Goal: Information Seeking & Learning: Find specific page/section

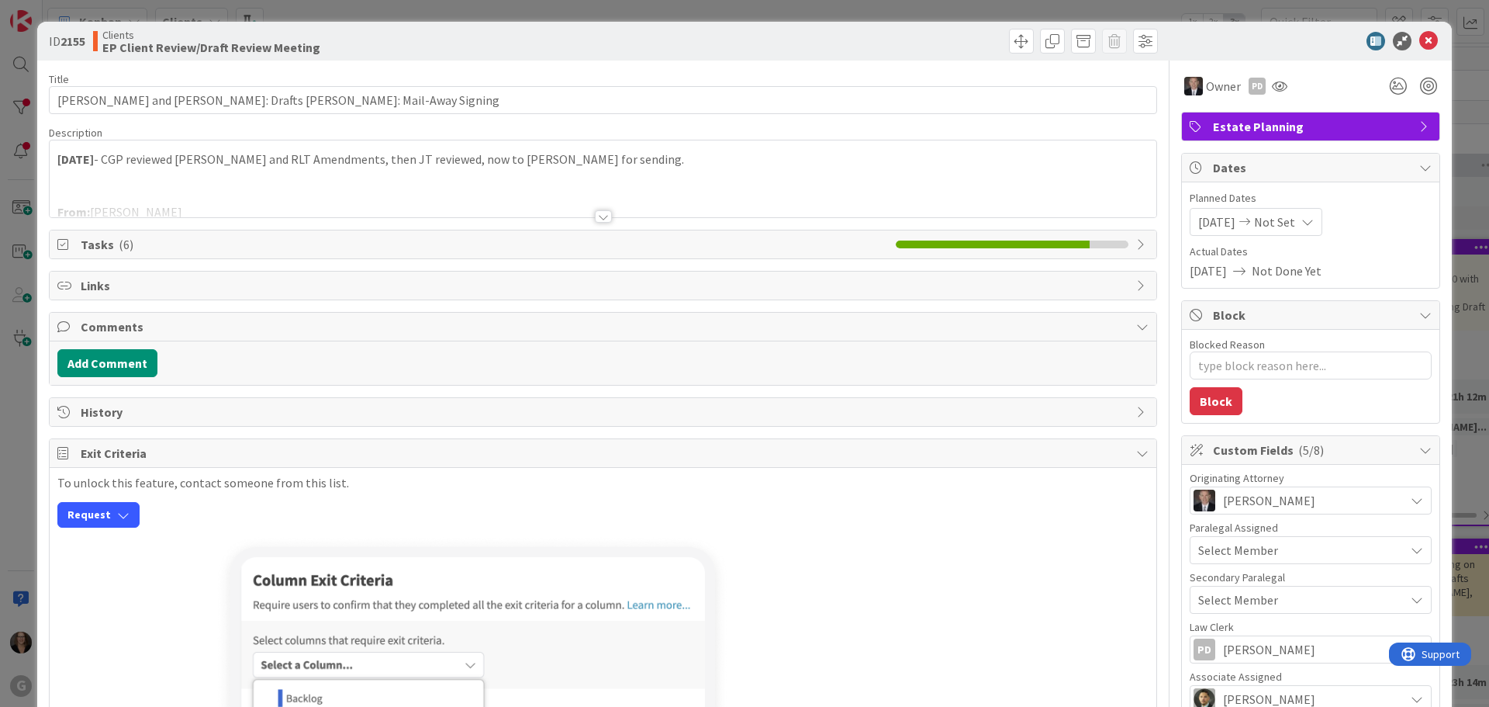
type textarea "x"
click at [1419, 39] on icon at bounding box center [1428, 41] width 19 height 19
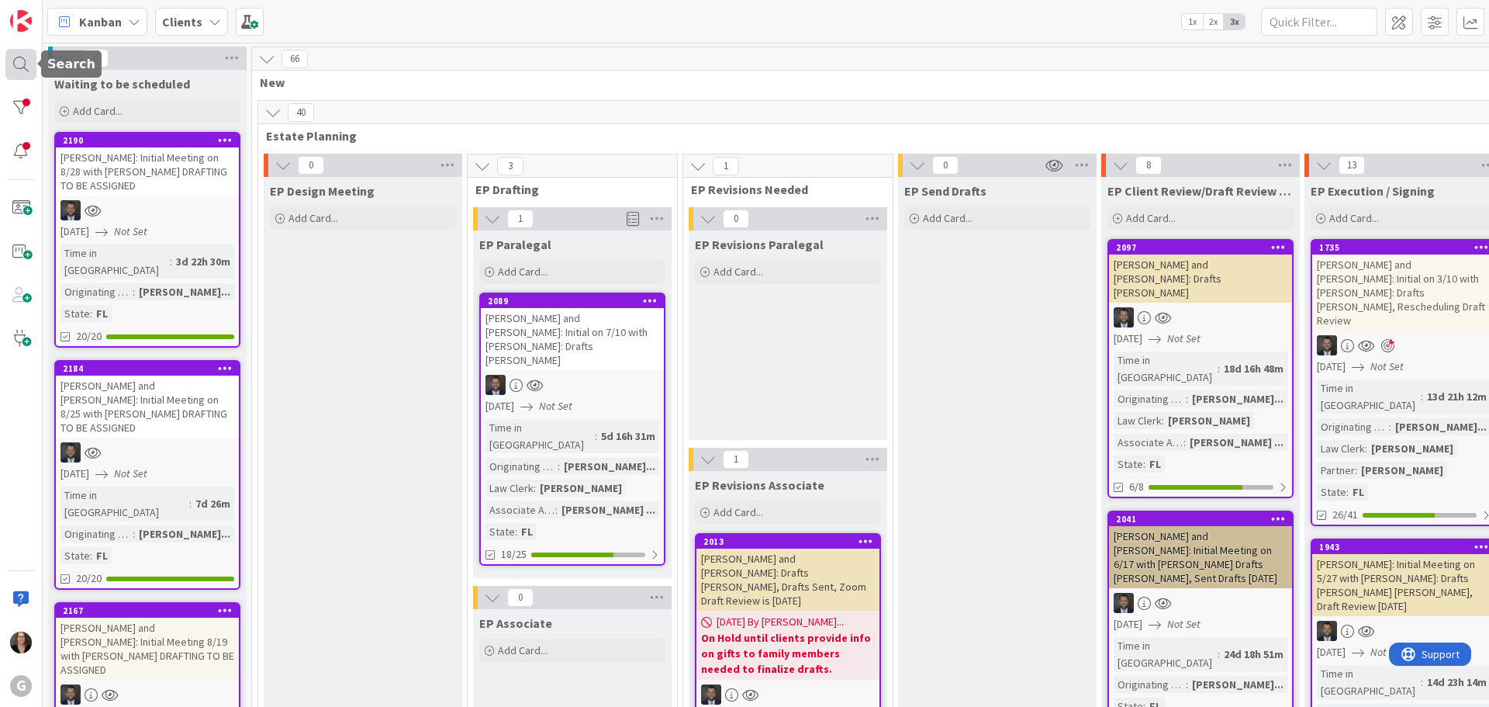
click at [13, 64] on div at bounding box center [20, 64] width 31 height 31
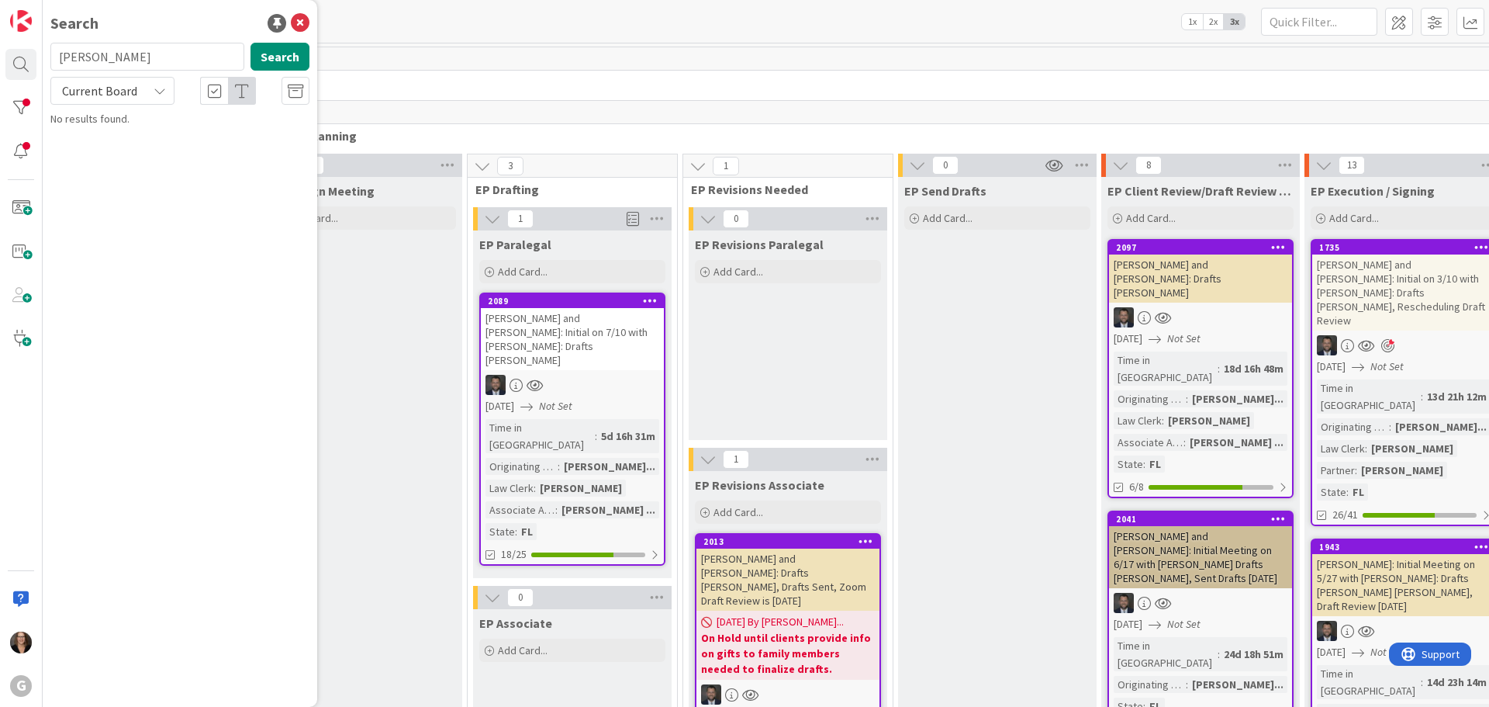
type input "[PERSON_NAME]"
click at [211, 133] on span ", [PERSON_NAME] [PERSON_NAME]: Drafts [PERSON_NAME], Signing is [DATE] 4pm" at bounding box center [189, 153] width 235 height 47
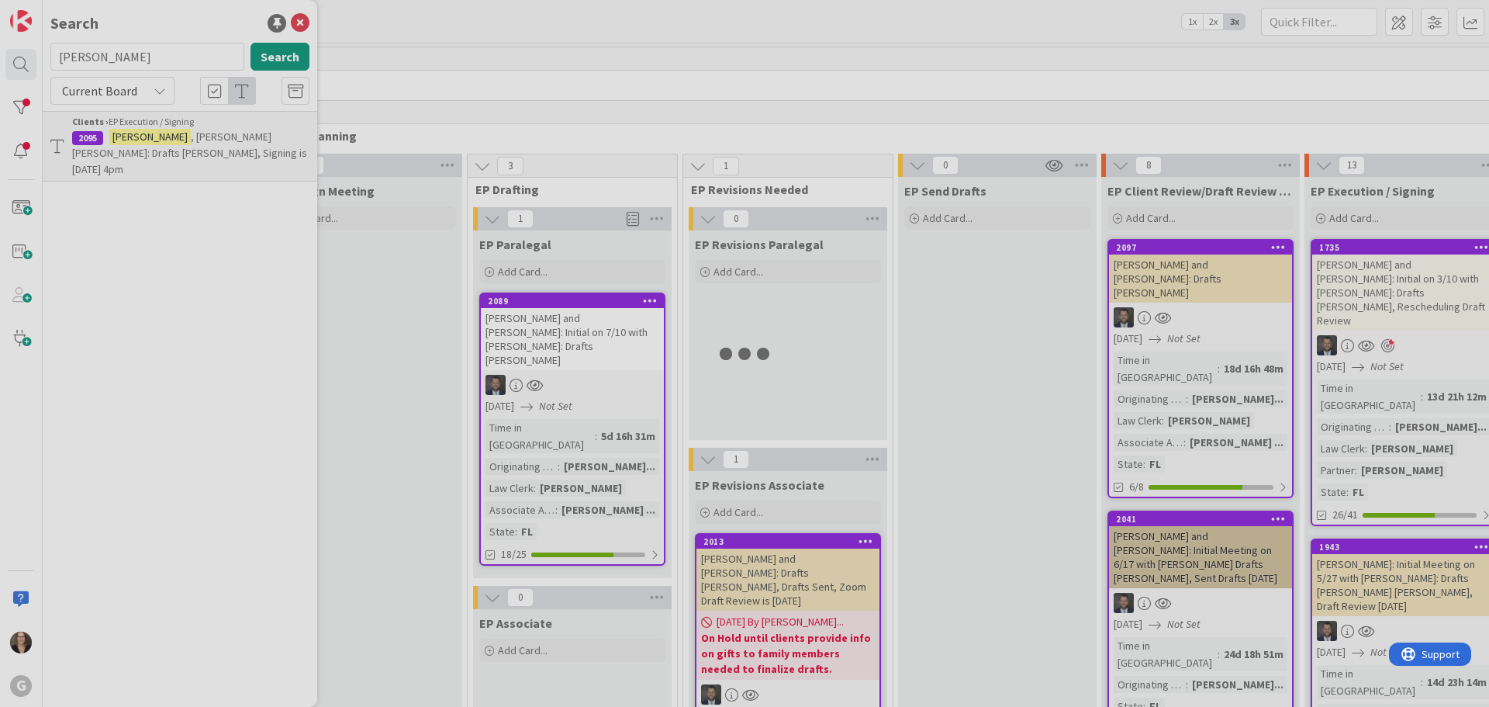
click at [211, 133] on div at bounding box center [744, 353] width 1489 height 707
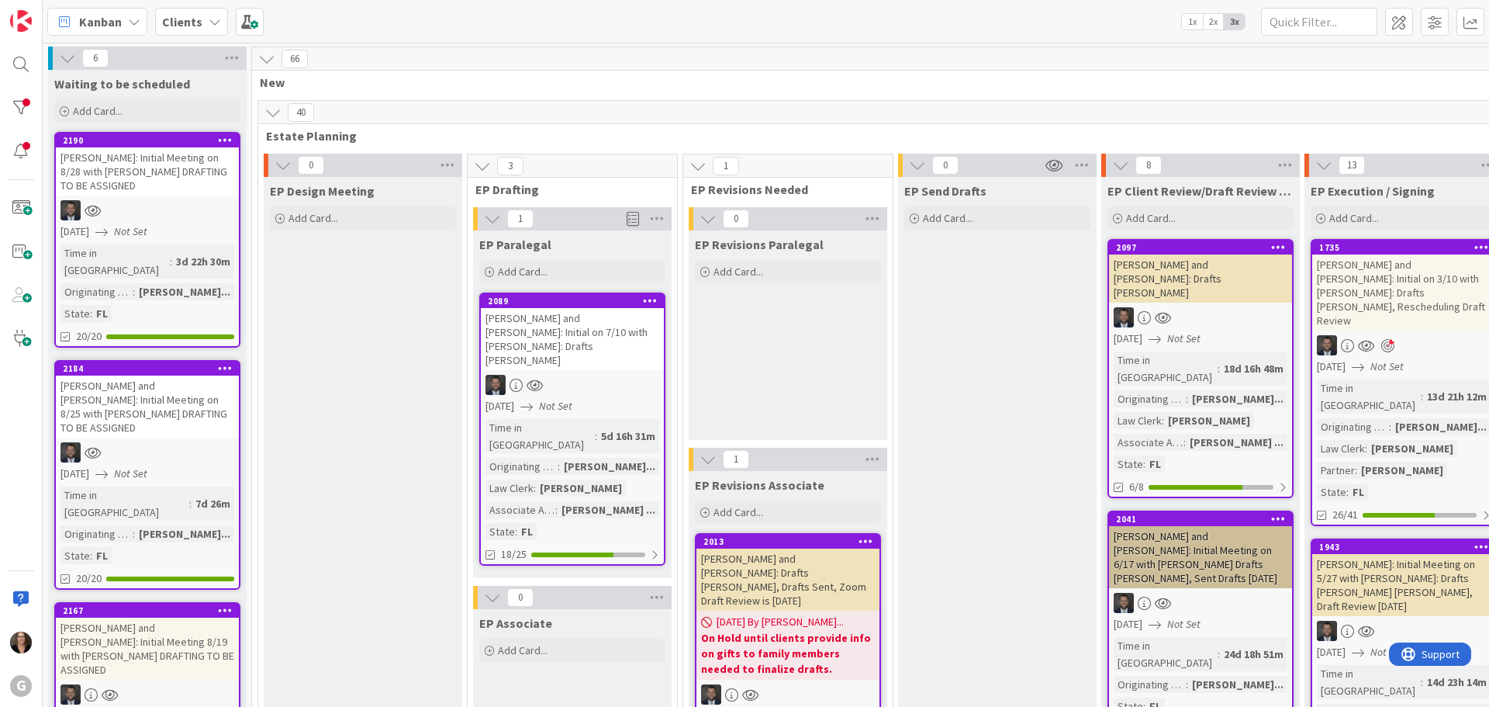
type textarea "x"
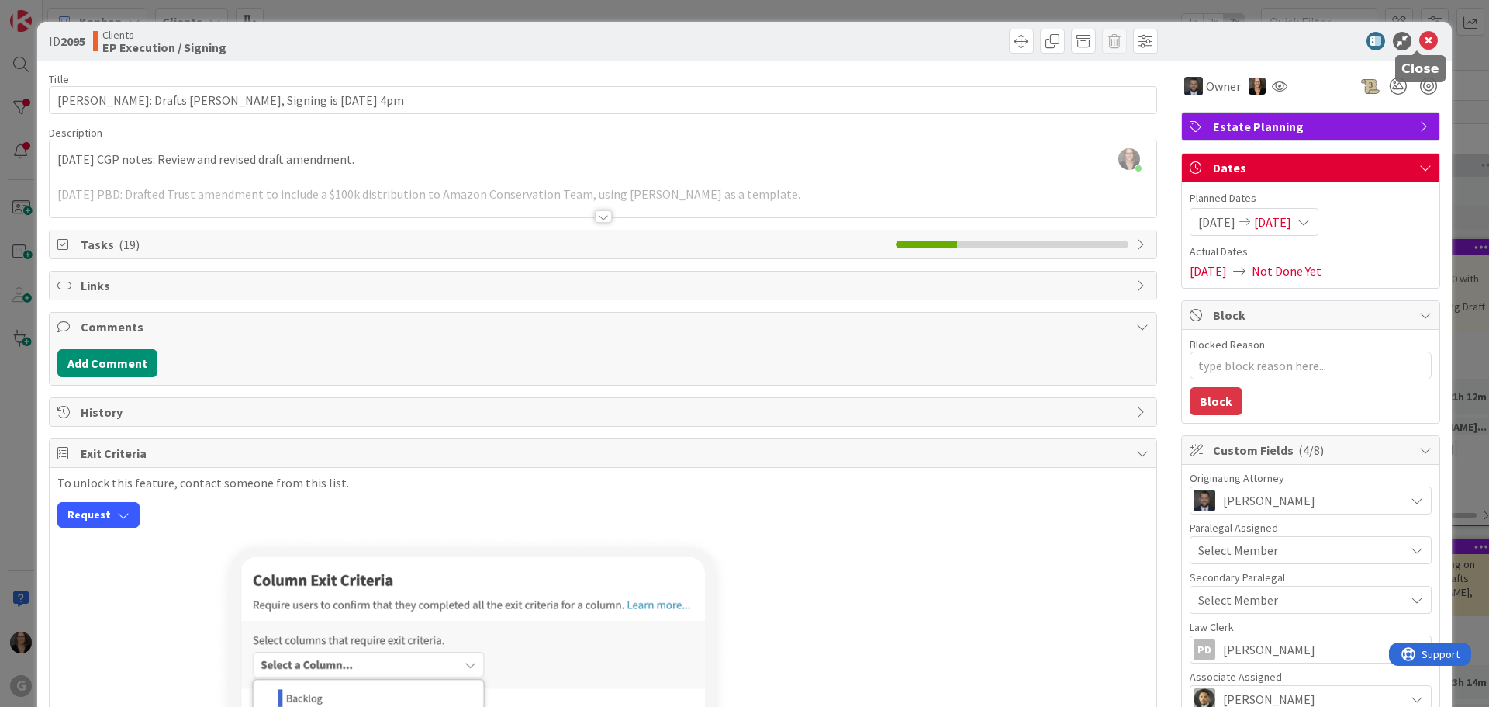
click at [1419, 41] on icon at bounding box center [1428, 41] width 19 height 19
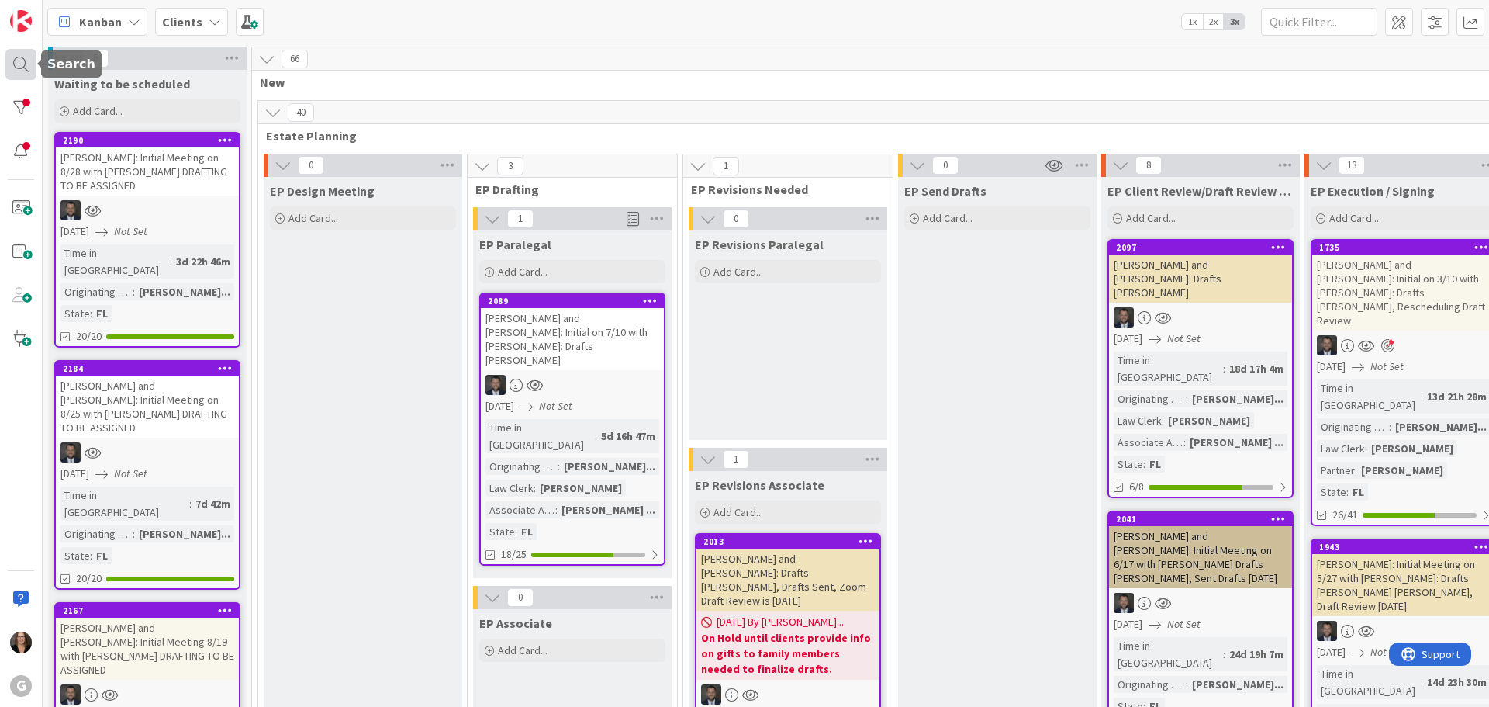
click at [17, 62] on div at bounding box center [20, 64] width 31 height 31
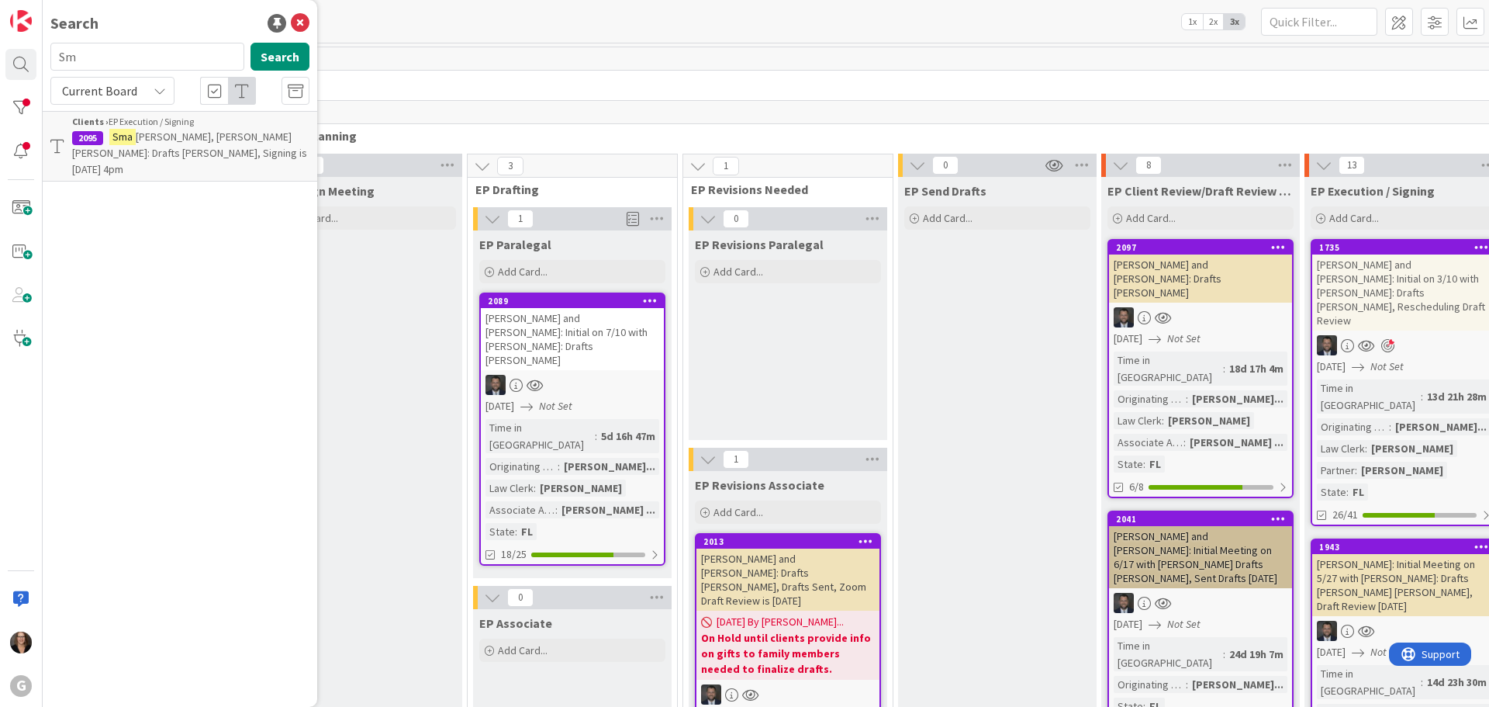
type input "S"
type input "[PERSON_NAME]"
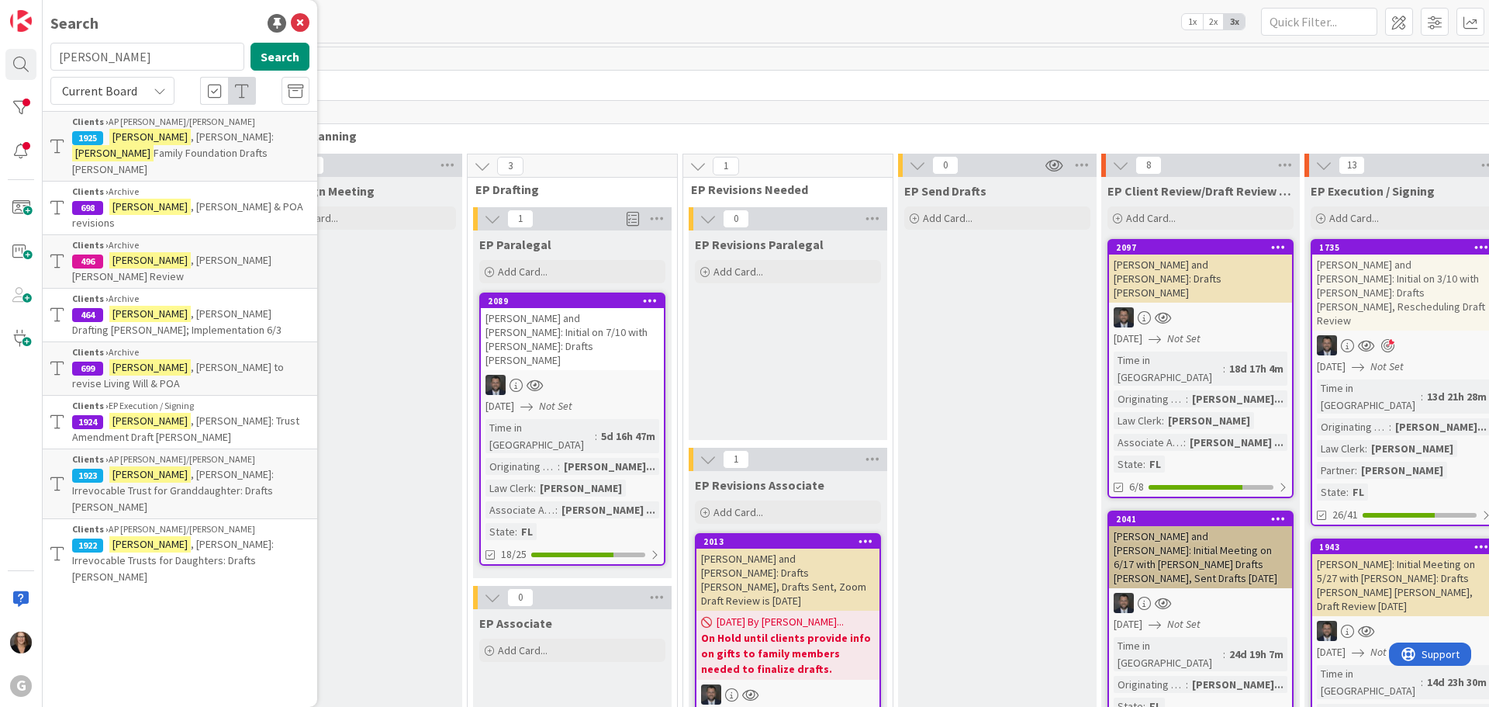
click at [161, 150] on span "Family Foundation Drafts [PERSON_NAME]" at bounding box center [169, 161] width 195 height 30
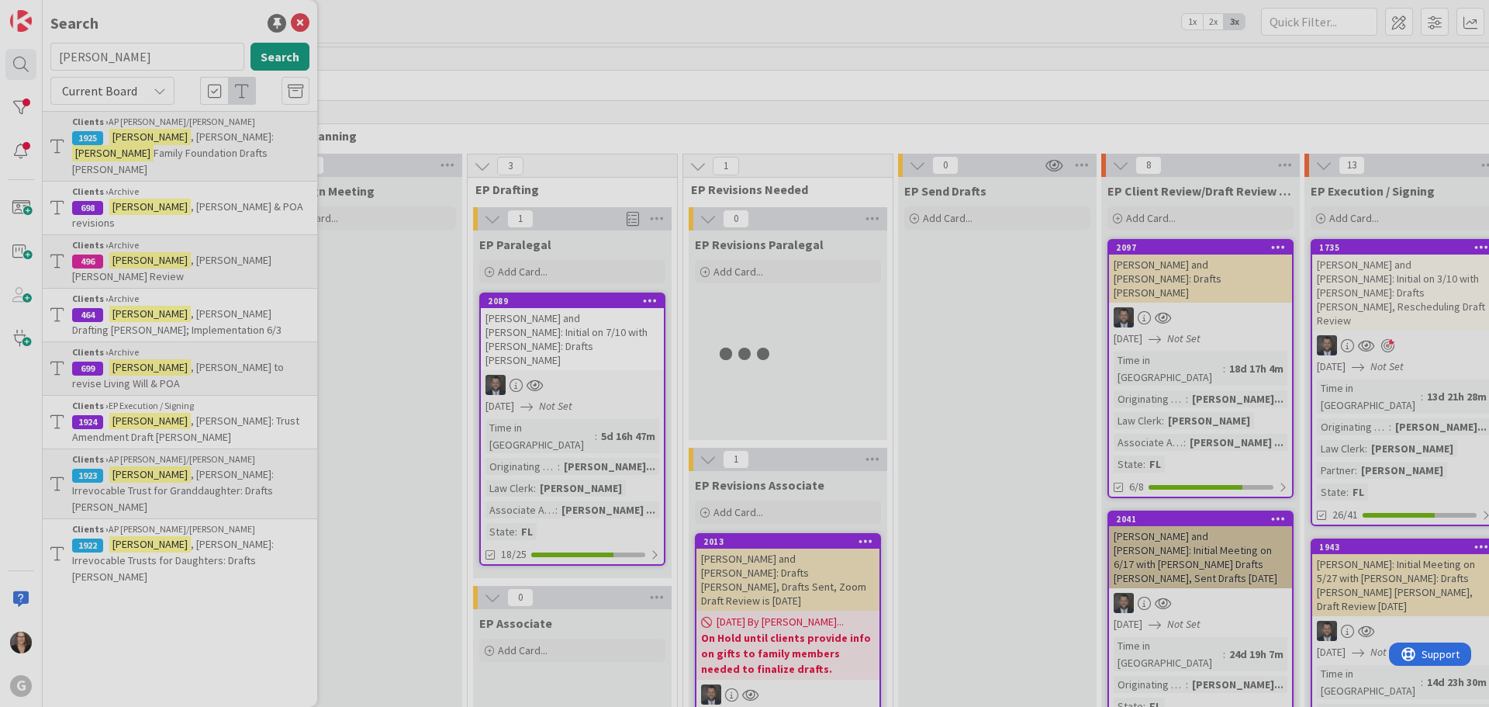
click at [161, 150] on div at bounding box center [744, 353] width 1489 height 707
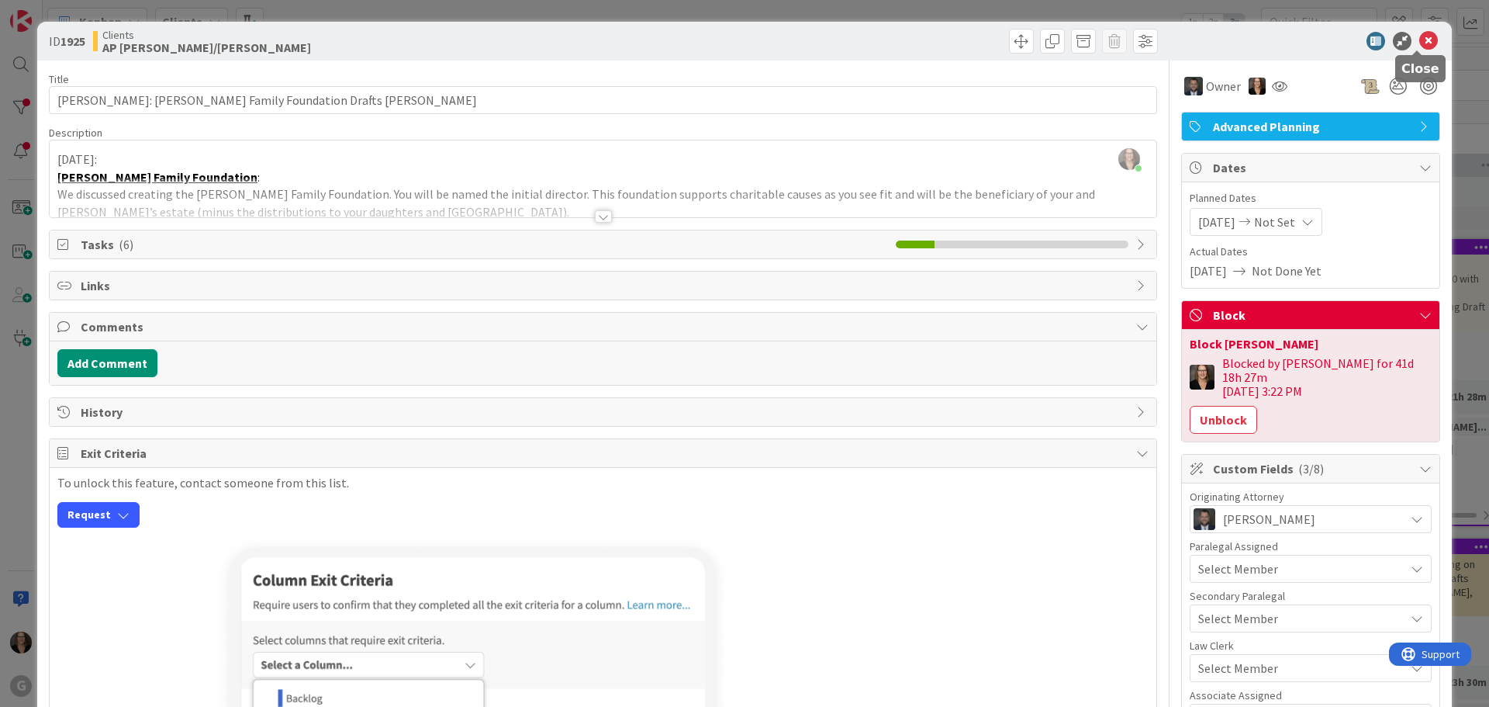
click at [1419, 39] on icon at bounding box center [1428, 41] width 19 height 19
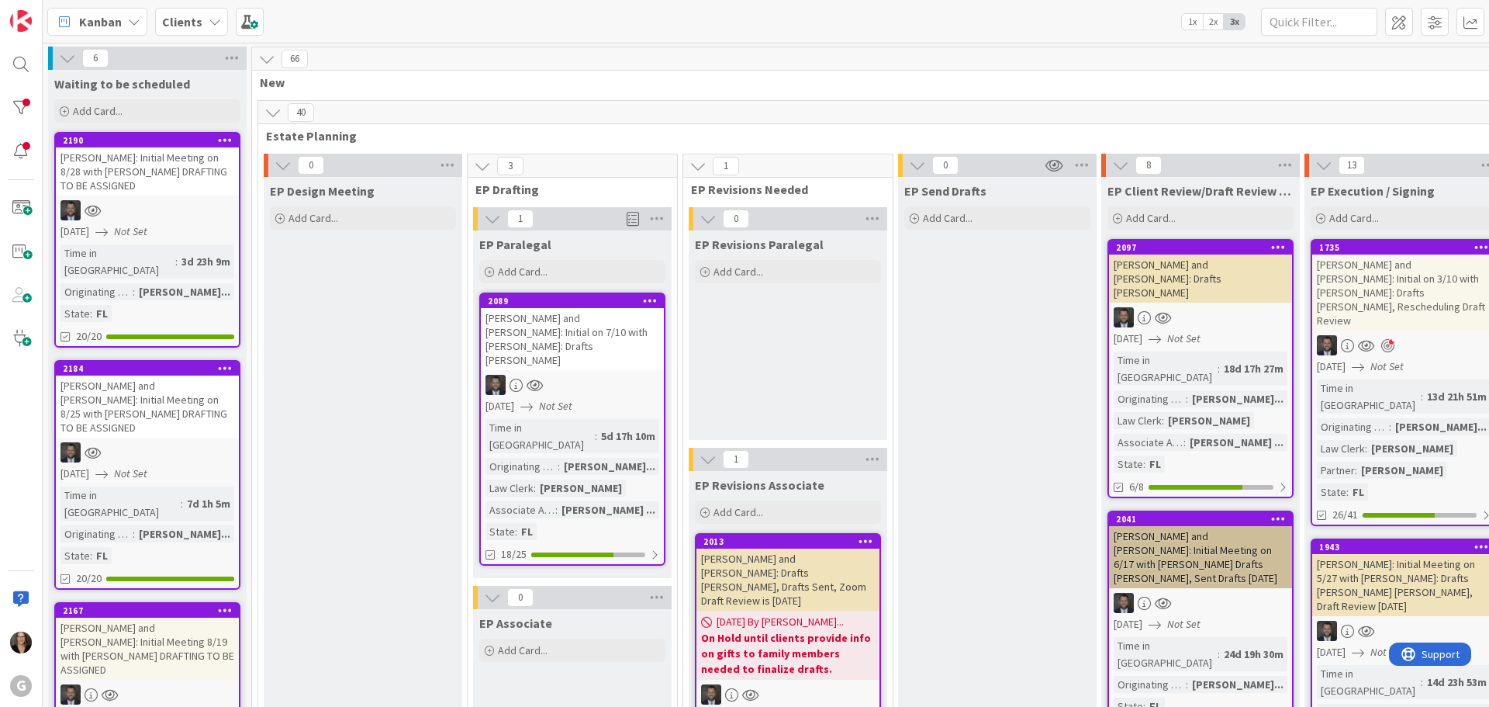
click at [133, 22] on icon at bounding box center [134, 22] width 12 height 12
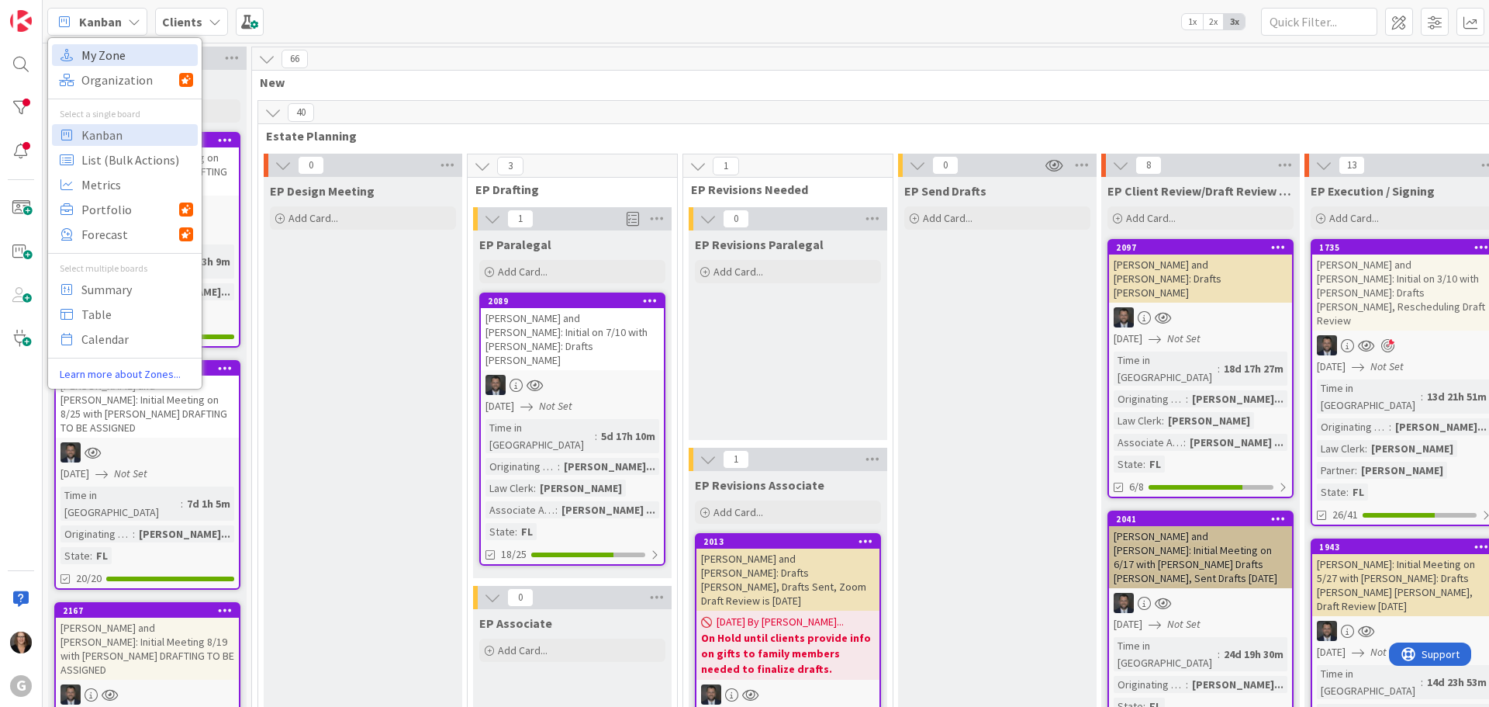
click at [115, 55] on span "My Zone" at bounding box center [137, 54] width 112 height 23
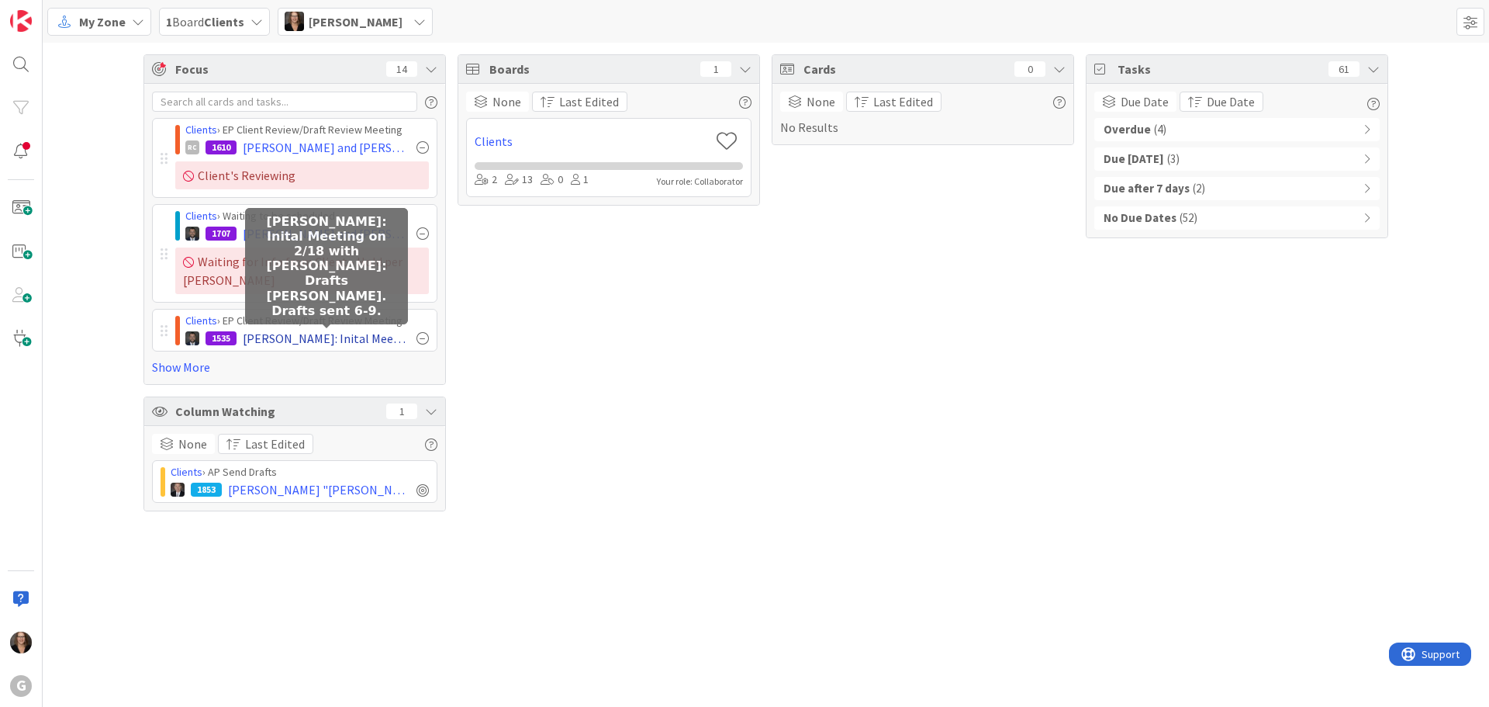
click at [280, 340] on span "[PERSON_NAME]: Inital Meeting on 2/18 with [PERSON_NAME]: Drafts [PERSON_NAME].…" at bounding box center [327, 338] width 168 height 19
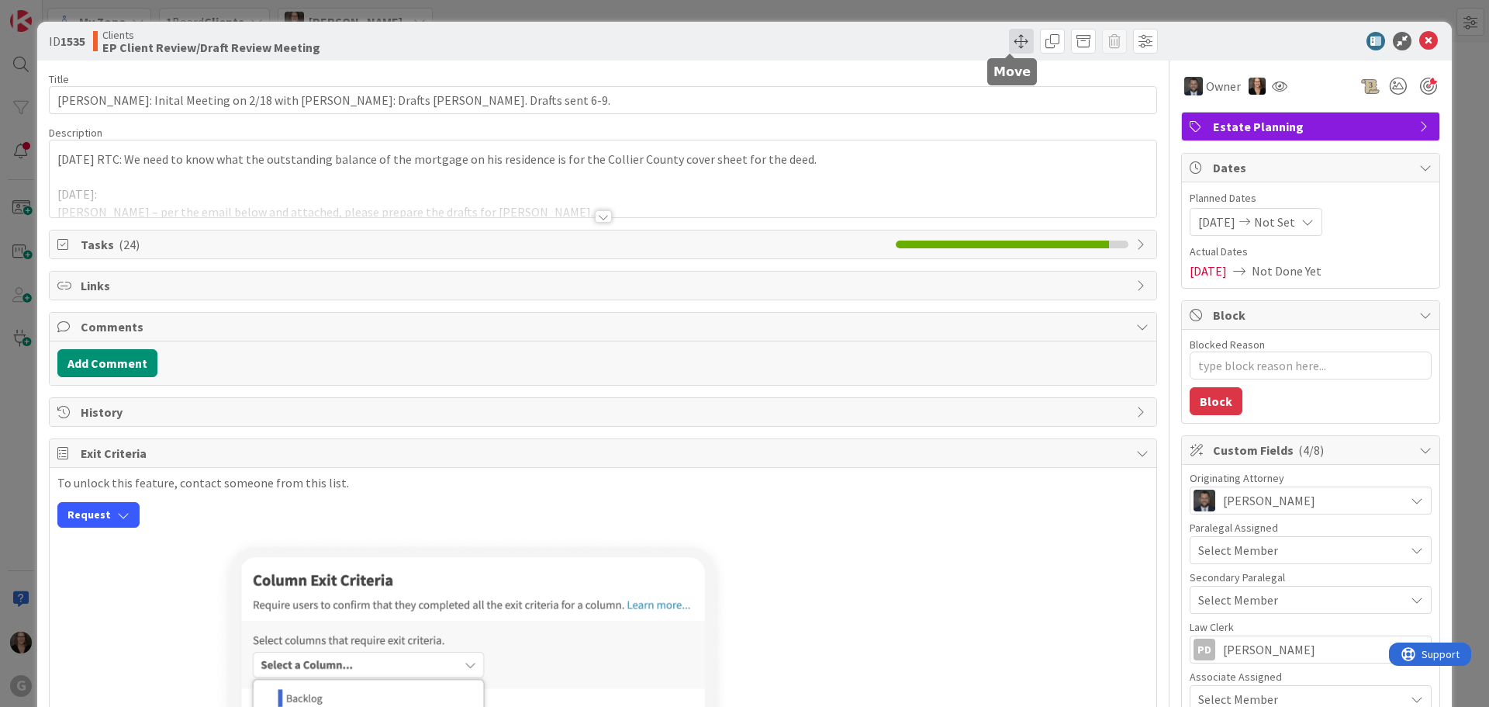
click at [1009, 43] on span at bounding box center [1021, 41] width 25 height 25
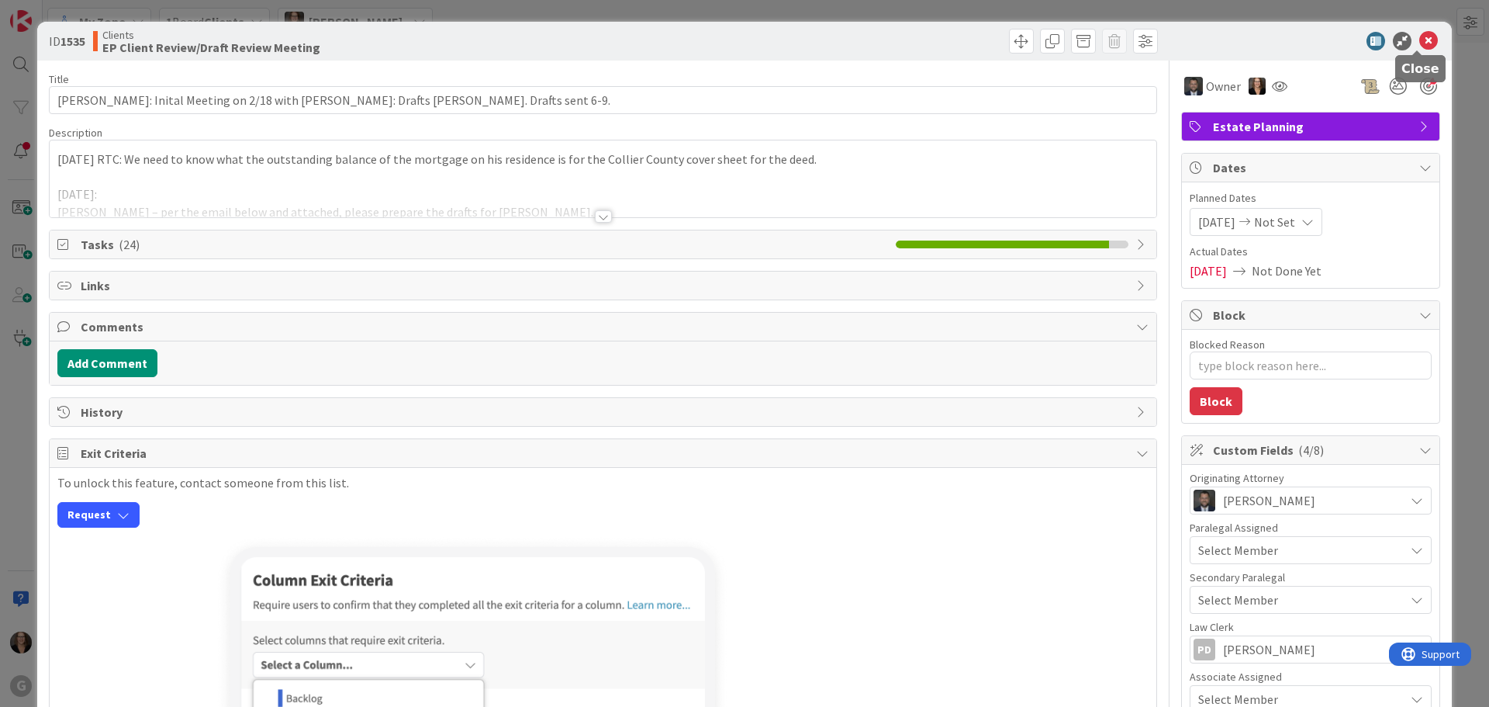
click at [1419, 40] on icon at bounding box center [1428, 41] width 19 height 19
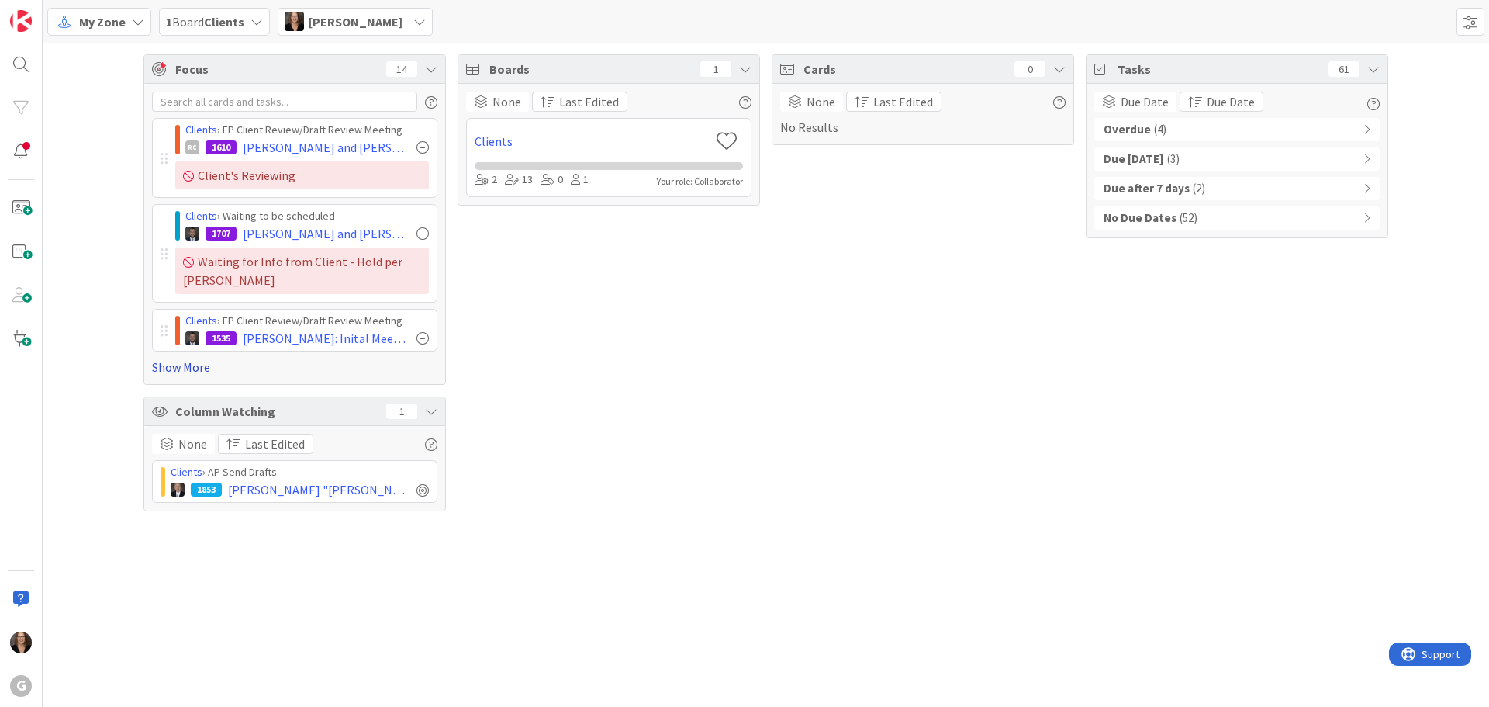
click at [185, 364] on link "Show More" at bounding box center [294, 367] width 285 height 19
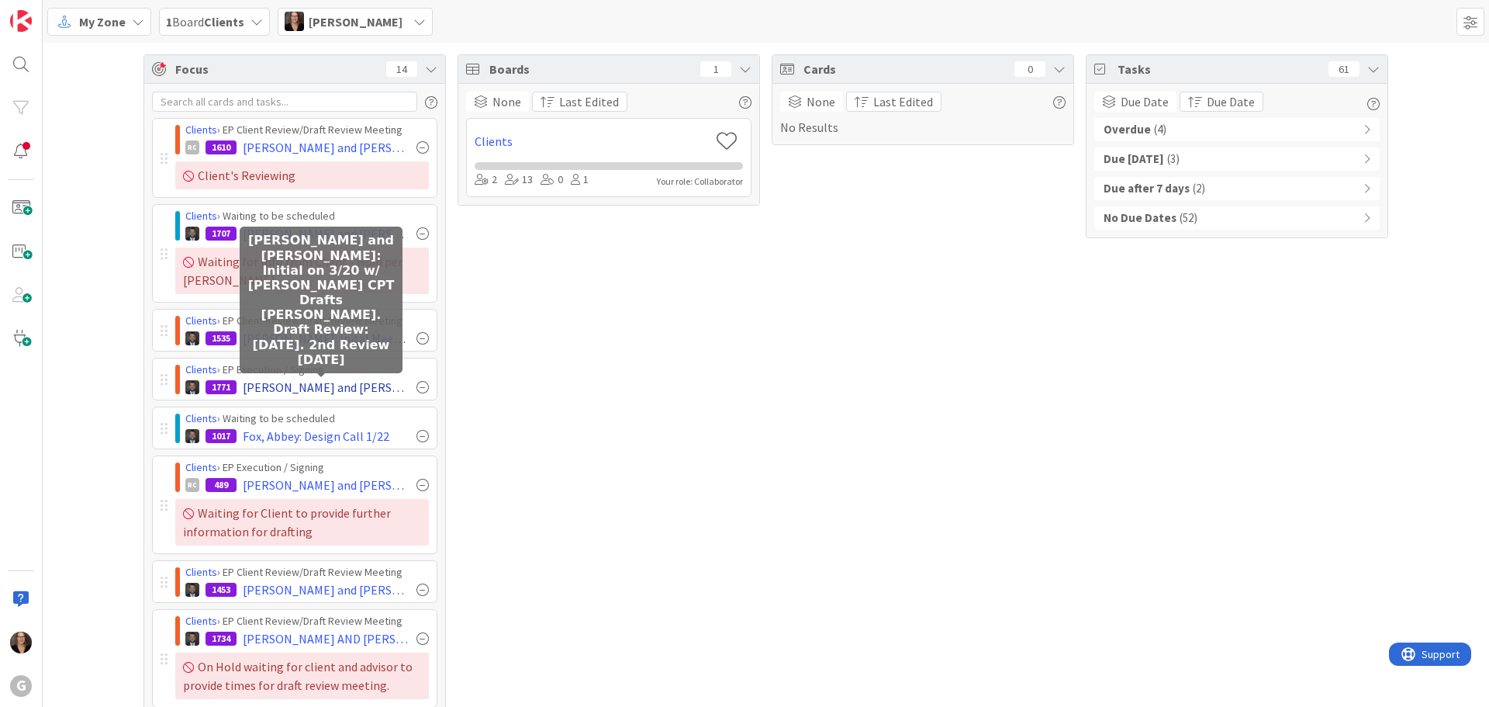
click at [352, 389] on span "[PERSON_NAME] and [PERSON_NAME]: Initial on 3/20 w/ [PERSON_NAME] CPT Drafts [P…" at bounding box center [327, 387] width 168 height 19
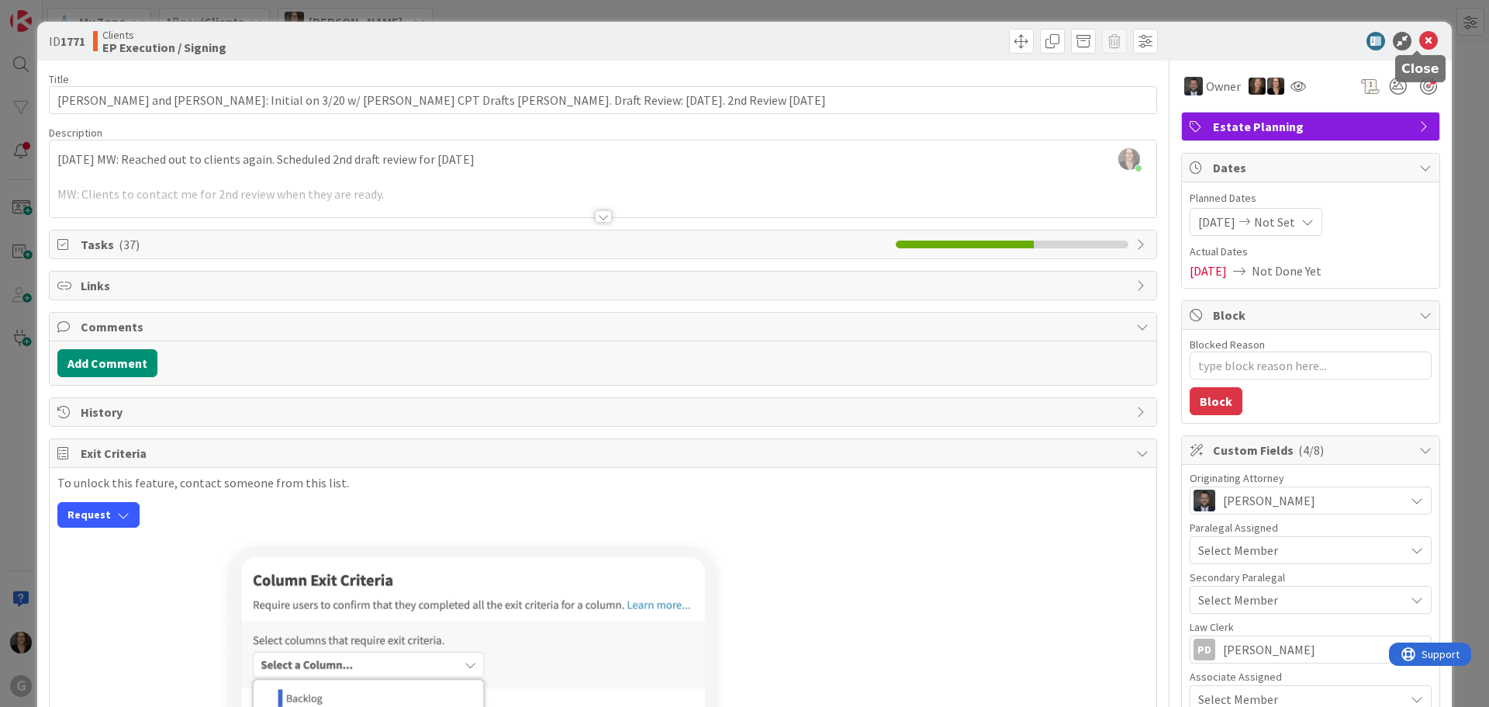
click at [1419, 40] on icon at bounding box center [1428, 41] width 19 height 19
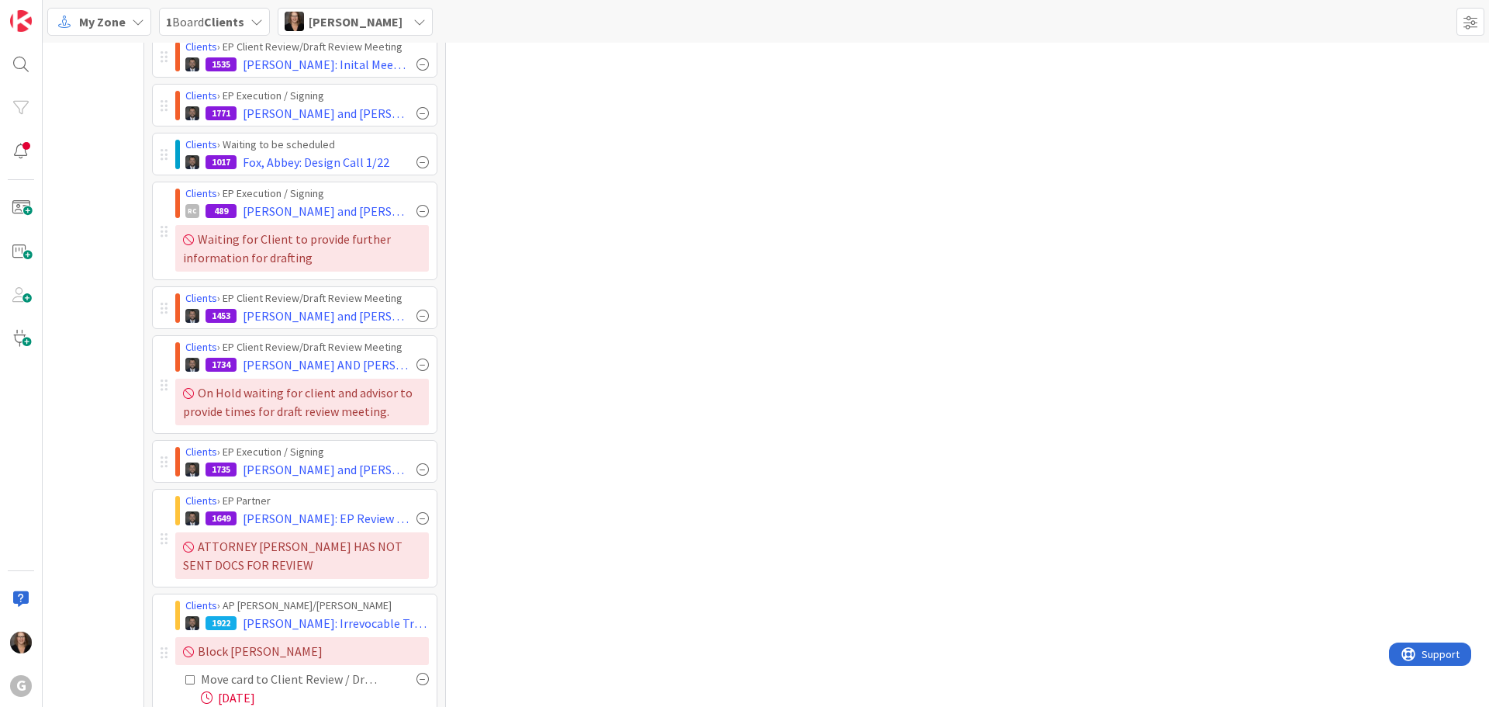
scroll to position [310, 0]
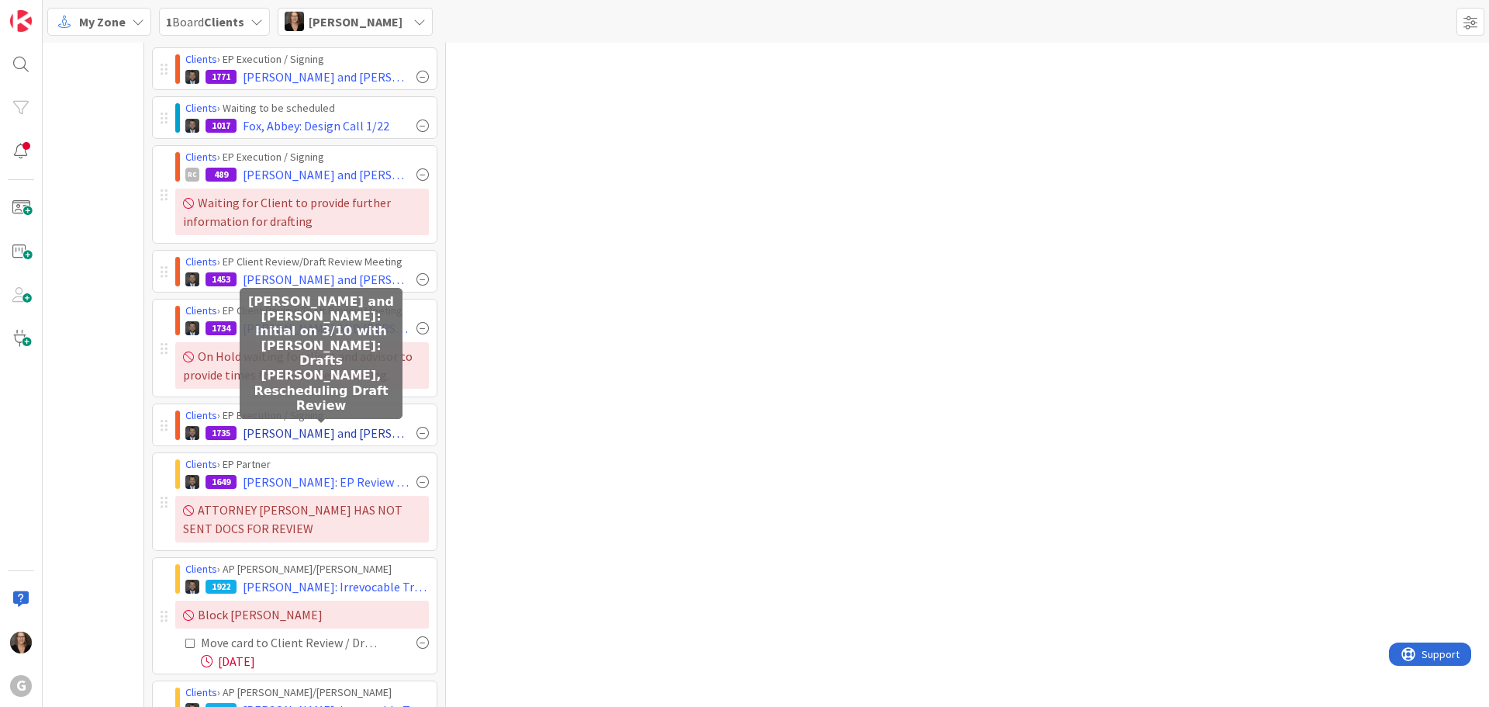
click at [339, 438] on span "[PERSON_NAME] and [PERSON_NAME]: Initial on 3/10 with [PERSON_NAME]: Drafts [PE…" at bounding box center [327, 432] width 168 height 19
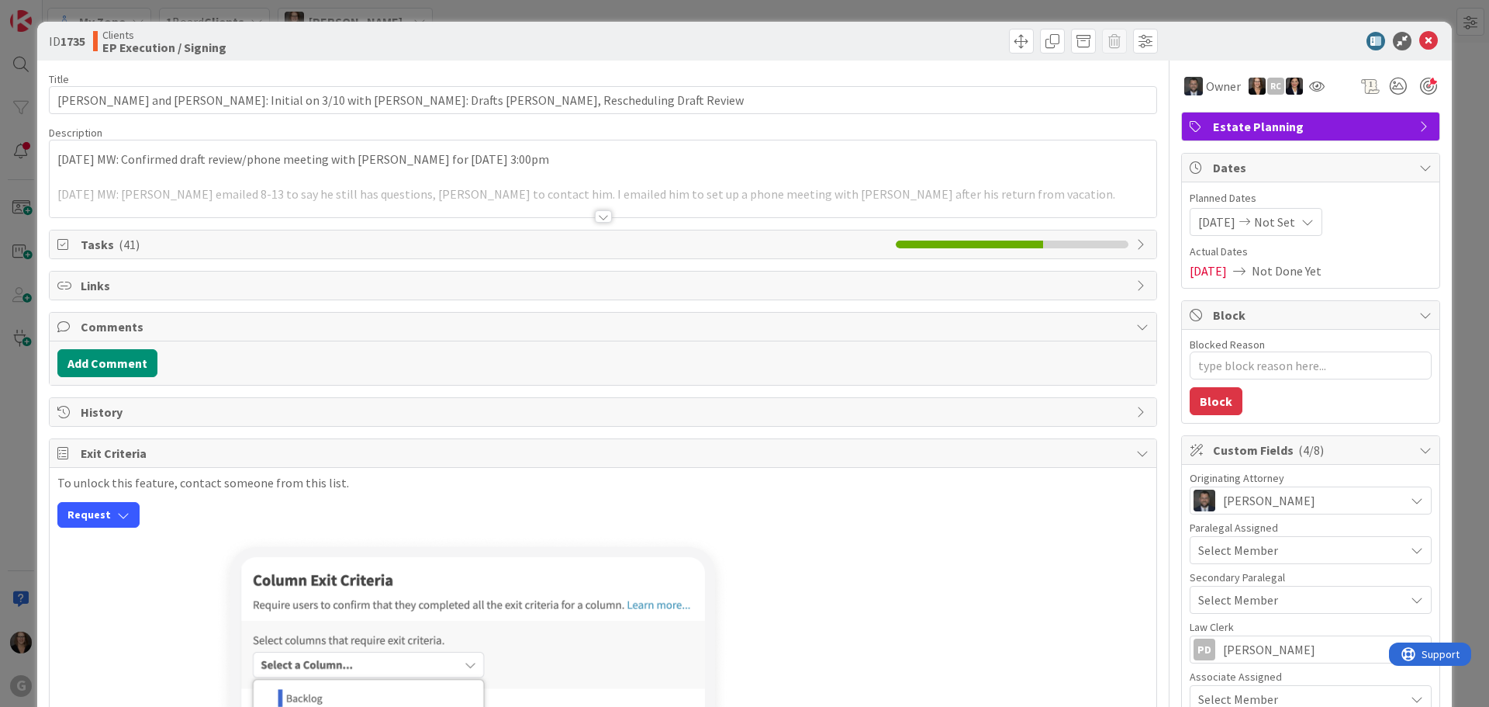
type textarea "x"
click at [1419, 35] on icon at bounding box center [1428, 41] width 19 height 19
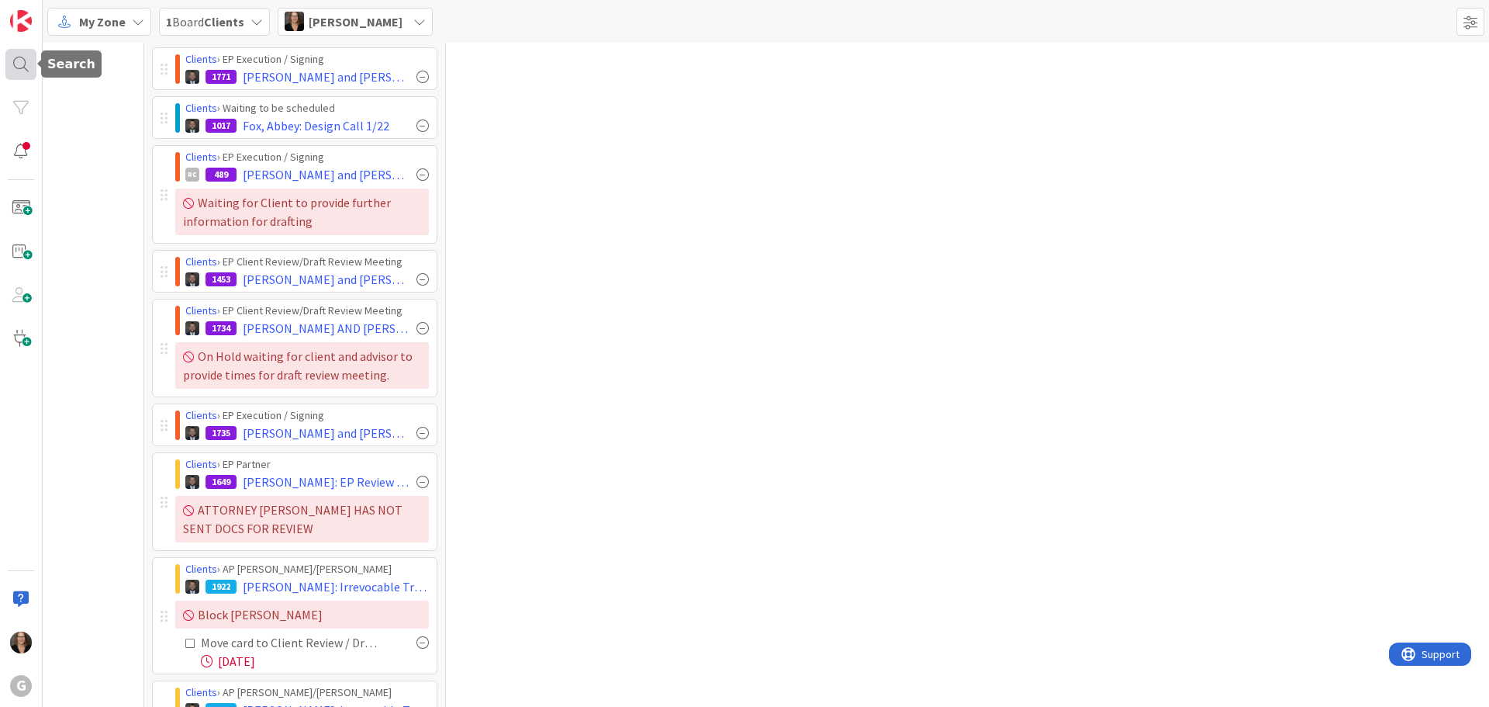
click at [19, 58] on div at bounding box center [20, 64] width 31 height 31
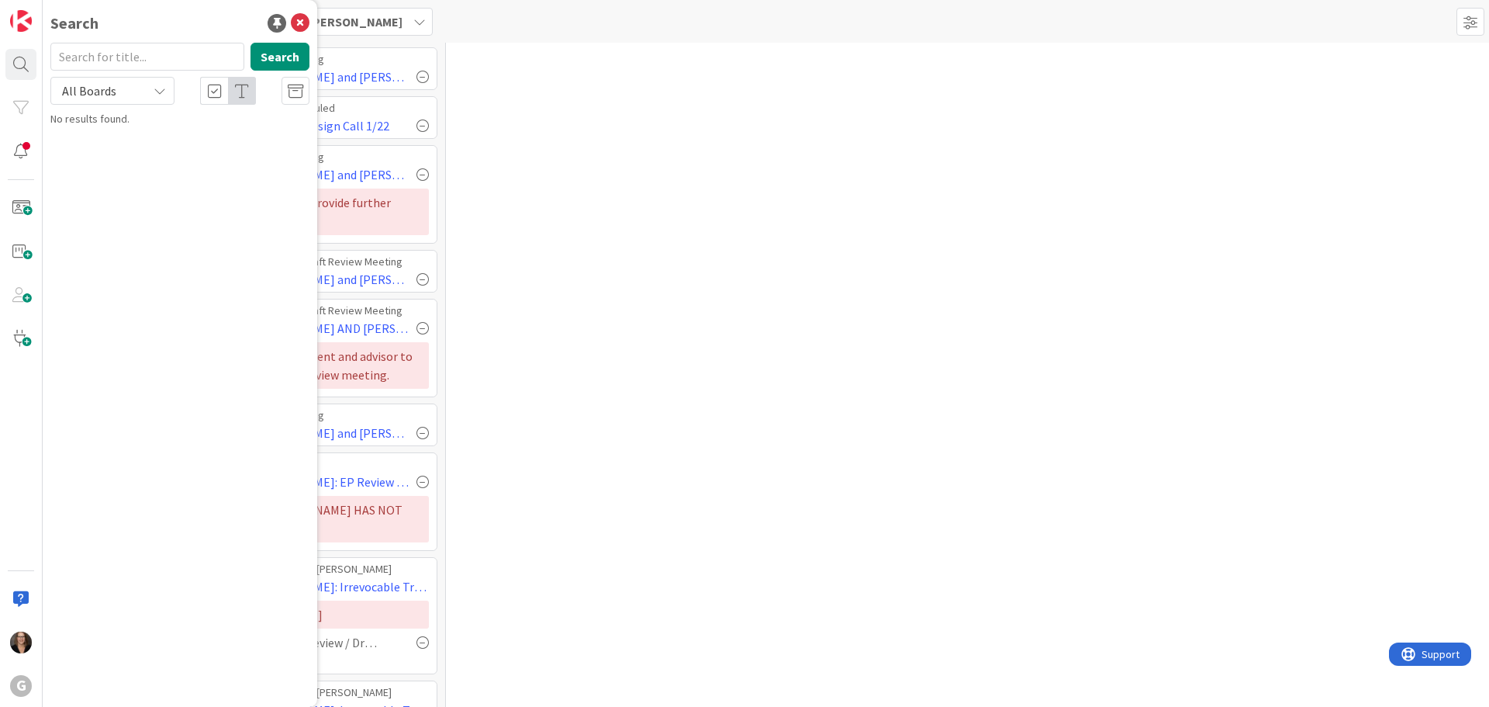
click at [92, 53] on input "text" at bounding box center [147, 57] width 194 height 28
type input "Lundy"
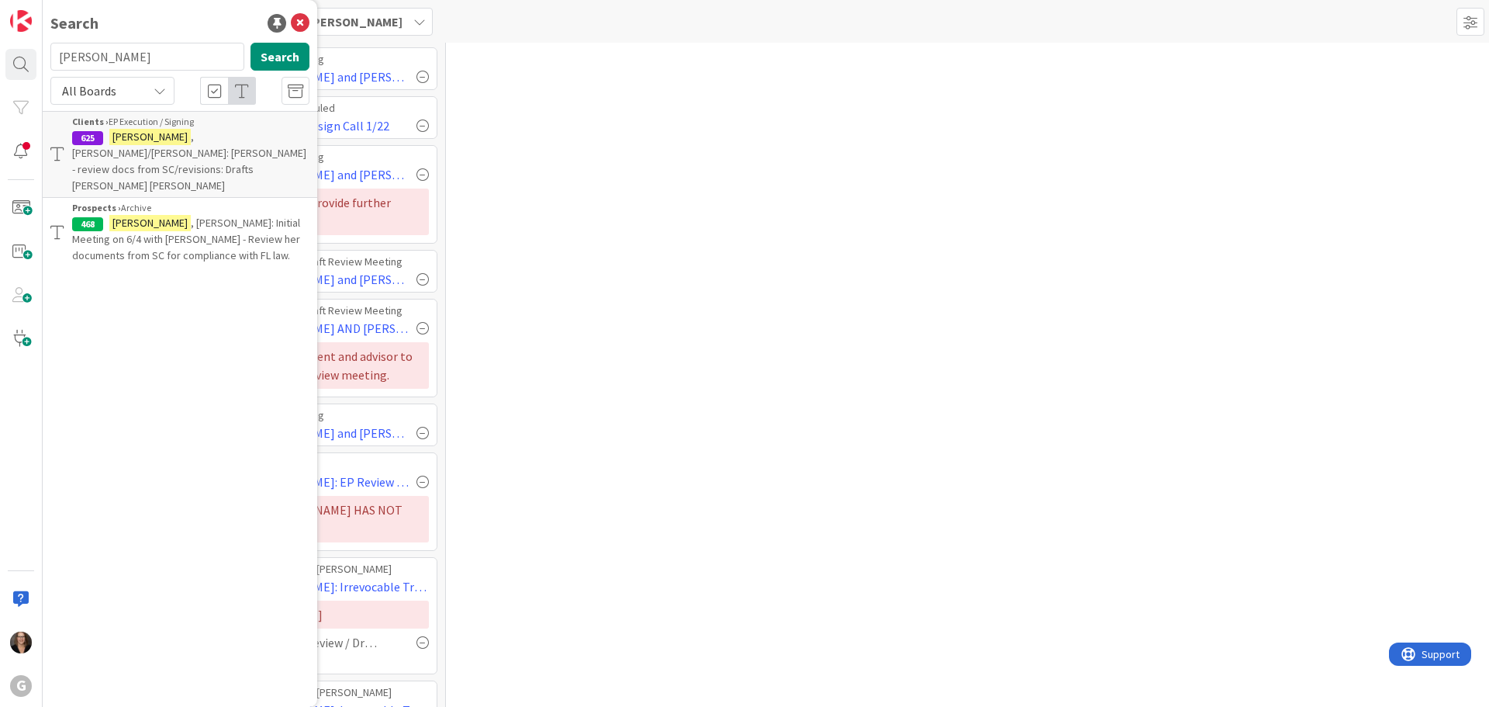
click at [153, 146] on span ", Valerie/Stacey Manning: Chris - review docs from SC/revisions: Drafts Chris B…" at bounding box center [189, 161] width 234 height 63
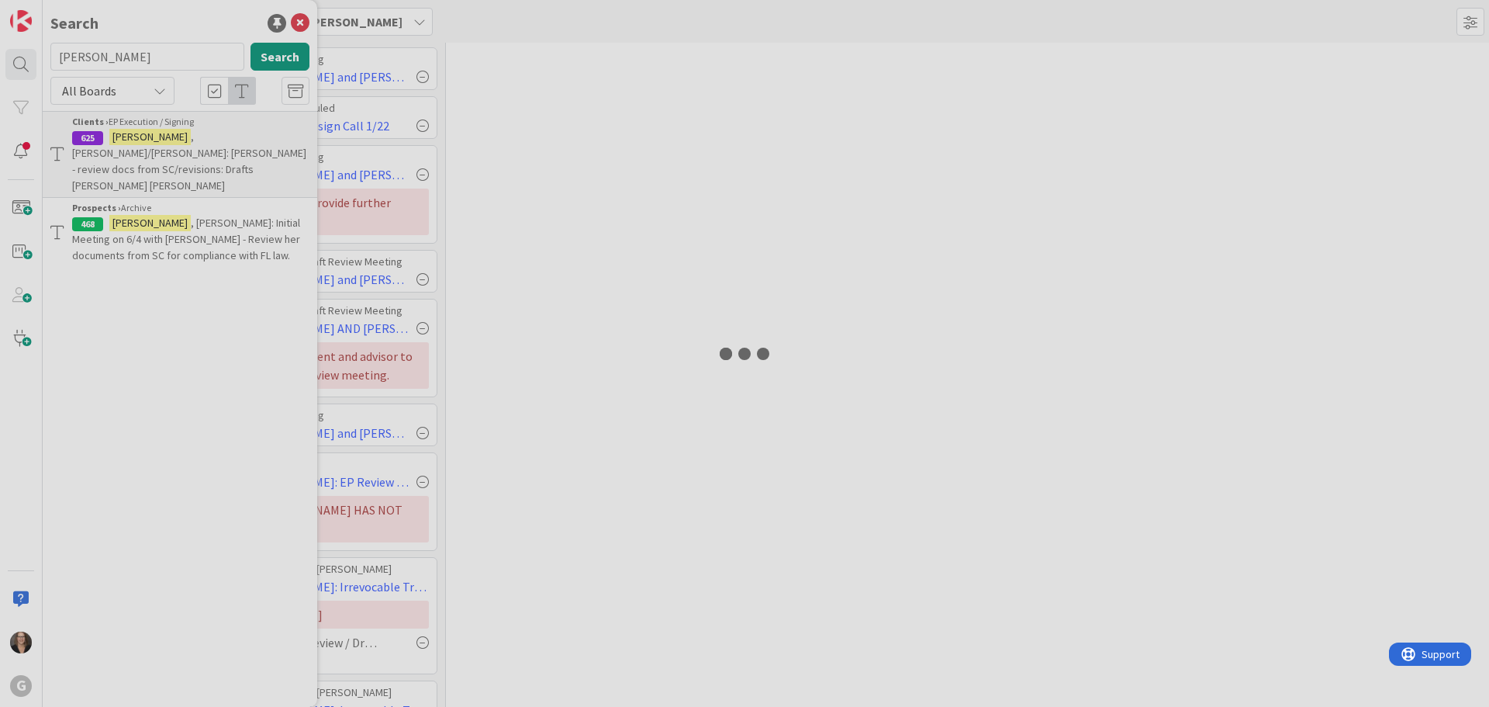
click at [154, 146] on div at bounding box center [744, 353] width 1489 height 707
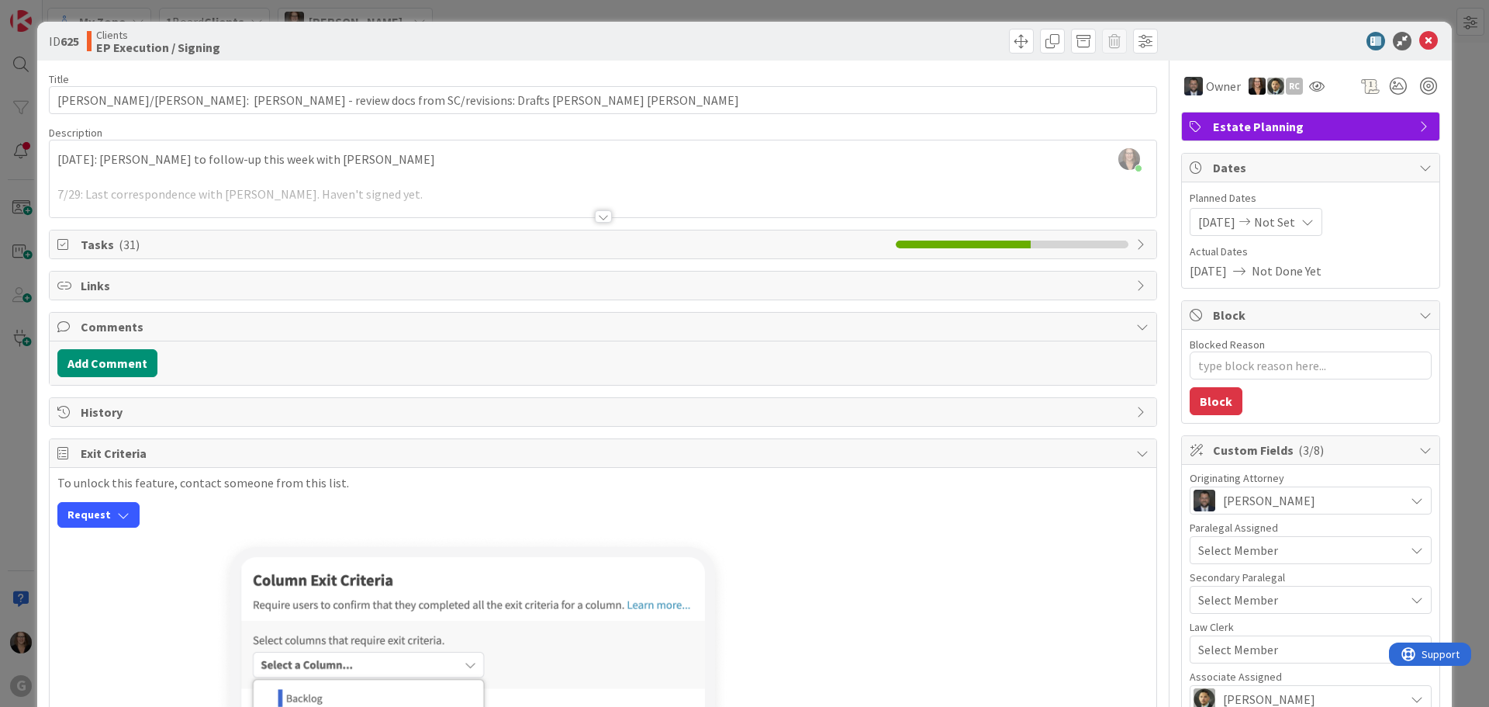
click at [55, 157] on div "Michelle Wilson just joined 8/19/25: Michelle to follow-up this week with Britt…" at bounding box center [603, 178] width 1107 height 77
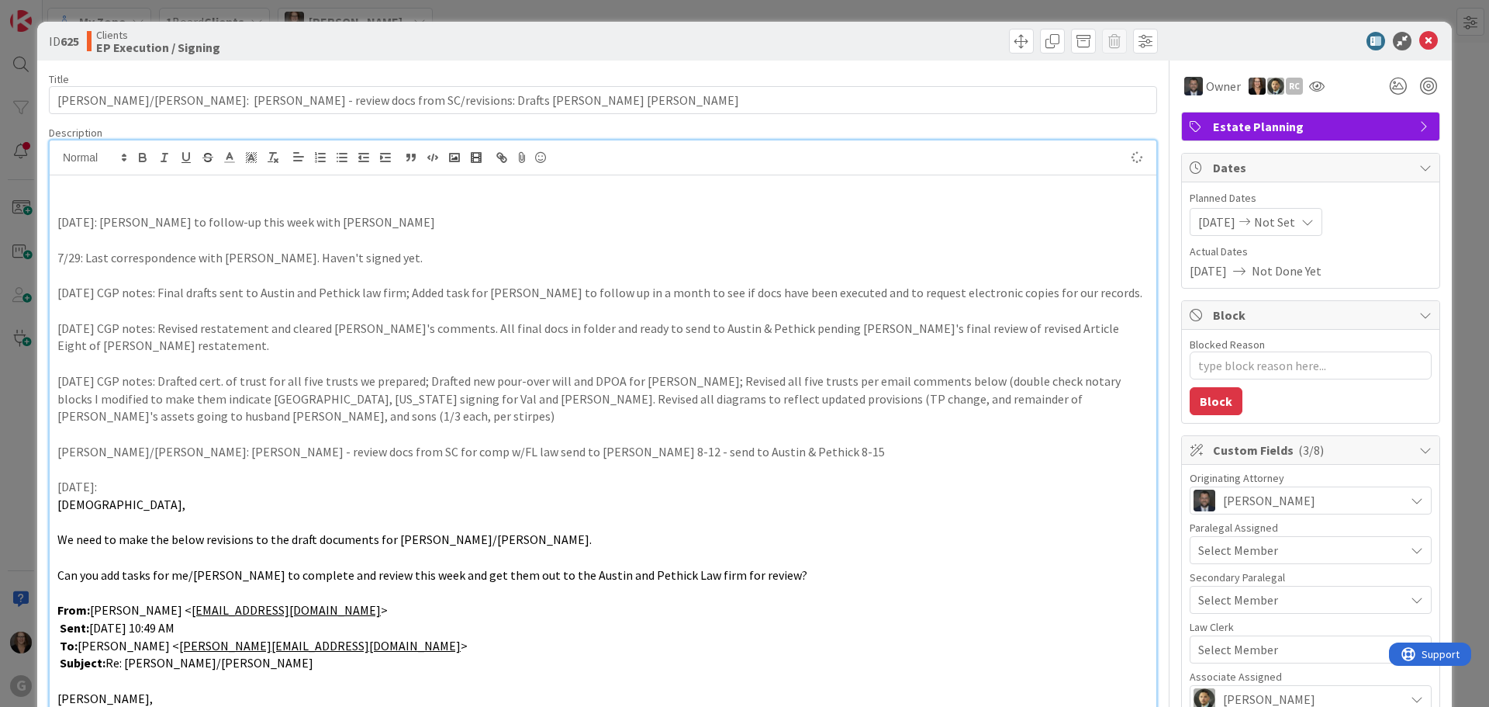
type textarea "x"
click at [193, 185] on p "8-26-25 - Received docuements from Brittany" at bounding box center [602, 187] width 1091 height 18
click at [185, 188] on p "8-26-25 - Received docuements from Brittany" at bounding box center [602, 187] width 1091 height 18
drag, startPoint x: 285, startPoint y: 185, endPoint x: 344, endPoint y: 207, distance: 63.1
click at [285, 185] on p "8-26-25 - Received documents from Brittany" at bounding box center [602, 187] width 1091 height 18
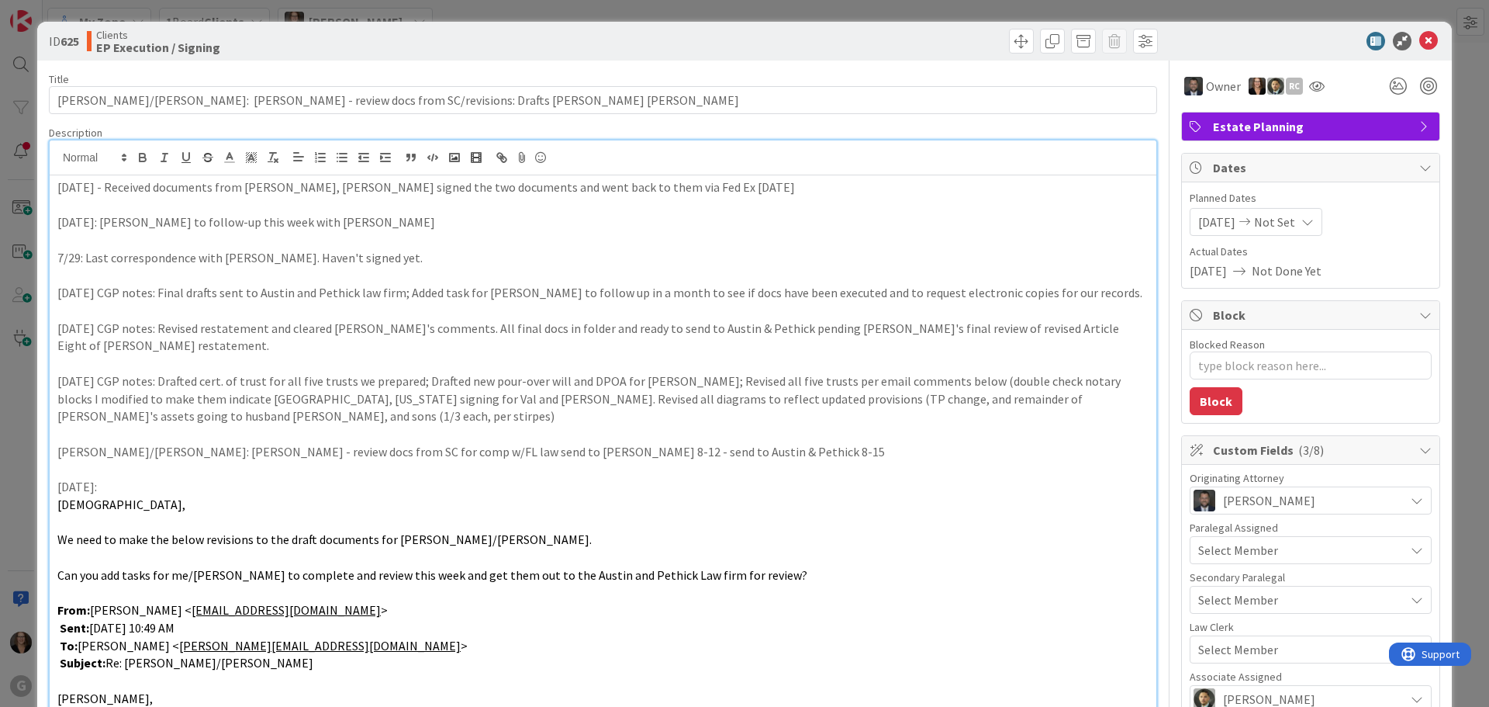
click at [315, 226] on p "8/19/25: Michelle to follow-up this week with Brittnay" at bounding box center [602, 222] width 1091 height 18
click at [320, 226] on p "8/19/25: Michelle to follow-up this week with Brittnay" at bounding box center [602, 222] width 1091 height 18
click at [319, 223] on p "8/19/25: Michelle to follow-up this week with Brittay" at bounding box center [602, 222] width 1091 height 18
click at [334, 224] on p "8/19/25: Michelle to follow-up this week with Brittany" at bounding box center [602, 222] width 1091 height 18
click at [491, 189] on p "8-26-25 - Received documents from Brittany, Jonas signed the two documents and …" at bounding box center [602, 187] width 1091 height 18
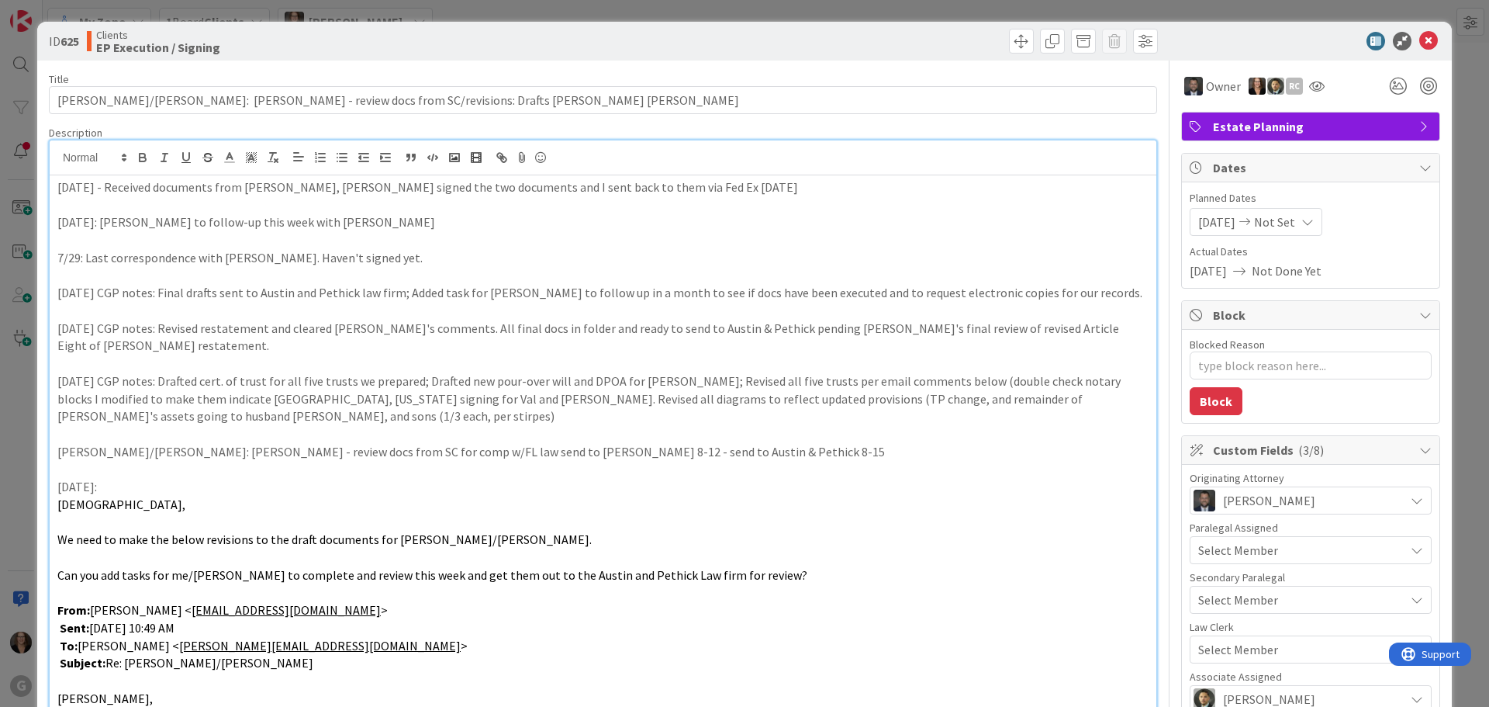
click at [680, 190] on p "8-26-25 - Received documents from Brittany, Jonas signed the two documents and …" at bounding box center [602, 187] width 1091 height 18
drag, startPoint x: 634, startPoint y: 185, endPoint x: 703, endPoint y: 180, distance: 69.2
click at [637, 184] on p "8-26-25 - Received documents from Brittany, Jonas signed the two documents and …" at bounding box center [602, 187] width 1091 height 18
click at [1009, 43] on span at bounding box center [1021, 41] width 25 height 25
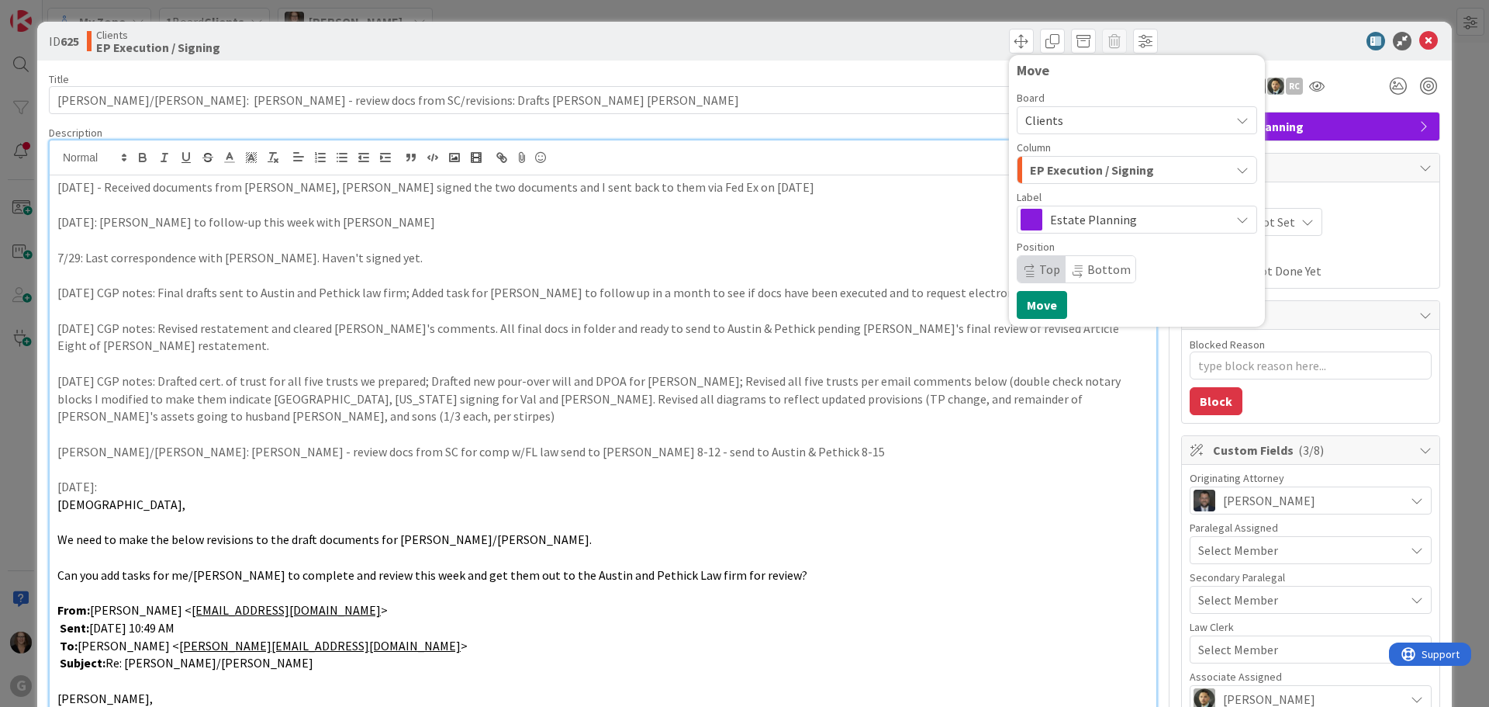
click at [935, 443] on p "Lundy, Valerie/Stacey Manning: Chris - review docs from SC for comp w/FL law se…" at bounding box center [602, 452] width 1091 height 18
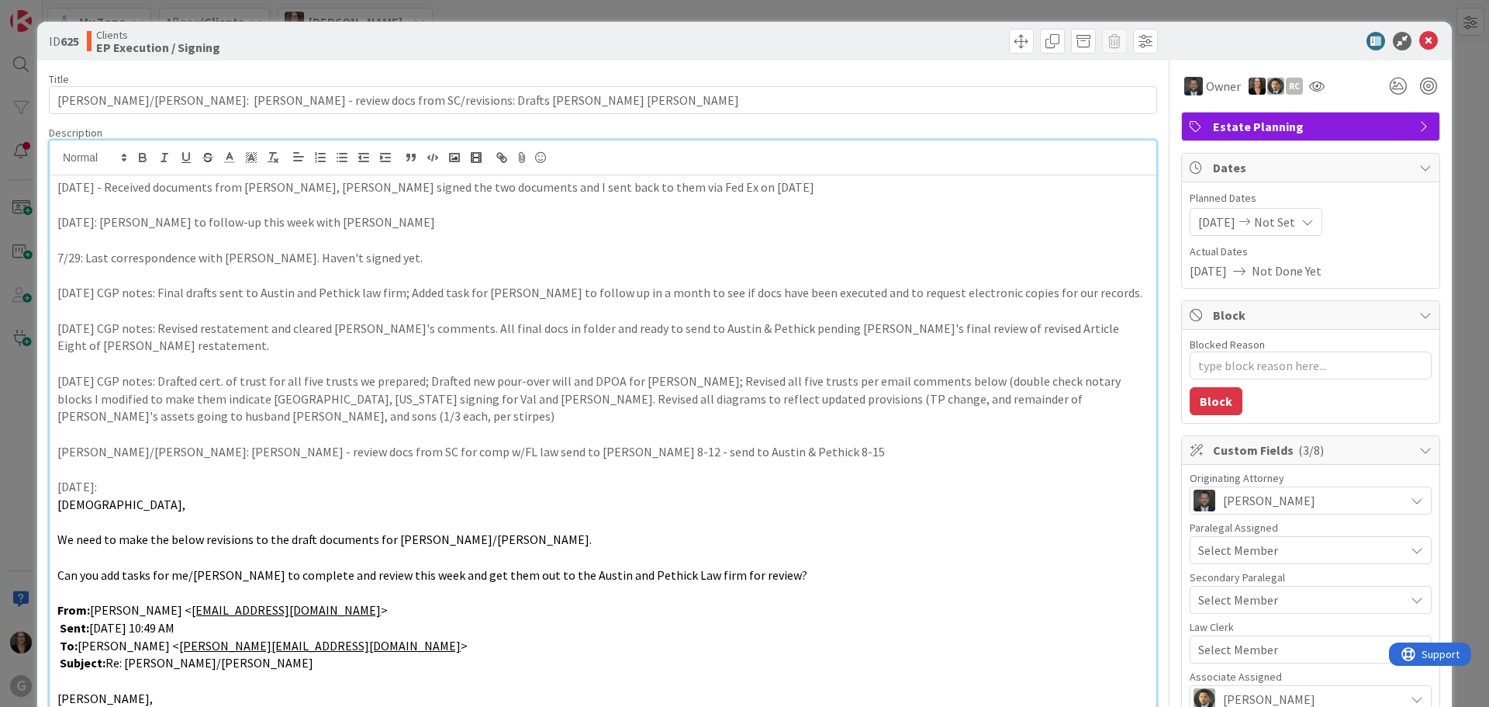
type textarea "x"
click at [1419, 41] on icon at bounding box center [1428, 41] width 19 height 19
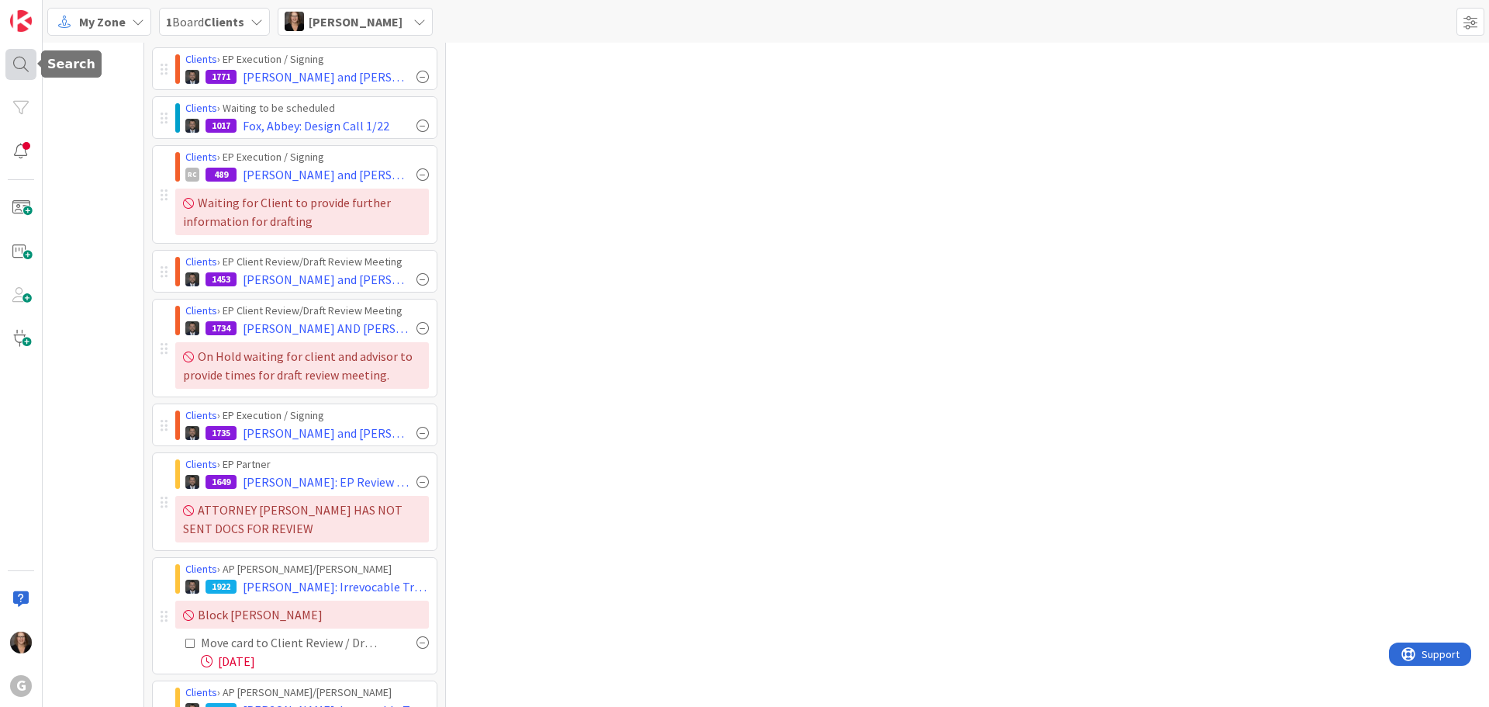
click at [22, 62] on div at bounding box center [20, 64] width 31 height 31
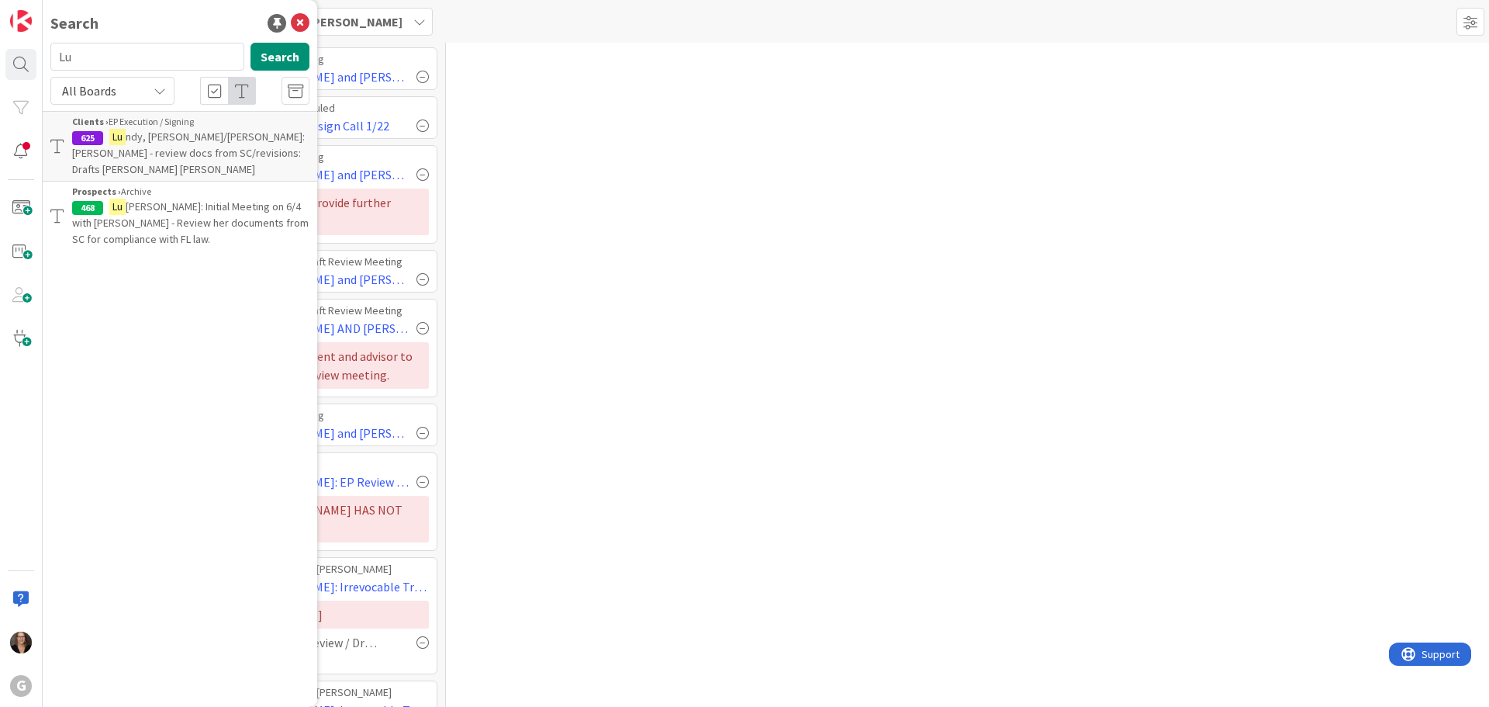
type input "L"
type input "Kastroll"
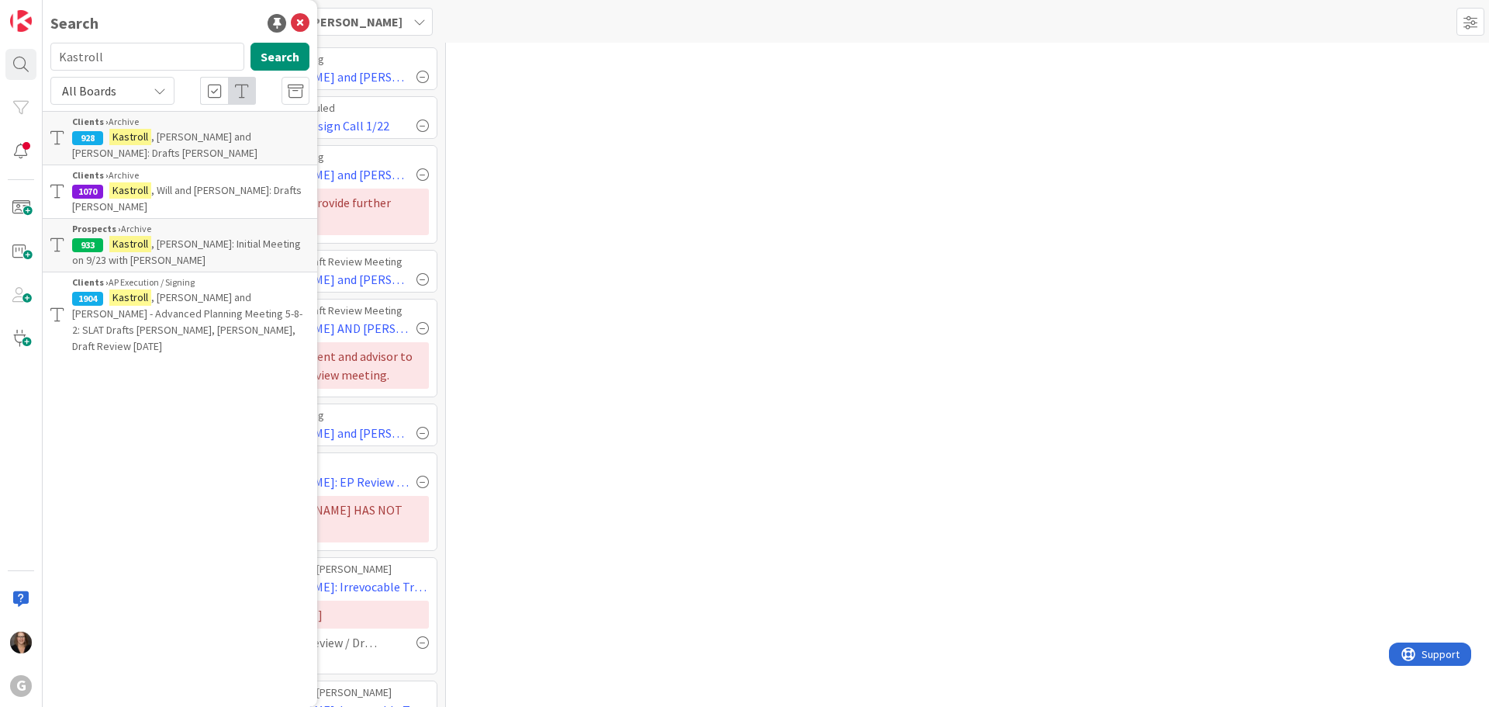
click at [190, 290] on span ", William and Jenny - Advanced Planning Meeting 5-8-2: SLAT Drafts Chris, Bobby…" at bounding box center [187, 321] width 230 height 63
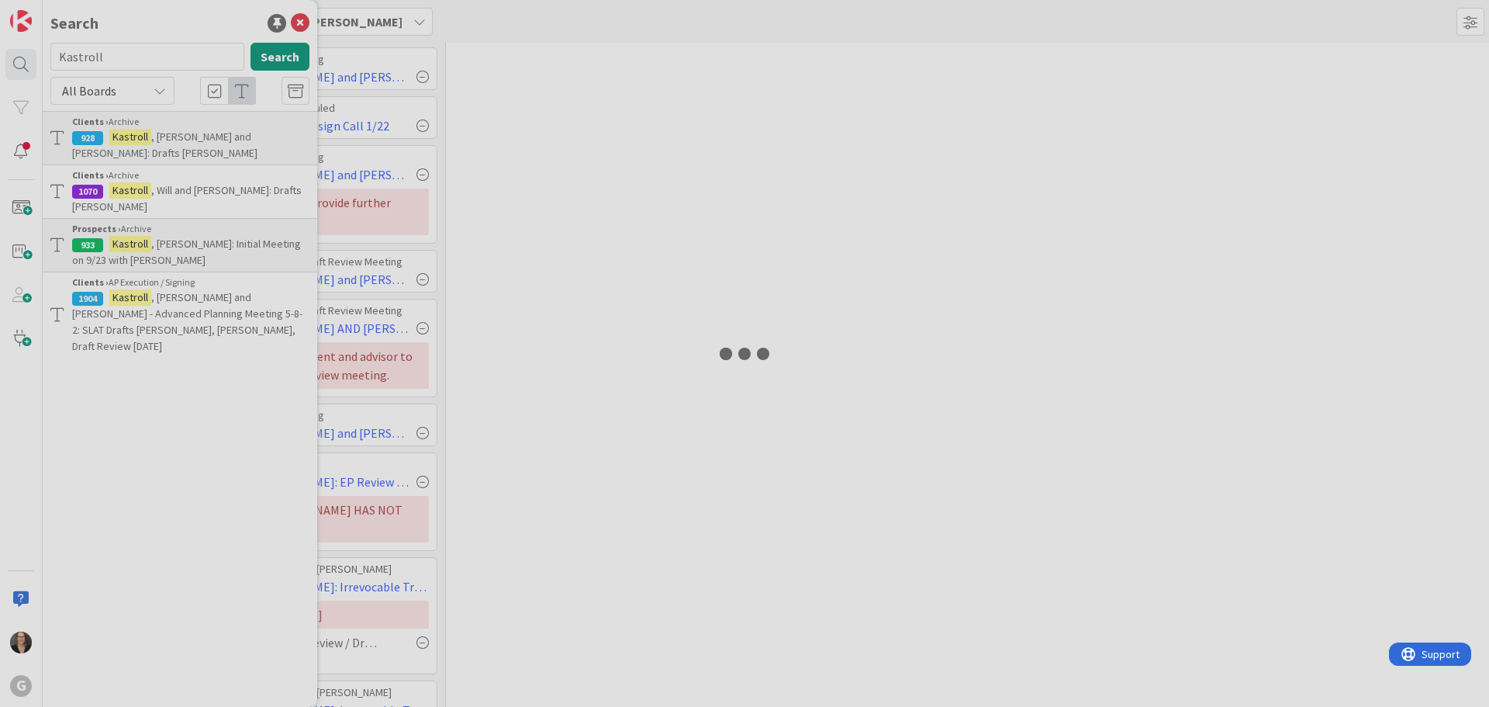
click at [190, 287] on div at bounding box center [744, 353] width 1489 height 707
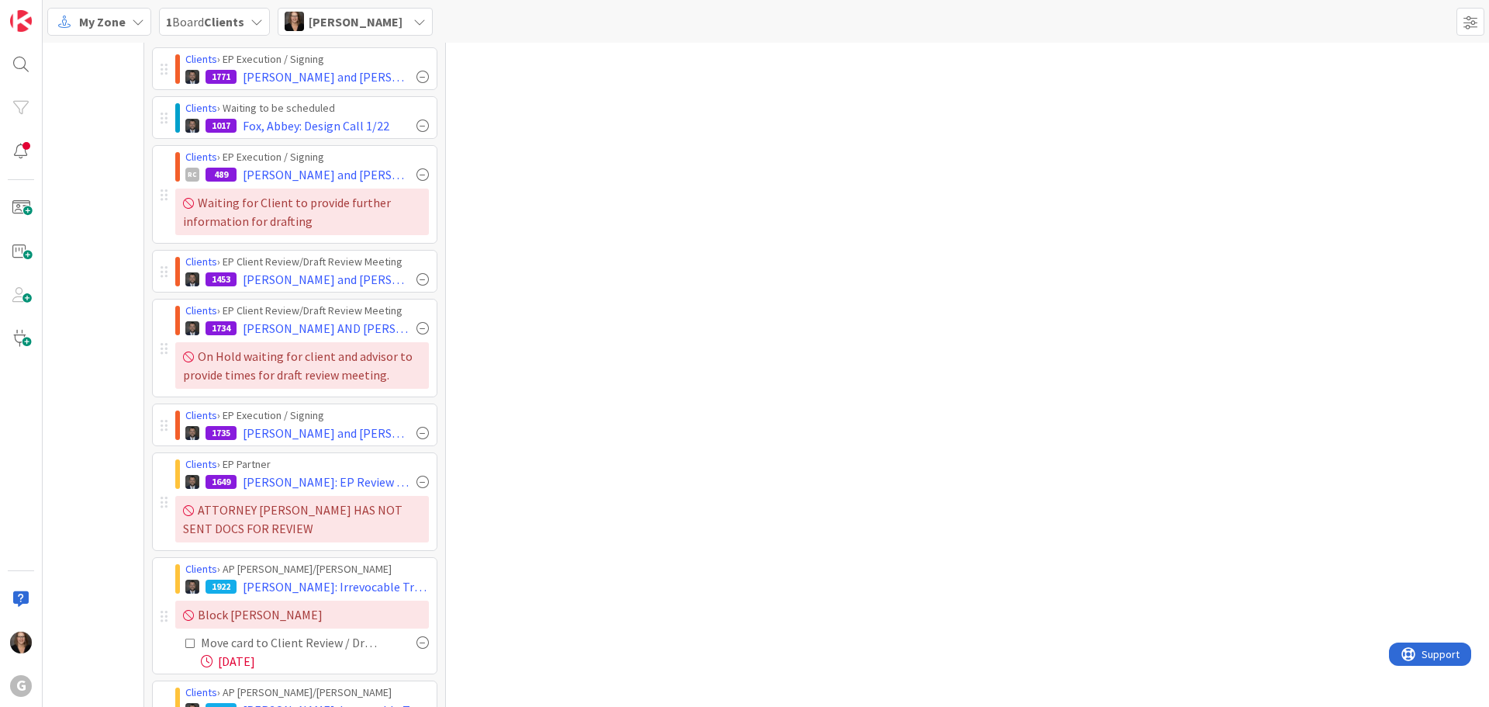
type textarea "x"
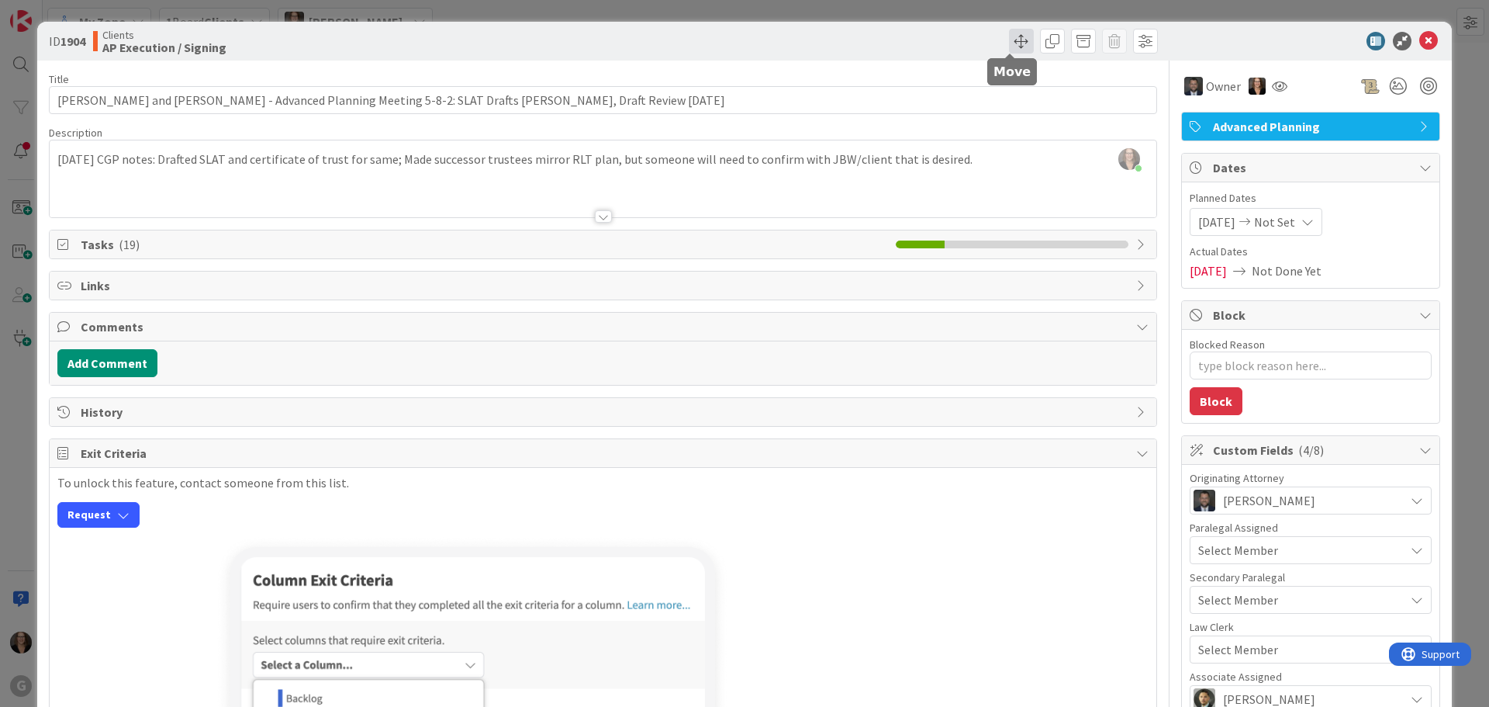
click at [1011, 39] on span at bounding box center [1021, 41] width 25 height 25
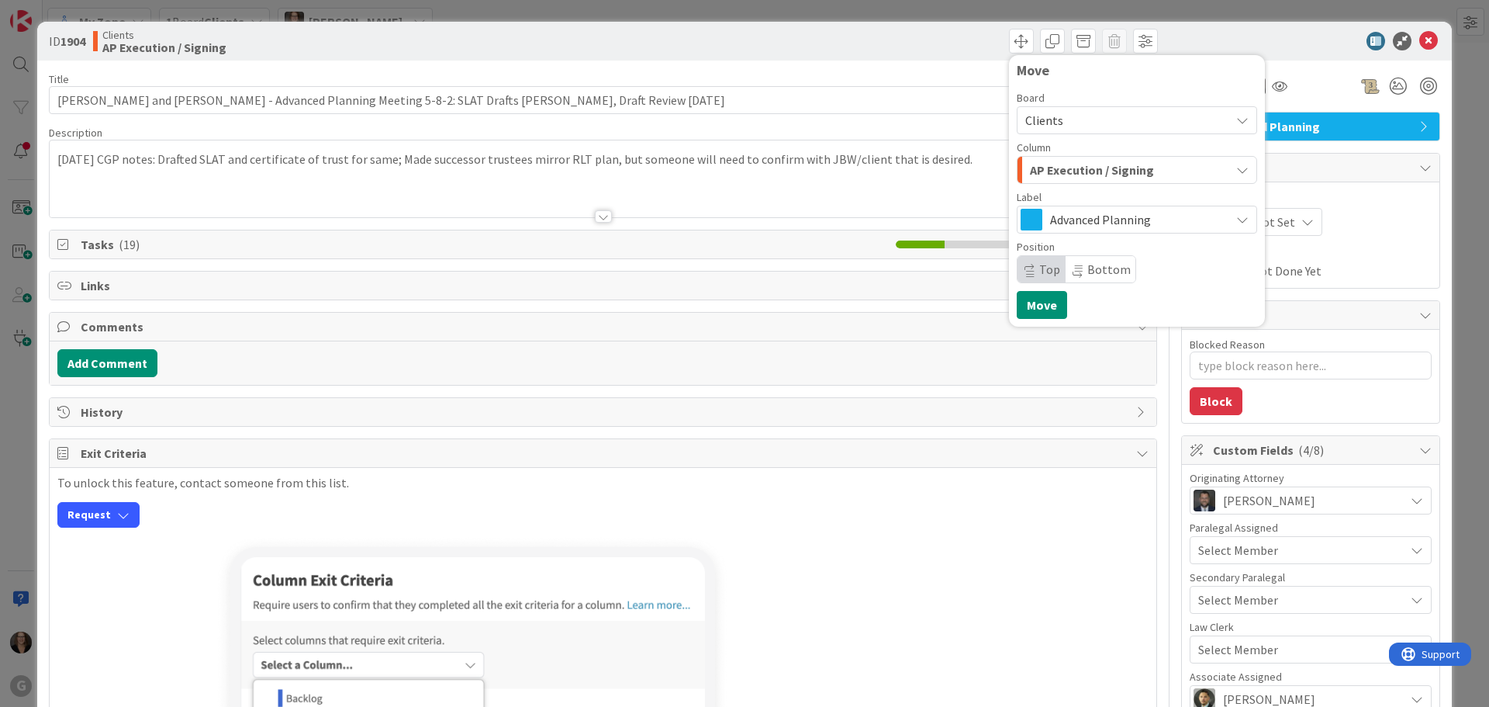
click at [1056, 173] on span "AP Execution / Signing" at bounding box center [1092, 170] width 124 height 20
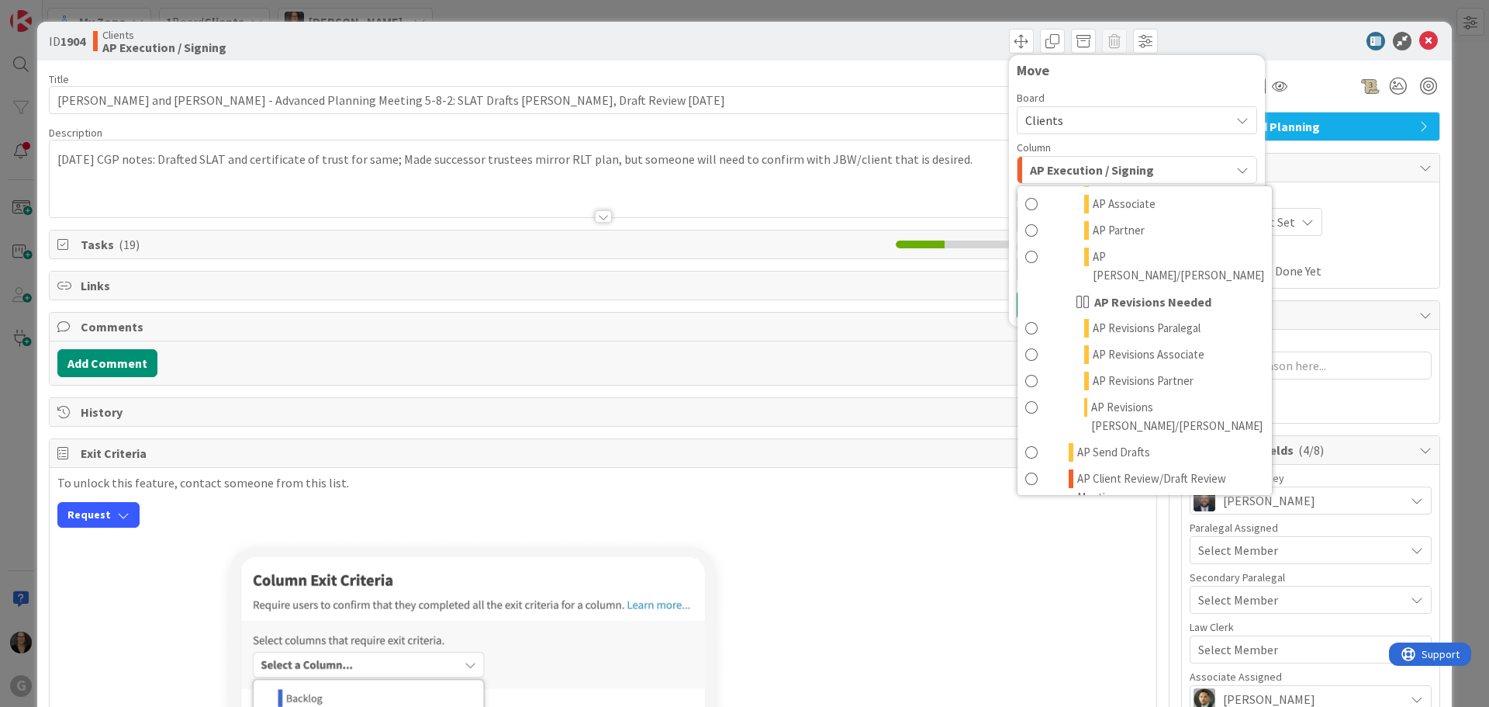
scroll to position [853, 0]
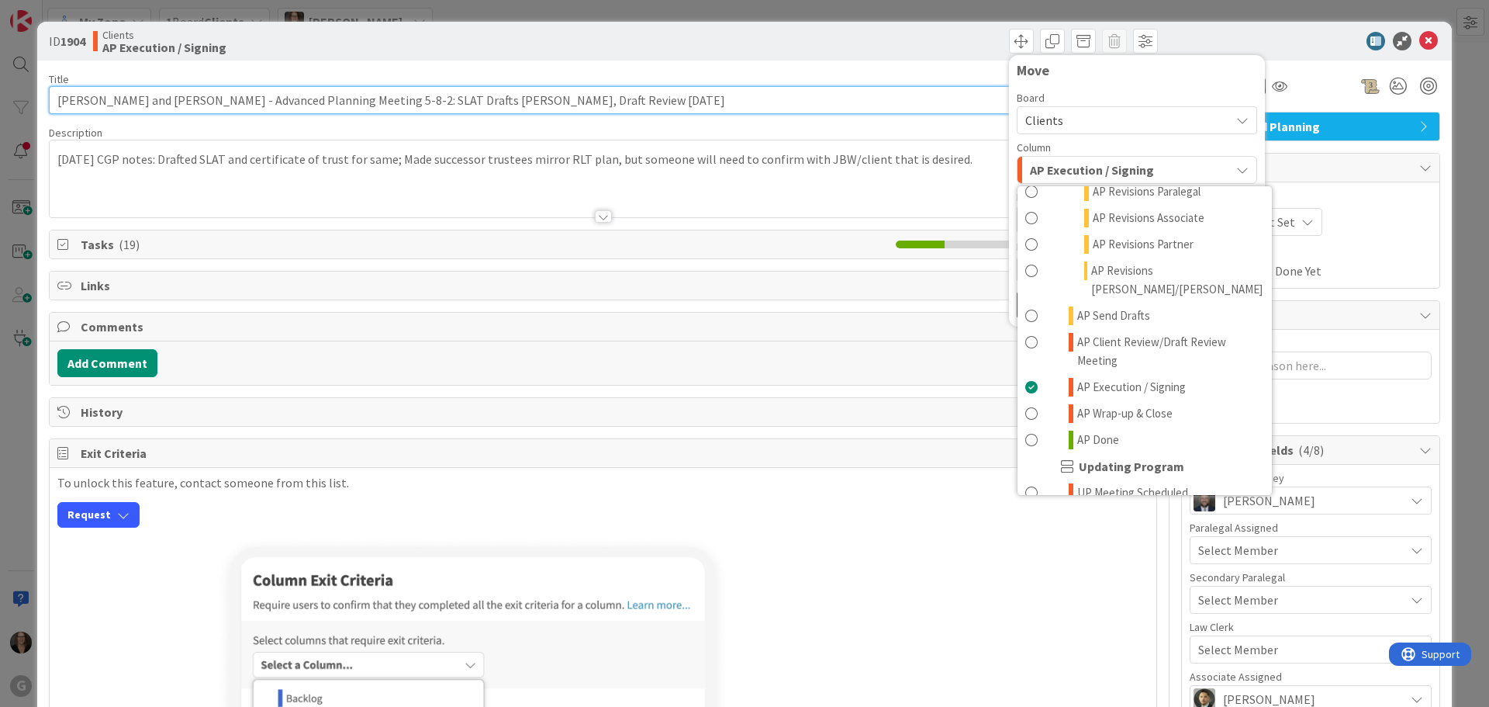
click at [627, 102] on input "[PERSON_NAME] and [PERSON_NAME] - Advanced Planning Meeting 5-8-2: SLAT Drafts …" at bounding box center [603, 100] width 1108 height 28
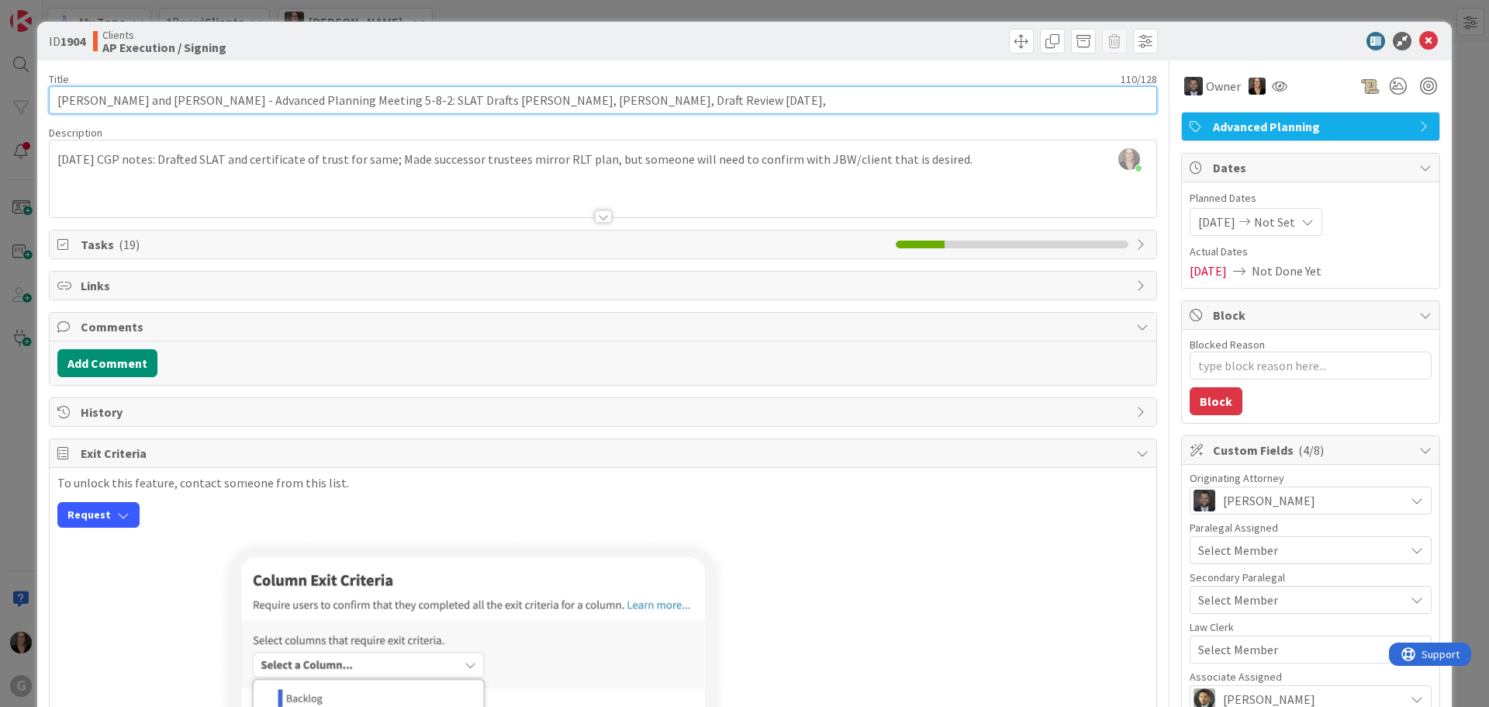
type input "Kastroll, William and Jenny - Advanced Planning Meeting 5-8-2: SLAT Drafts Chri…"
type textarea "x"
type input "Kastroll, William and Jenny - Advanced Planning Meeting 5-8-2: SLAT Drafts Chri…"
type textarea "x"
type input "Kastroll, William and Jenny - Advanced Planning Meeting 5-8-2: SLAT Drafts Chri…"
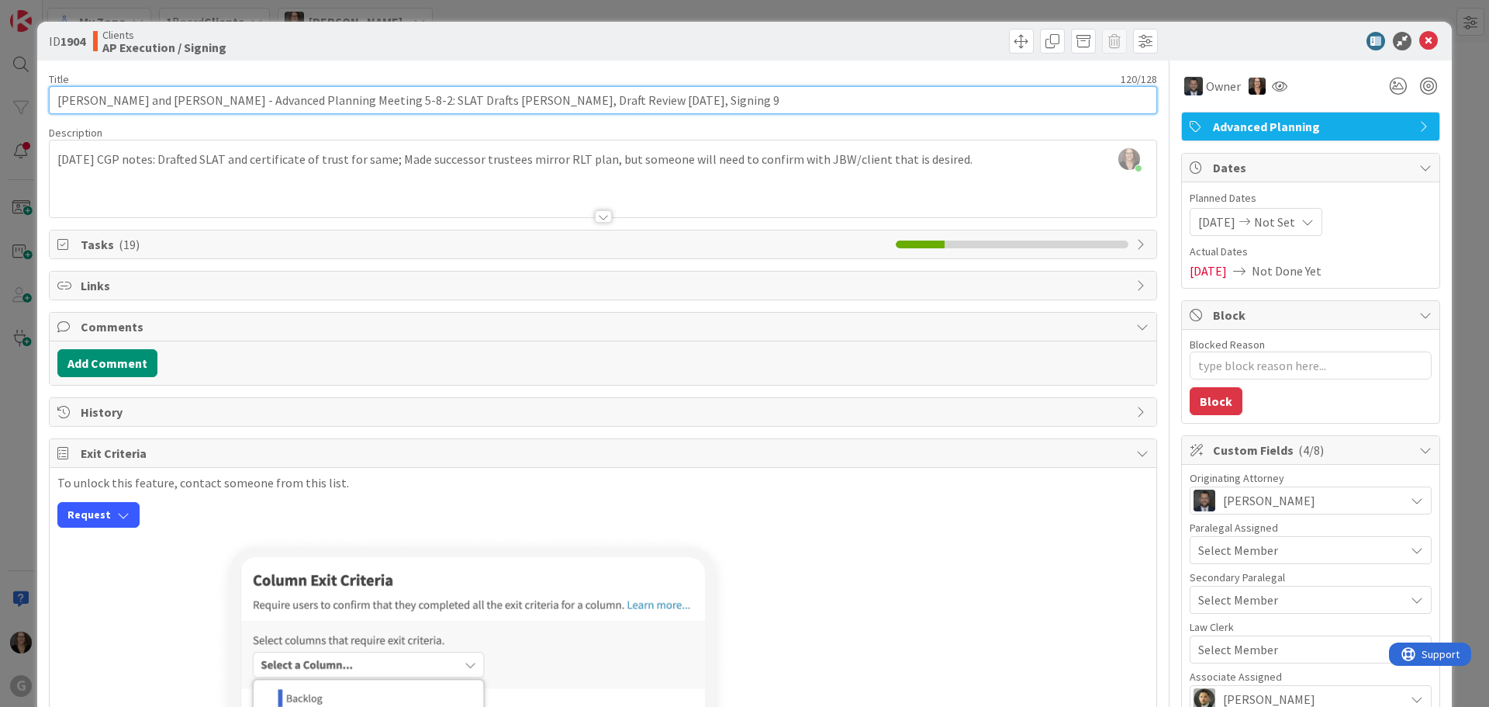
type textarea "x"
type input "Kastroll, William and Jenny - Advanced Planning Meeting 5-8-2: SLAT Drafts Chri…"
type textarea "x"
type input "Kastroll, William and Jenny - Advanced Planning Meeting 5-8-2: SLAT Drafts Chri…"
type textarea "x"
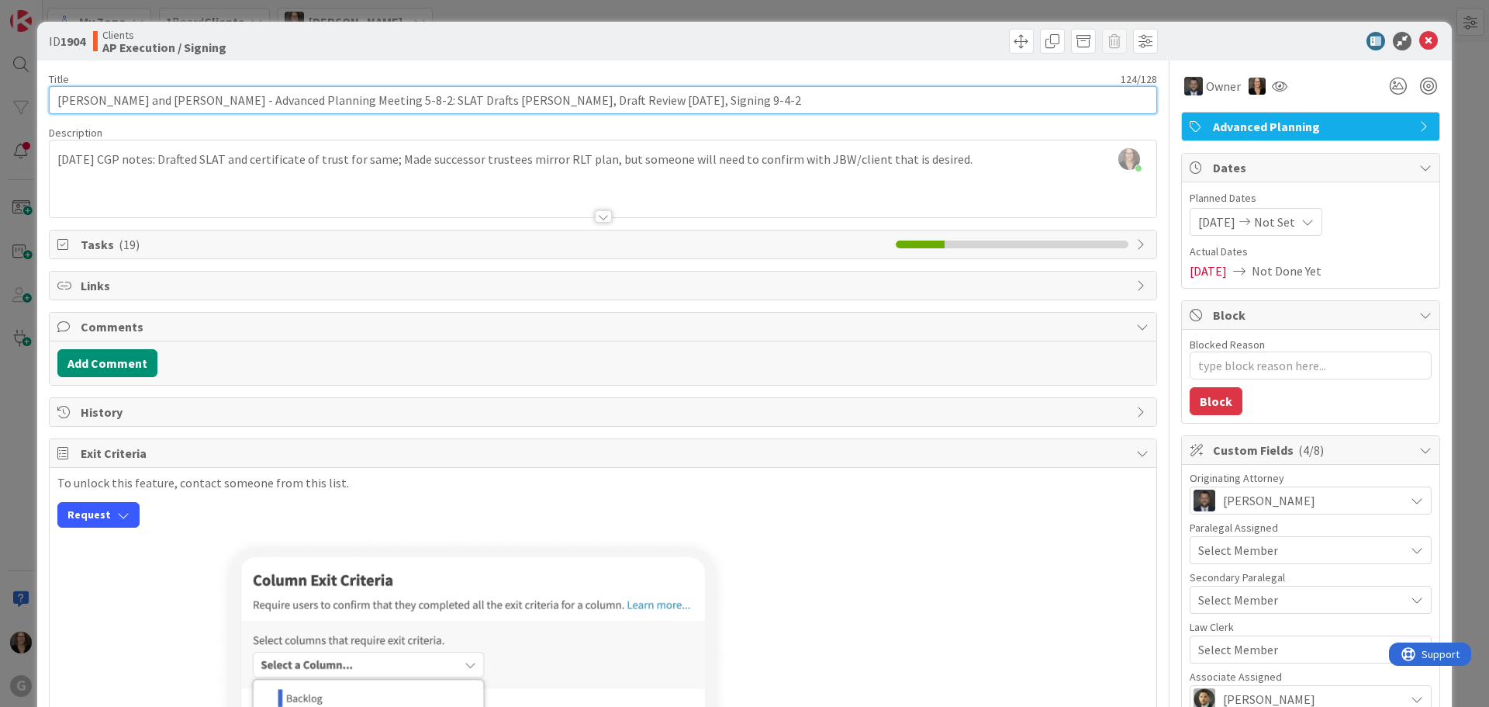
type input "Kastroll, William and Jenny - Advanced Planning Meeting 5-8-2: SLAT Drafts Chri…"
type textarea "x"
type input "Kastroll, William and Jenny - Advanced Planning Meeting 5-8-2: SLAT Drafts Chri…"
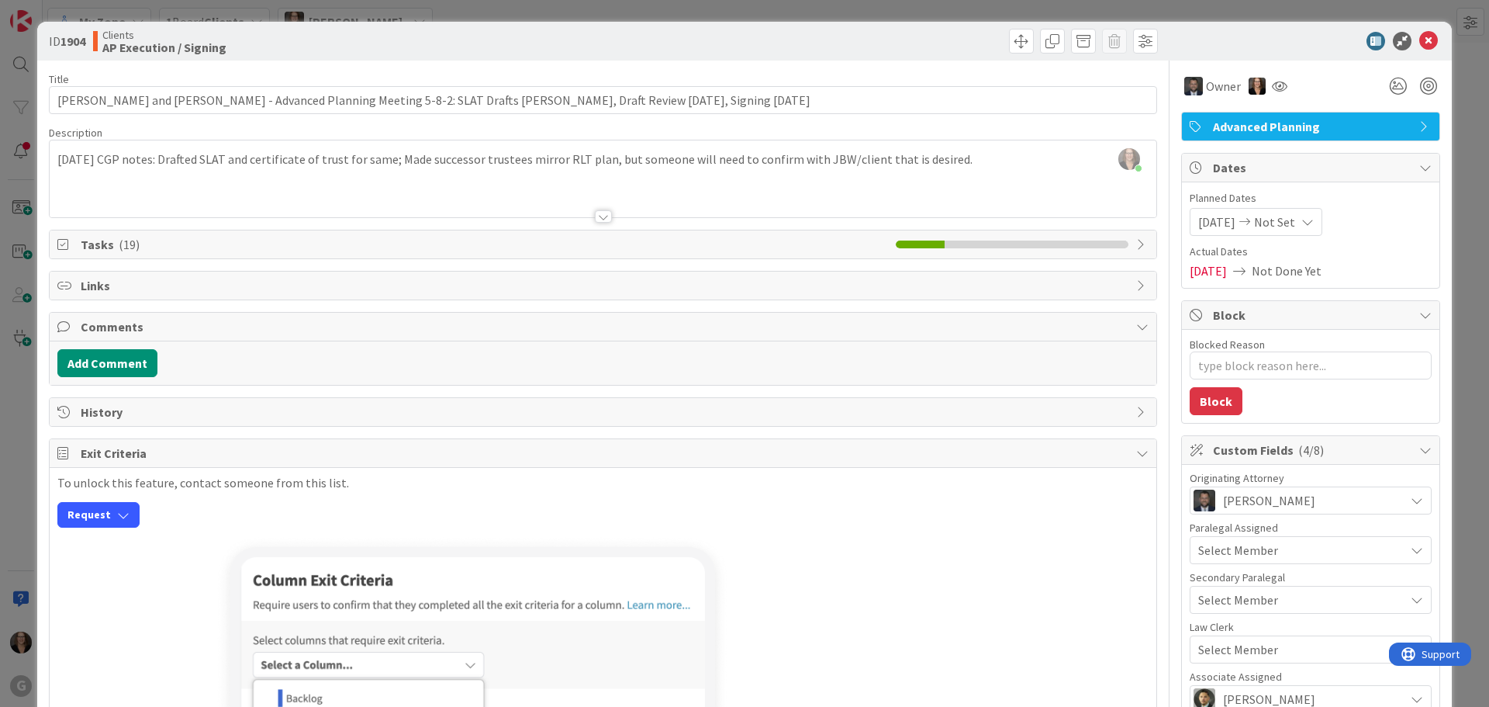
click at [216, 197] on div at bounding box center [603, 198] width 1107 height 40
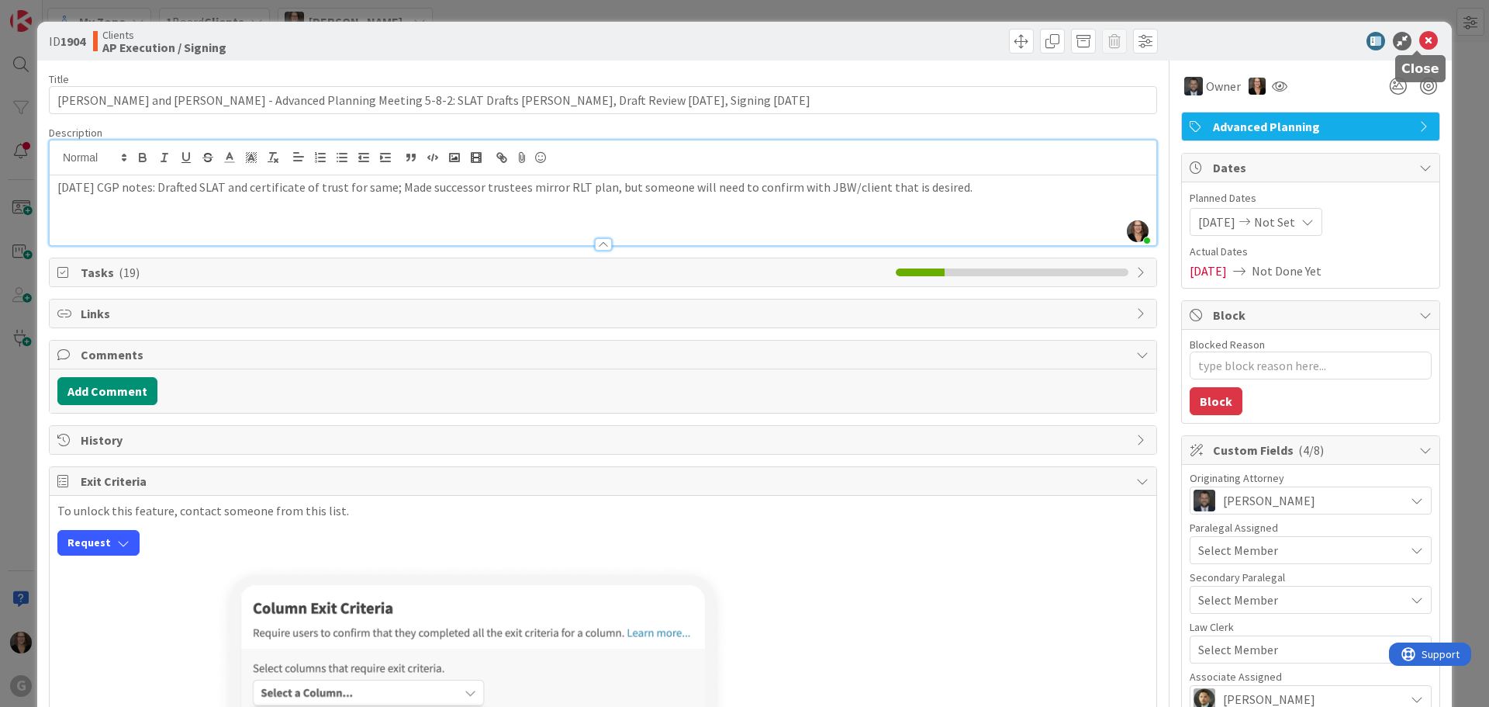
click at [1419, 42] on icon at bounding box center [1428, 41] width 19 height 19
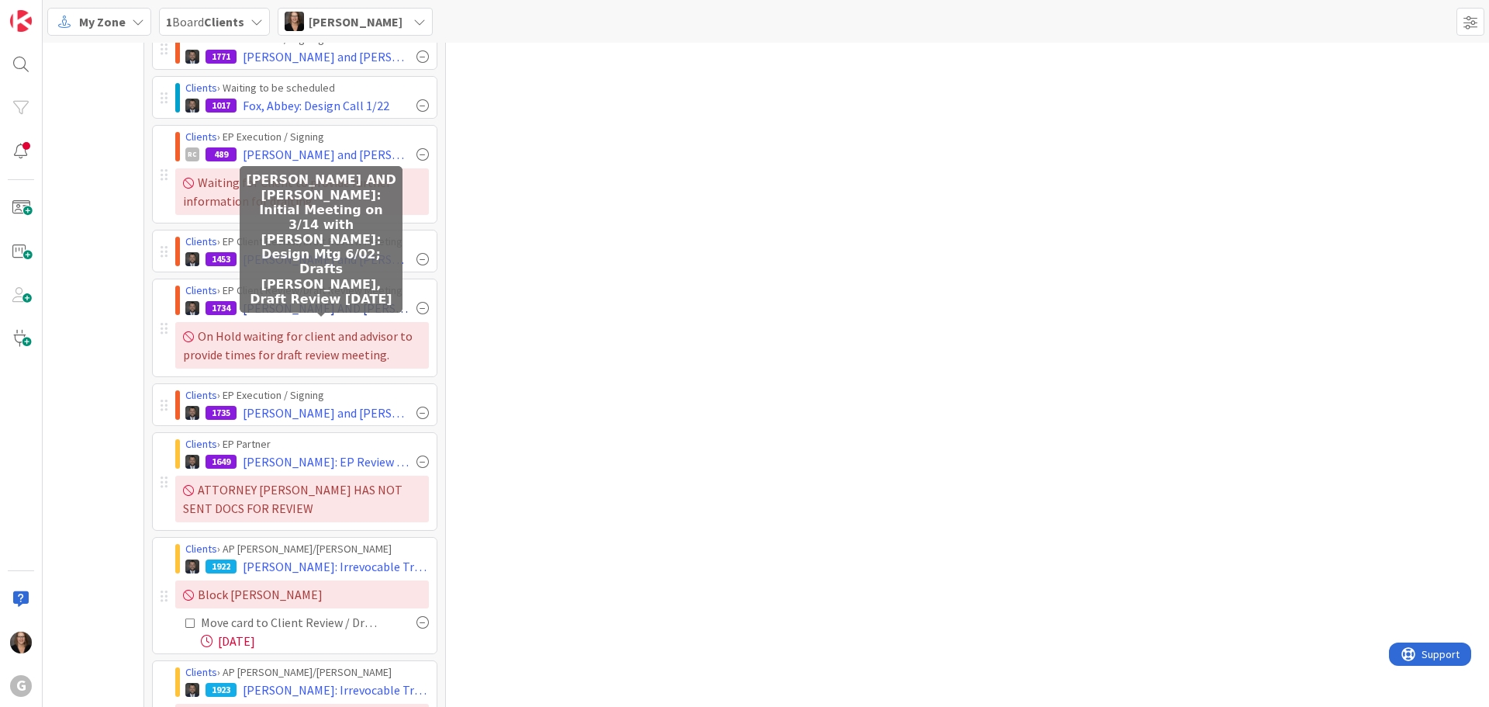
scroll to position [388, 0]
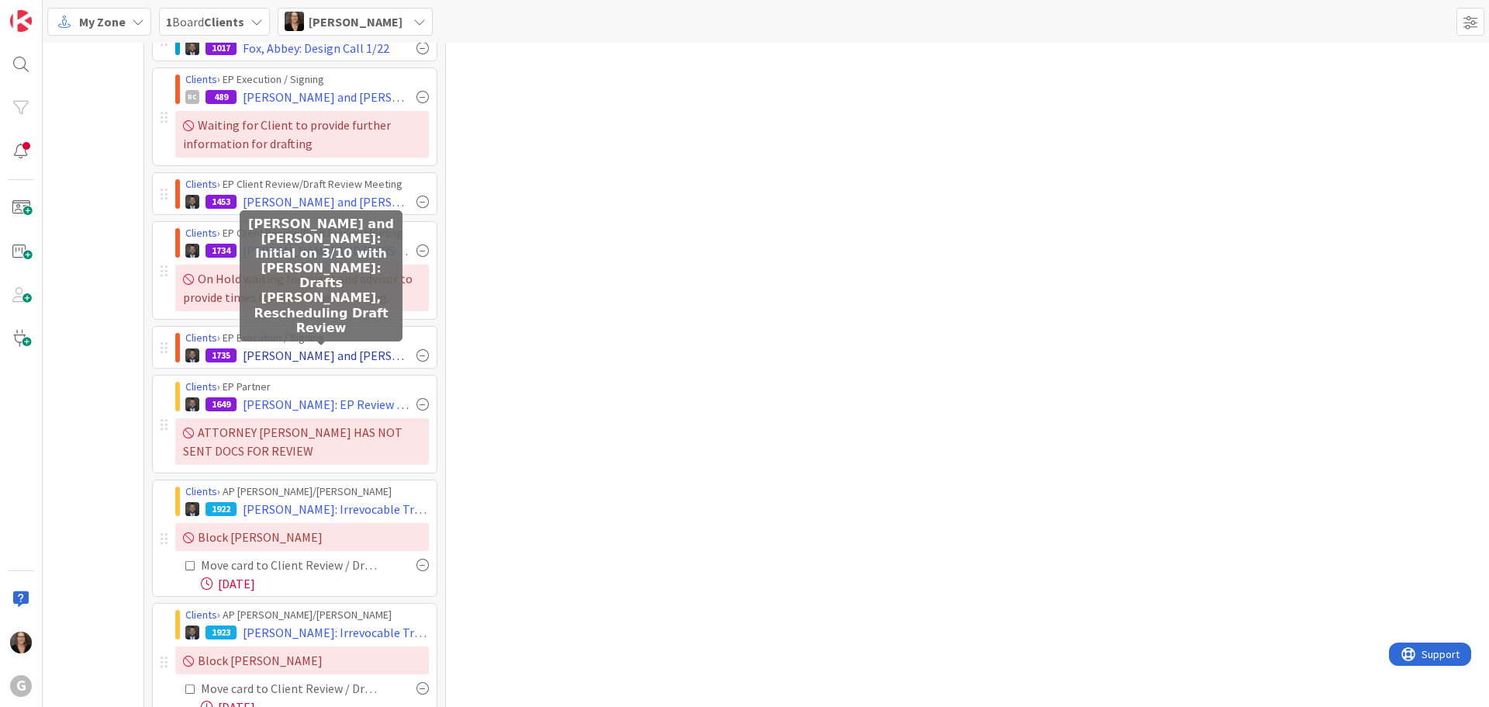
click at [304, 347] on span "[PERSON_NAME] and [PERSON_NAME]: Initial on 3/10 with [PERSON_NAME]: Drafts [PE…" at bounding box center [327, 355] width 168 height 19
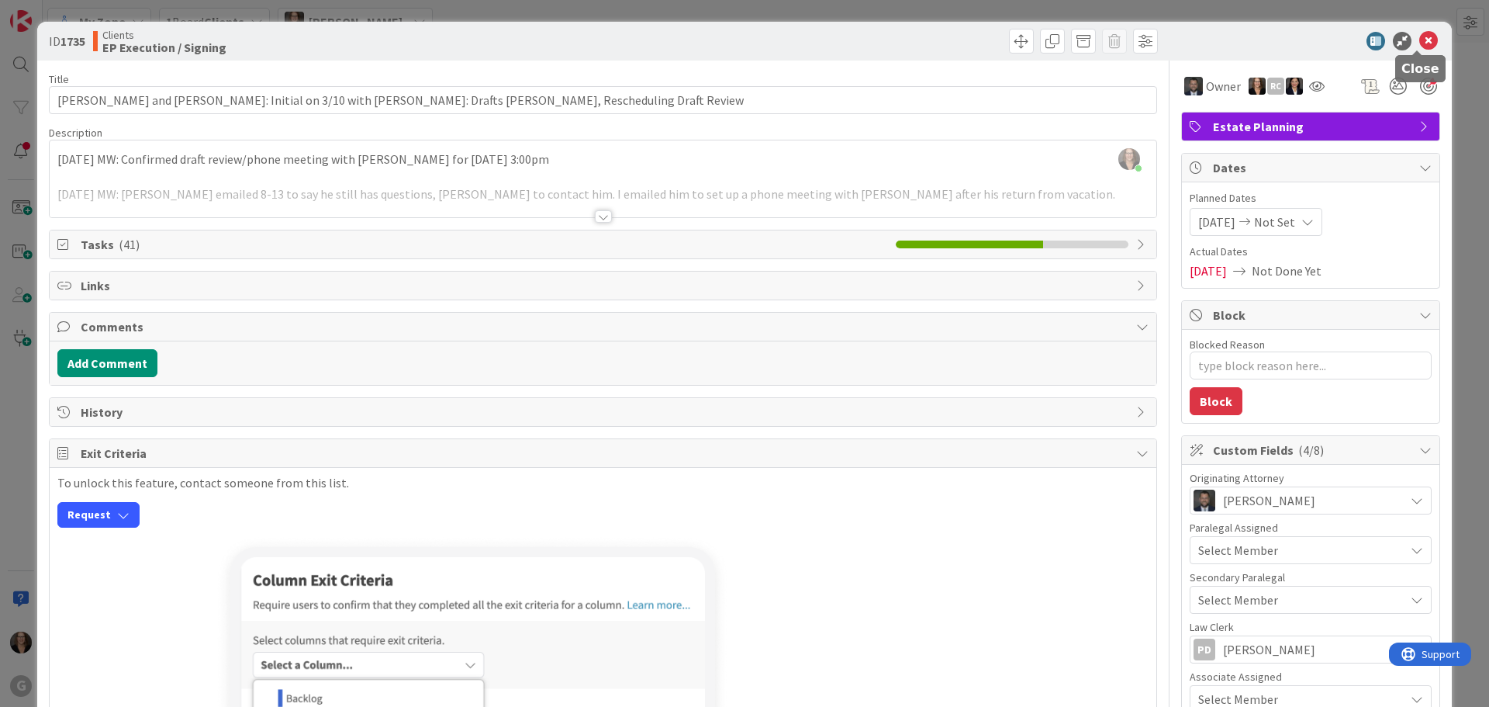
click at [1419, 40] on icon at bounding box center [1428, 41] width 19 height 19
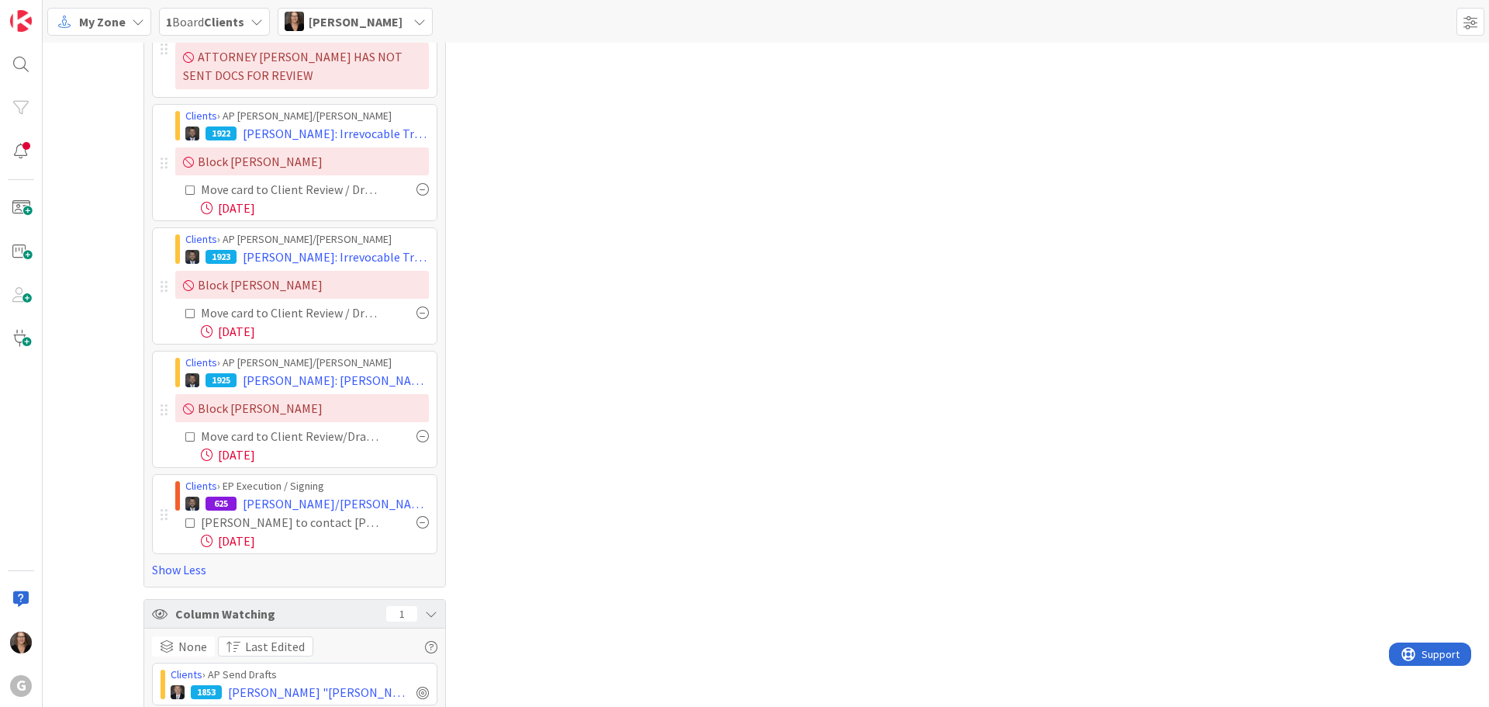
scroll to position [782, 0]
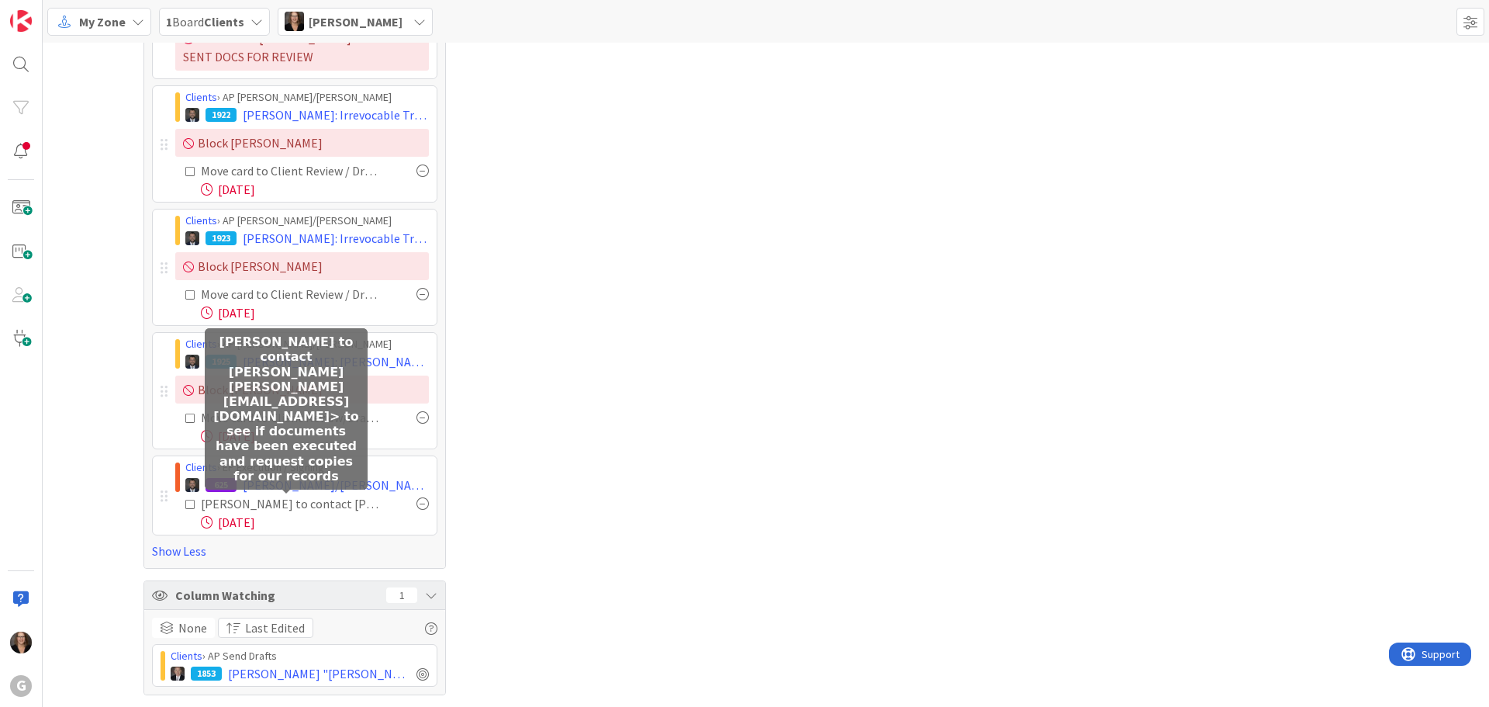
click at [302, 506] on div "Michelle to contact Brittany Wilson brittany@austinpethick.com> to see if docum…" at bounding box center [291, 503] width 181 height 19
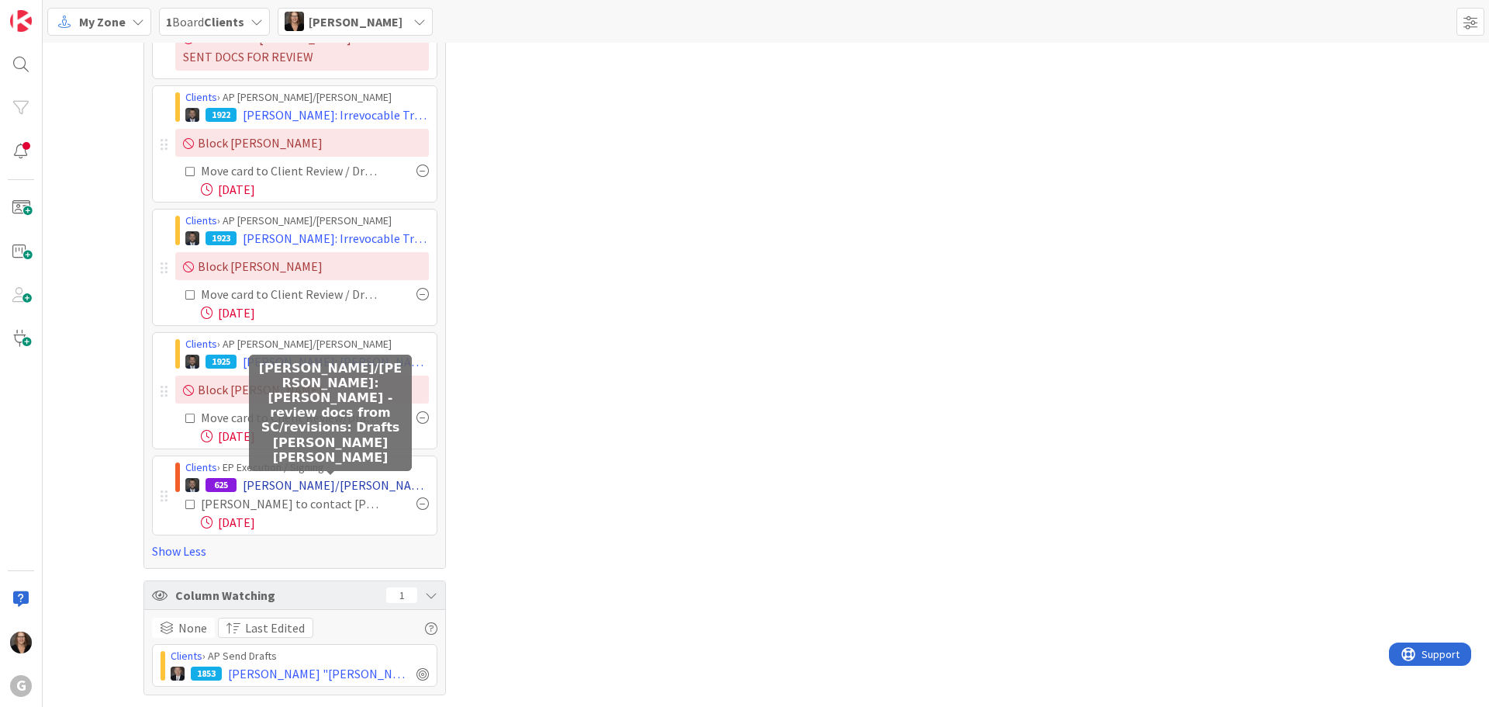
click at [340, 481] on span "[PERSON_NAME]/[PERSON_NAME]: [PERSON_NAME] - review docs from SC/revisions: Dra…" at bounding box center [336, 484] width 186 height 19
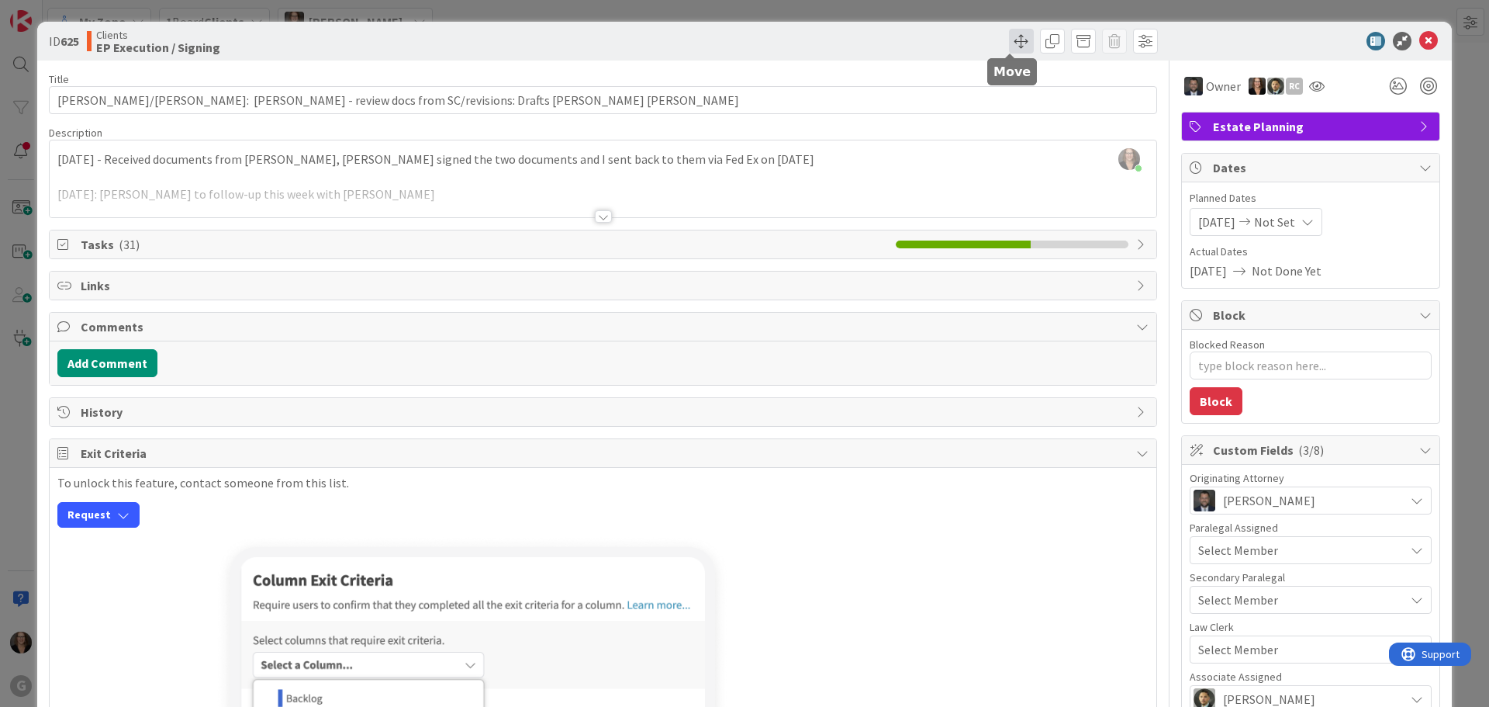
click at [1009, 39] on span at bounding box center [1021, 41] width 25 height 25
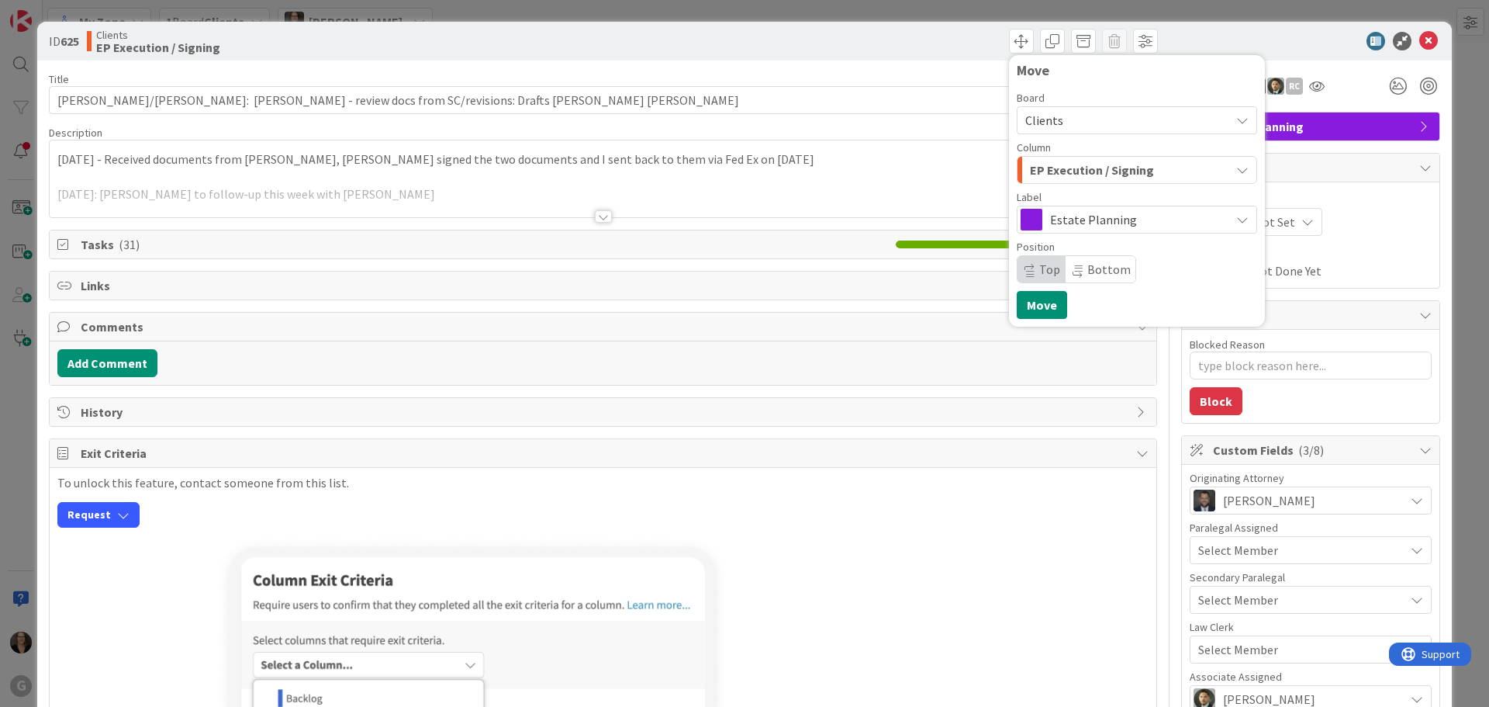
drag, startPoint x: 808, startPoint y: 526, endPoint x: 825, endPoint y: 516, distance: 19.8
click at [811, 524] on div "To unlock this feature, contact someone from this list. Request" at bounding box center [602, 501] width 1091 height 52
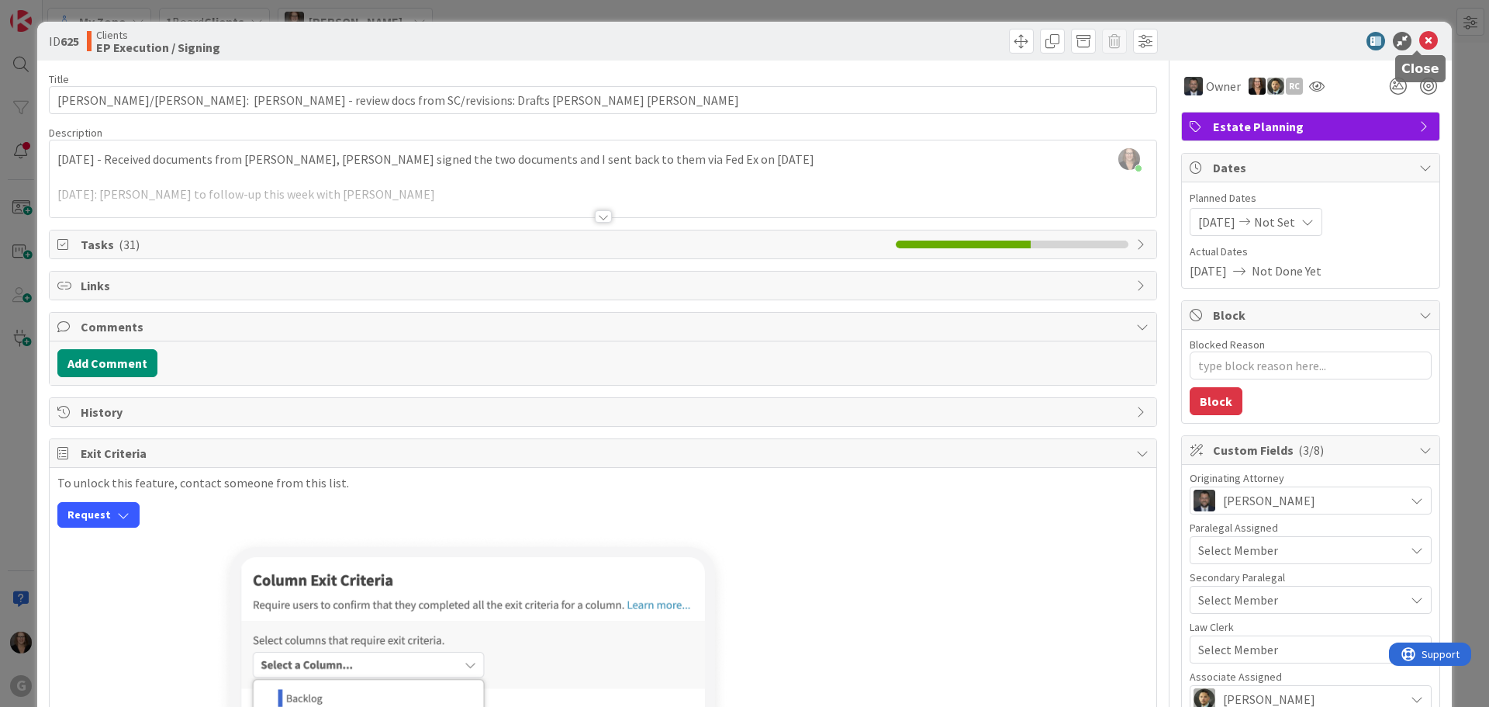
click at [1419, 40] on icon at bounding box center [1428, 41] width 19 height 19
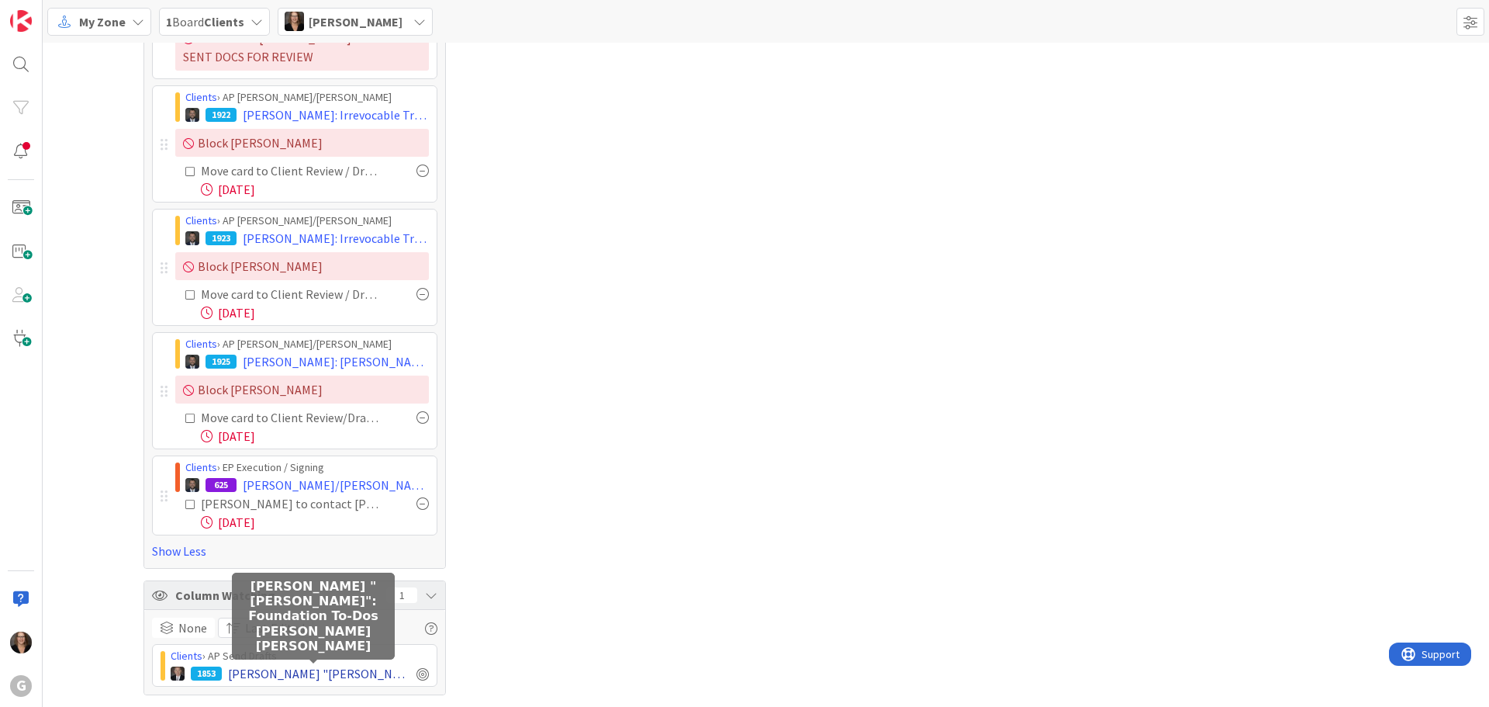
click at [251, 676] on span "Shah, Piyush "Pete": Foundation To-Dos Bobby Brad" at bounding box center [319, 673] width 182 height 19
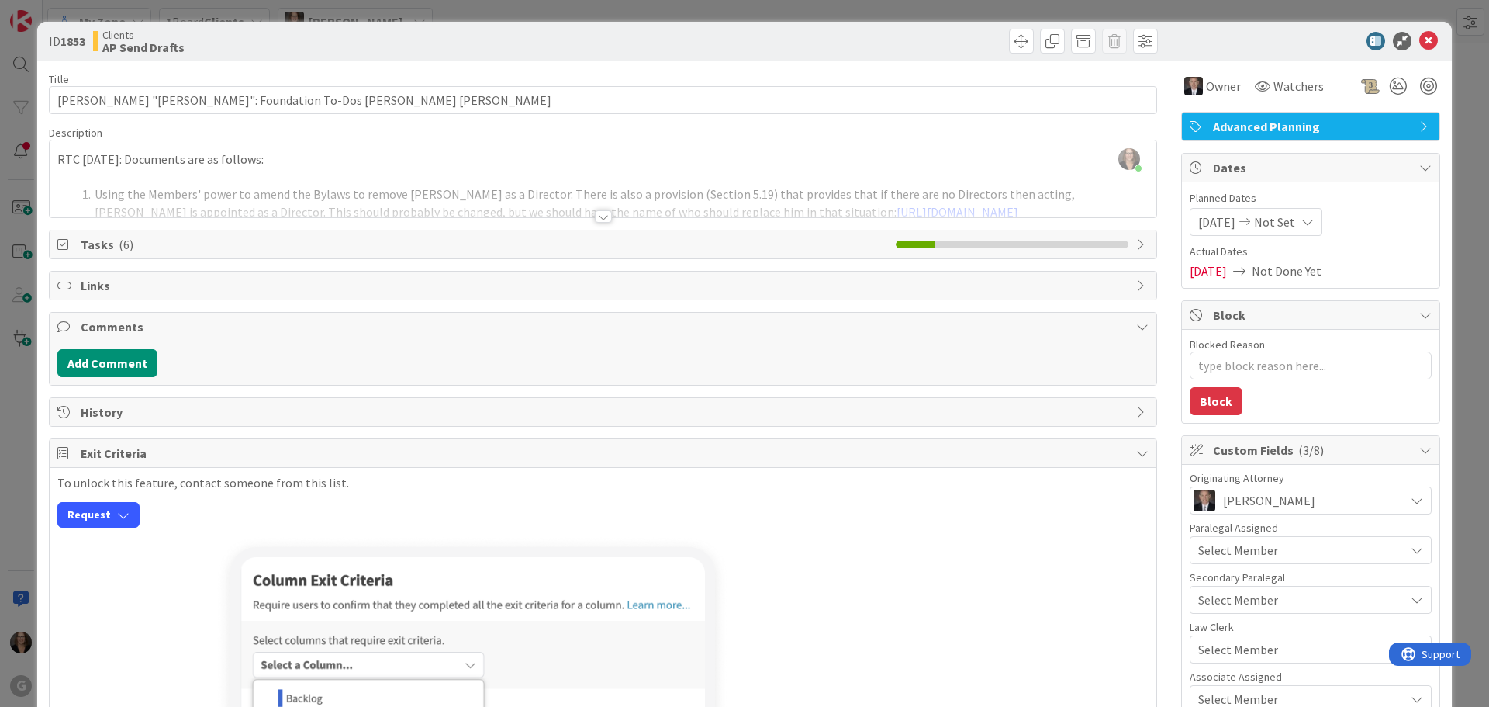
click at [268, 241] on span "Tasks ( 6 )" at bounding box center [484, 244] width 807 height 19
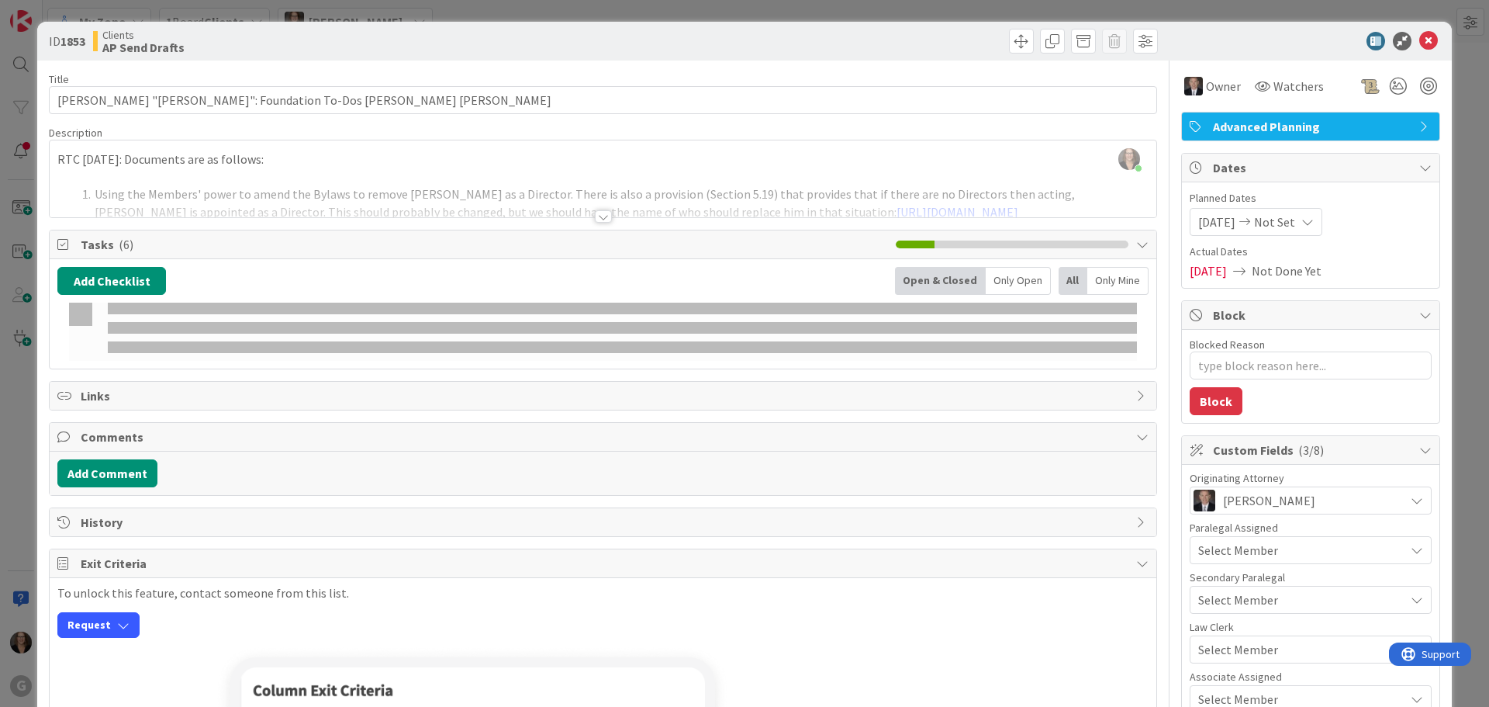
type textarea "x"
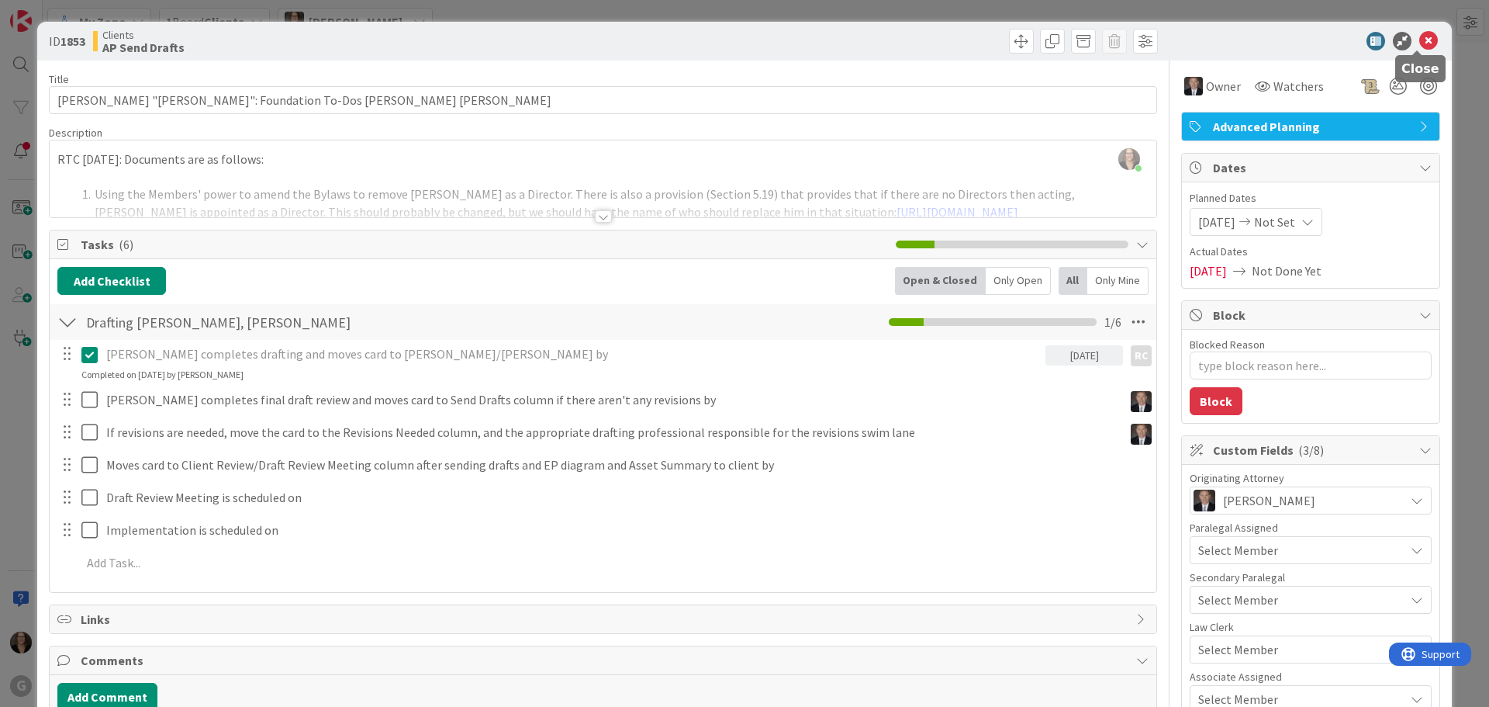
click at [1419, 42] on icon at bounding box center [1428, 41] width 19 height 19
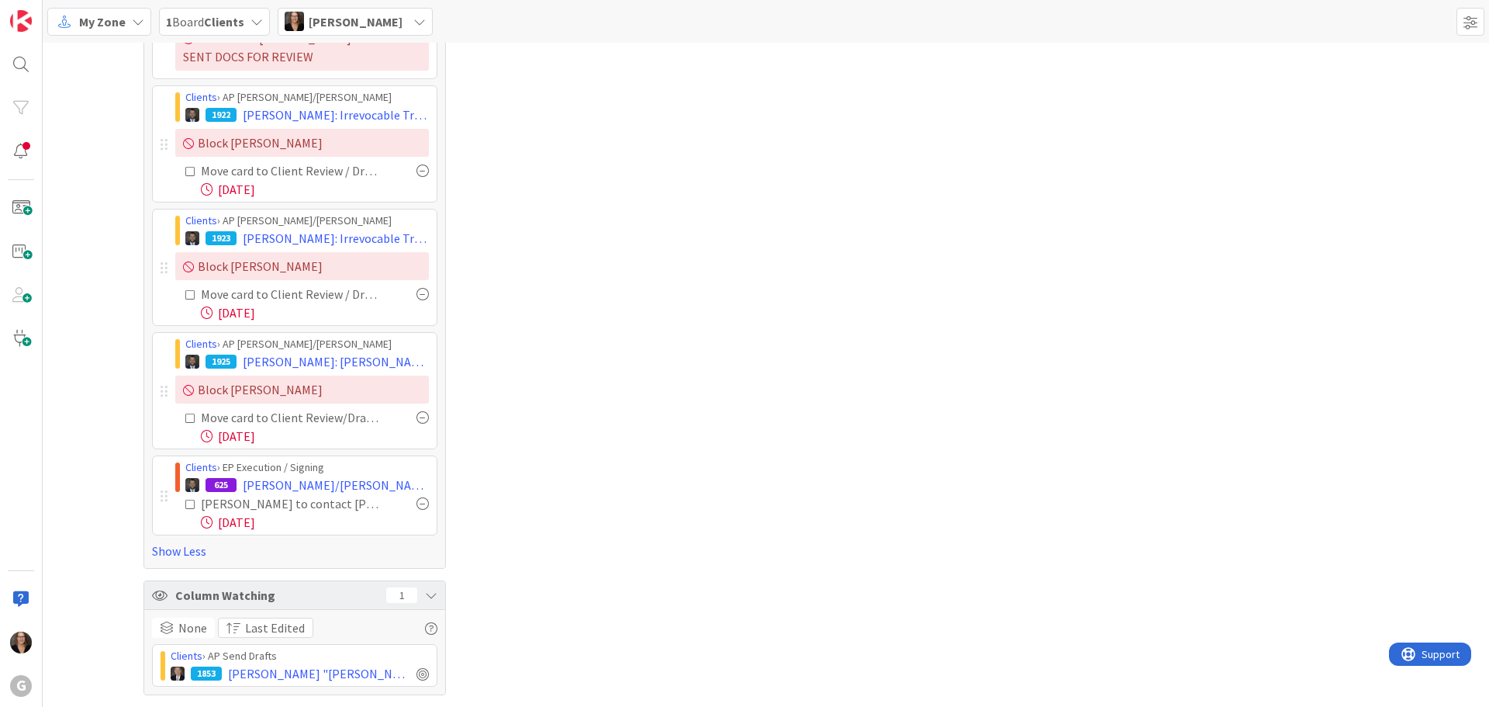
click at [427, 593] on icon at bounding box center [431, 595] width 12 height 12
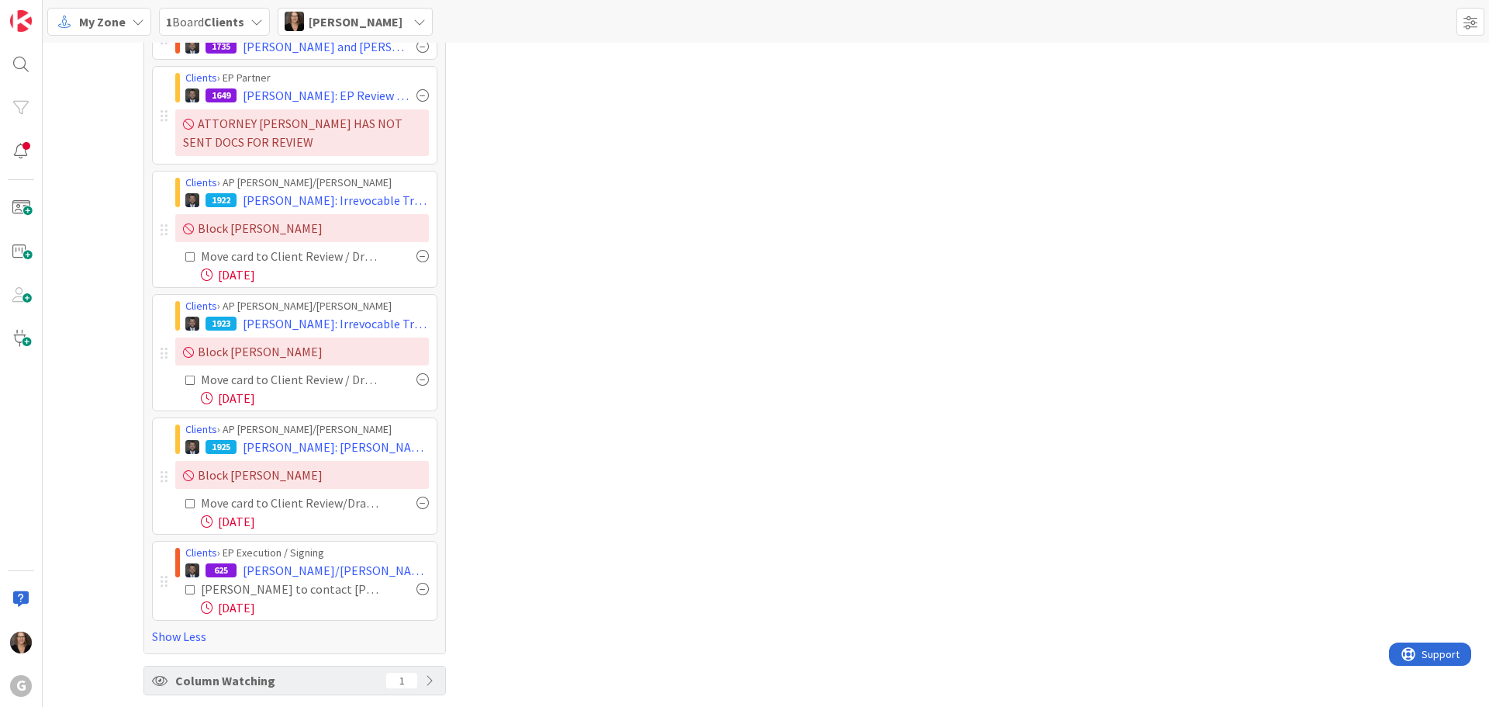
scroll to position [697, 0]
click at [425, 679] on icon at bounding box center [431, 680] width 12 height 12
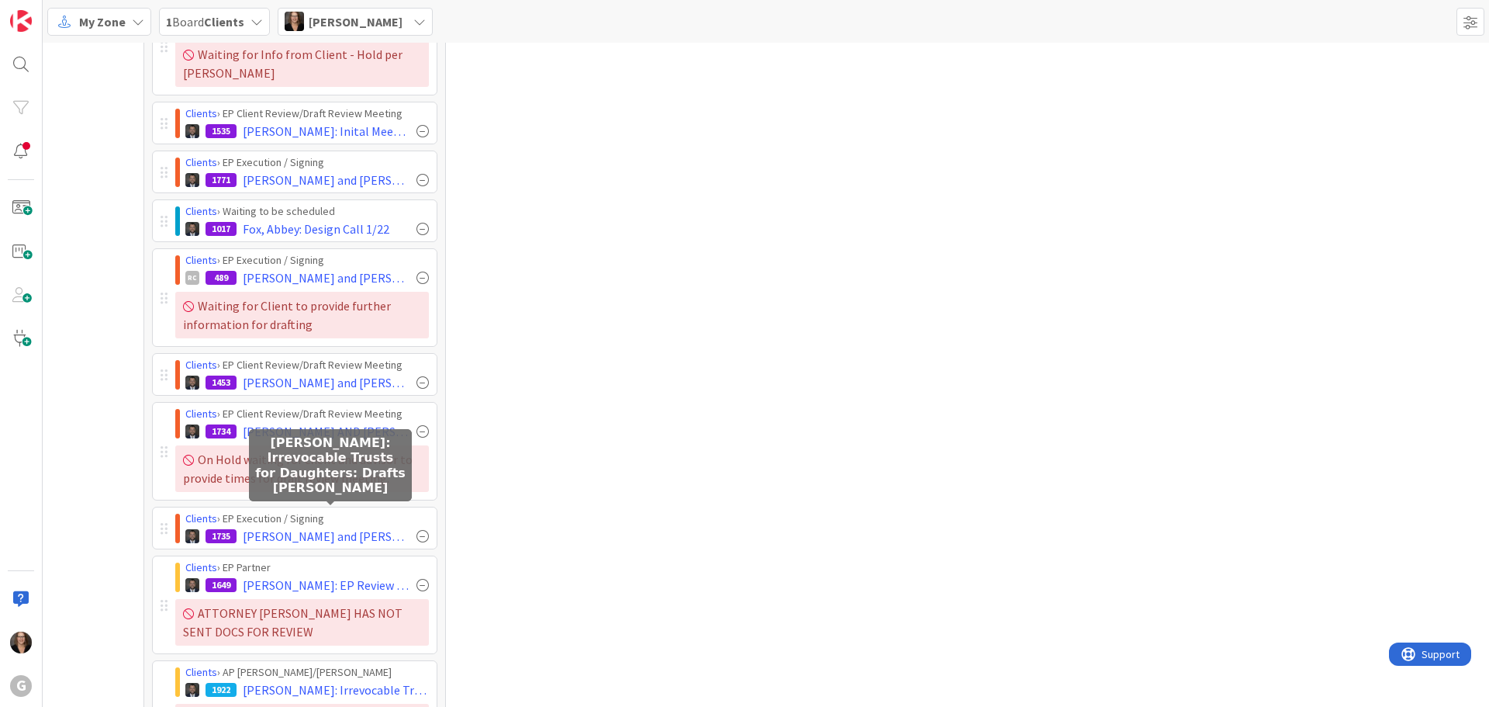
scroll to position [0, 0]
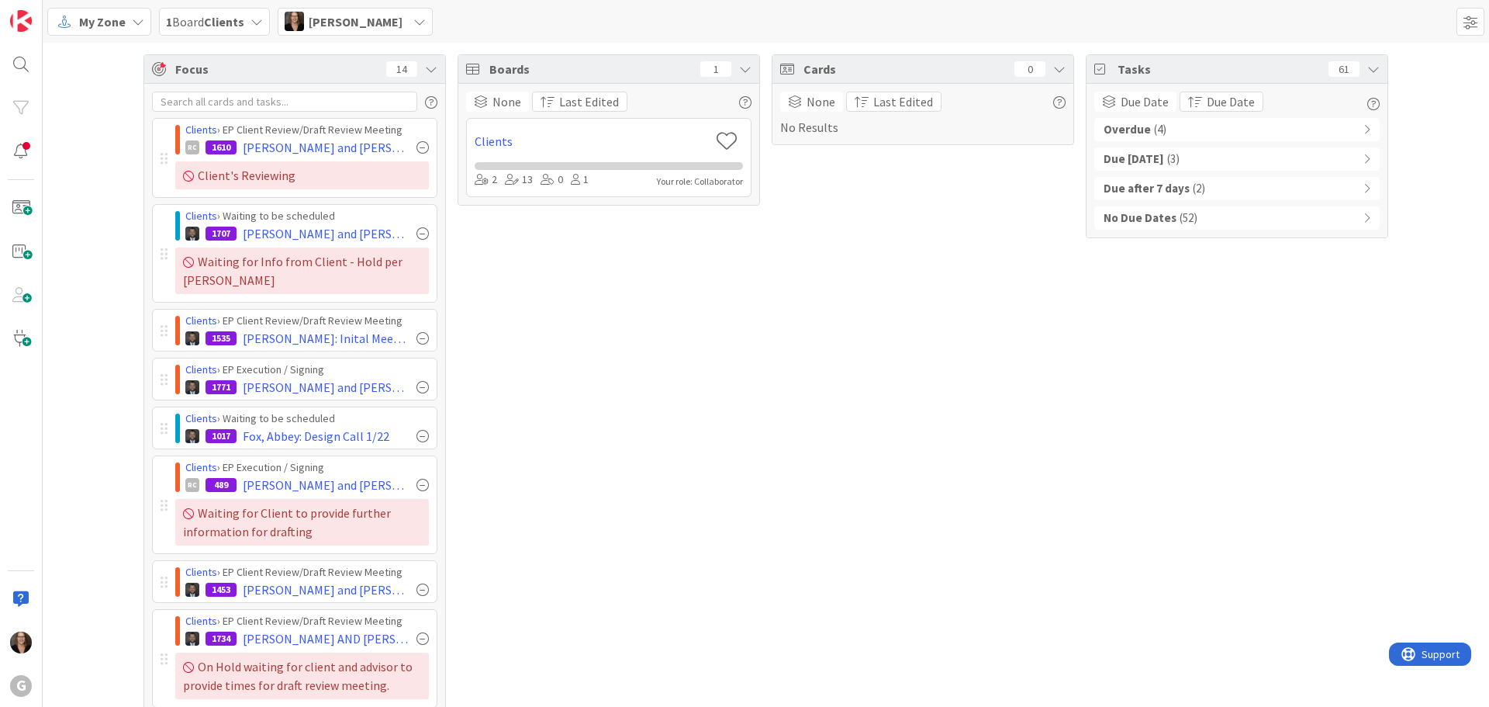
click at [1180, 132] on div "Overdue ( 4 )" at bounding box center [1236, 129] width 285 height 23
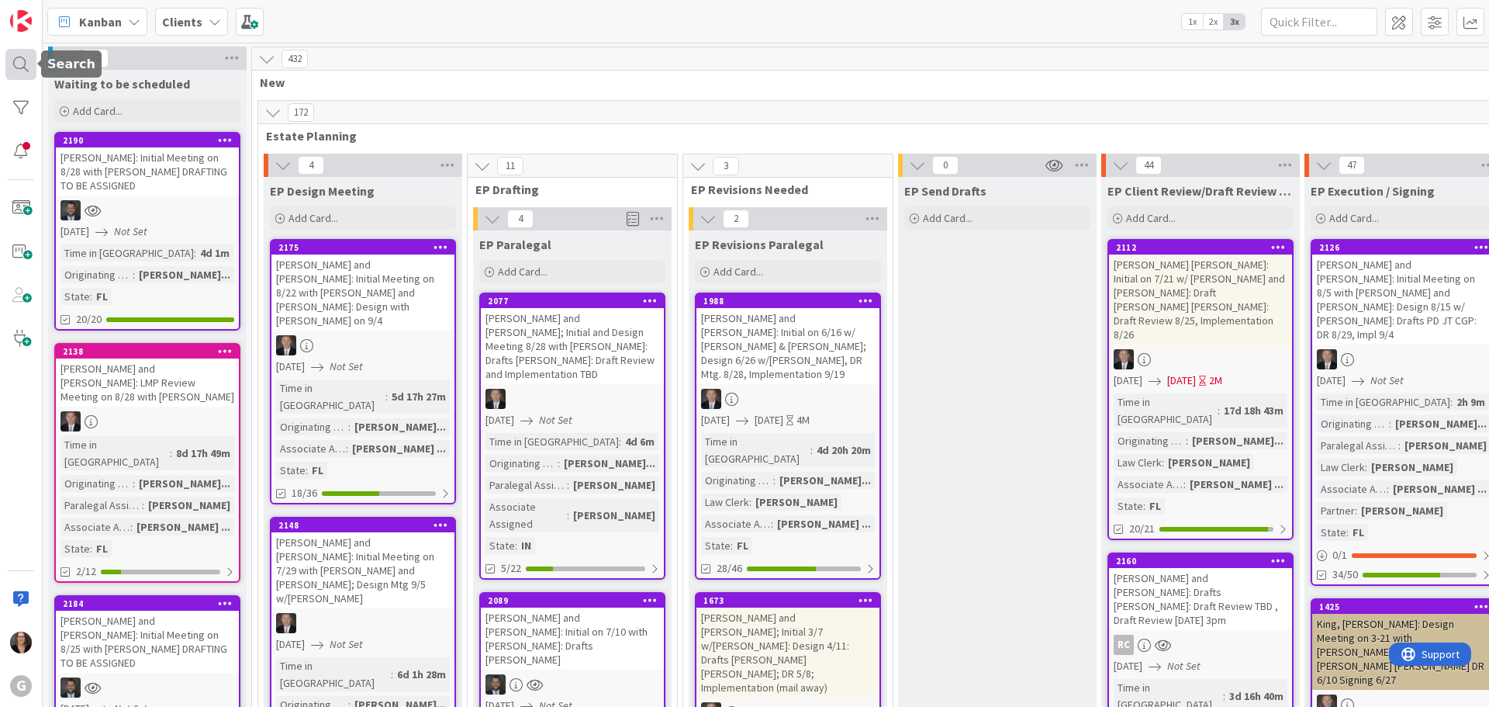
click at [19, 62] on div at bounding box center [20, 64] width 31 height 31
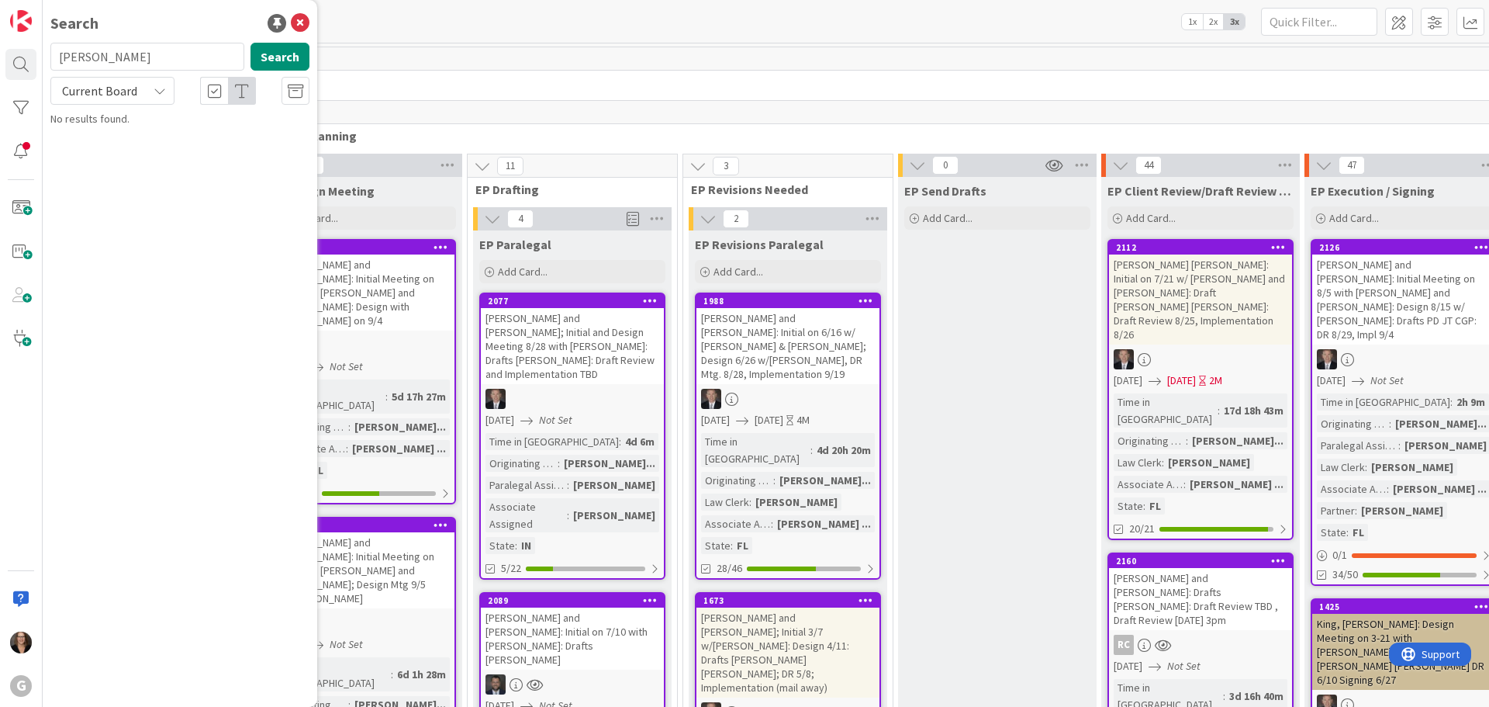
type input "Adams"
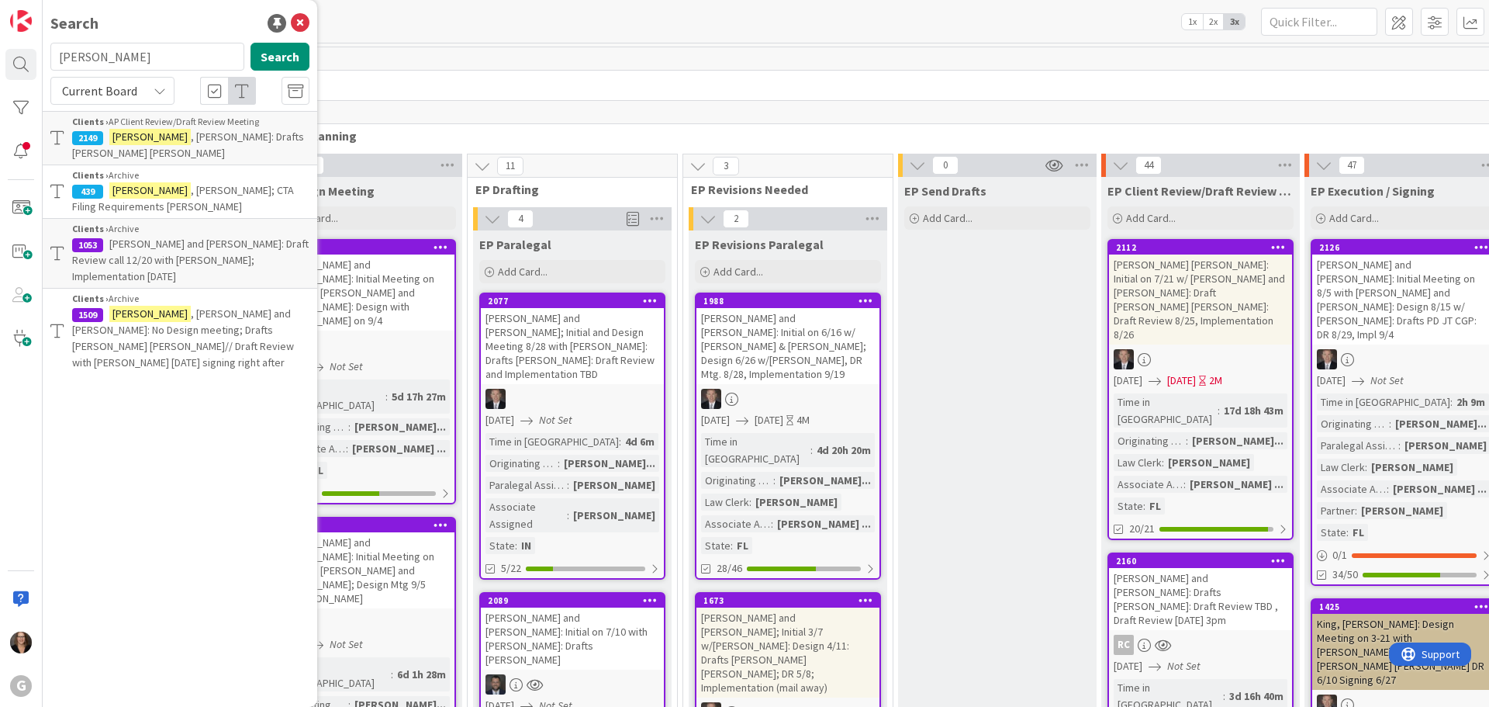
click at [217, 139] on span ", Mike: Drafts Chris Bobby" at bounding box center [188, 145] width 232 height 30
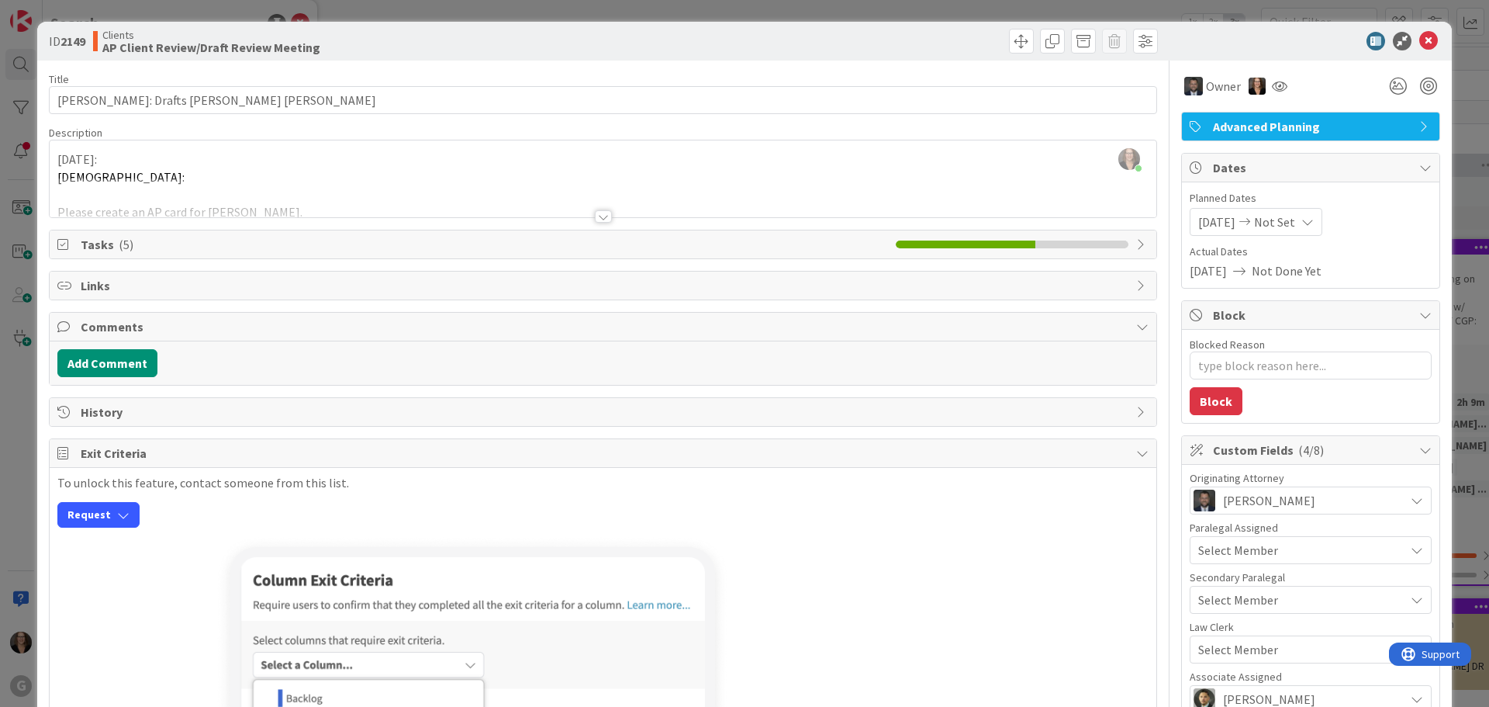
click at [265, 248] on span "Tasks ( 5 )" at bounding box center [484, 244] width 807 height 19
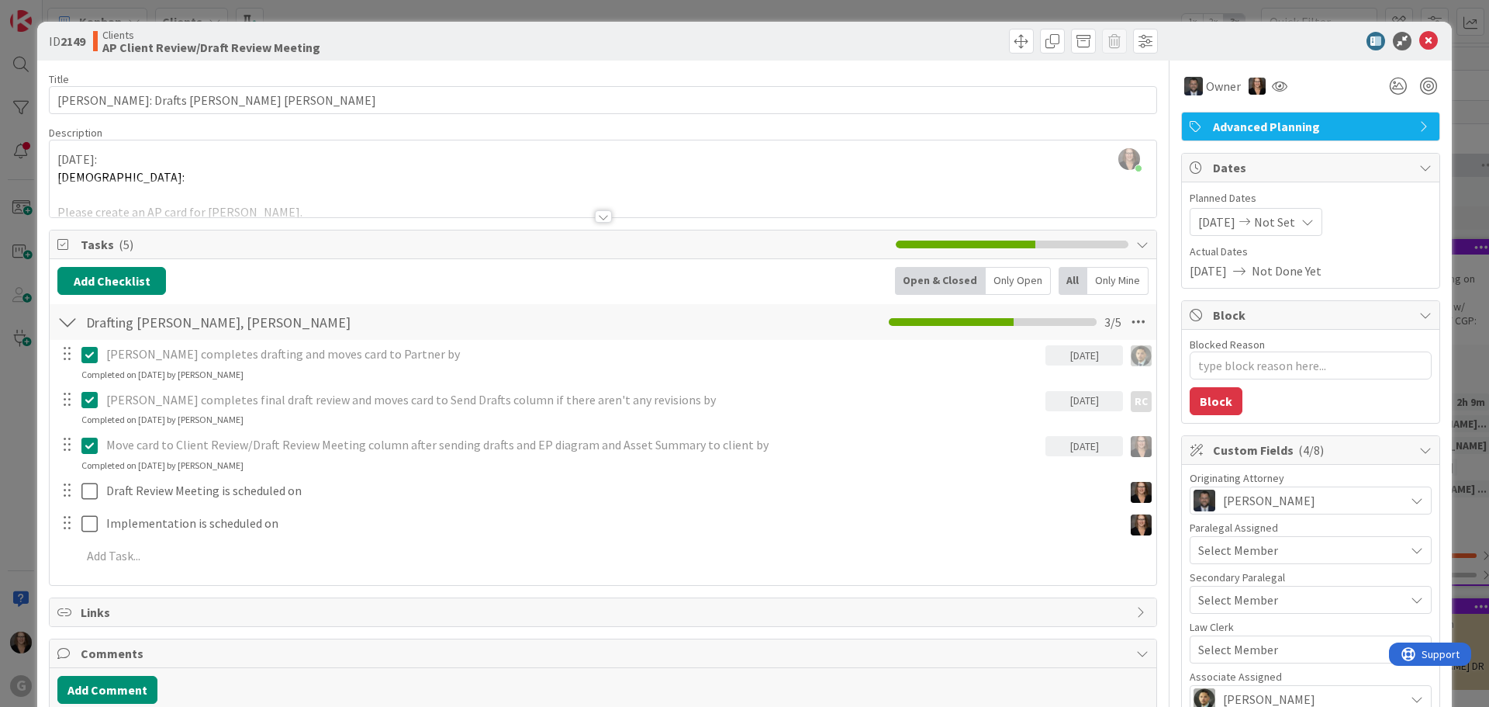
type textarea "x"
click at [1421, 42] on icon at bounding box center [1428, 41] width 19 height 19
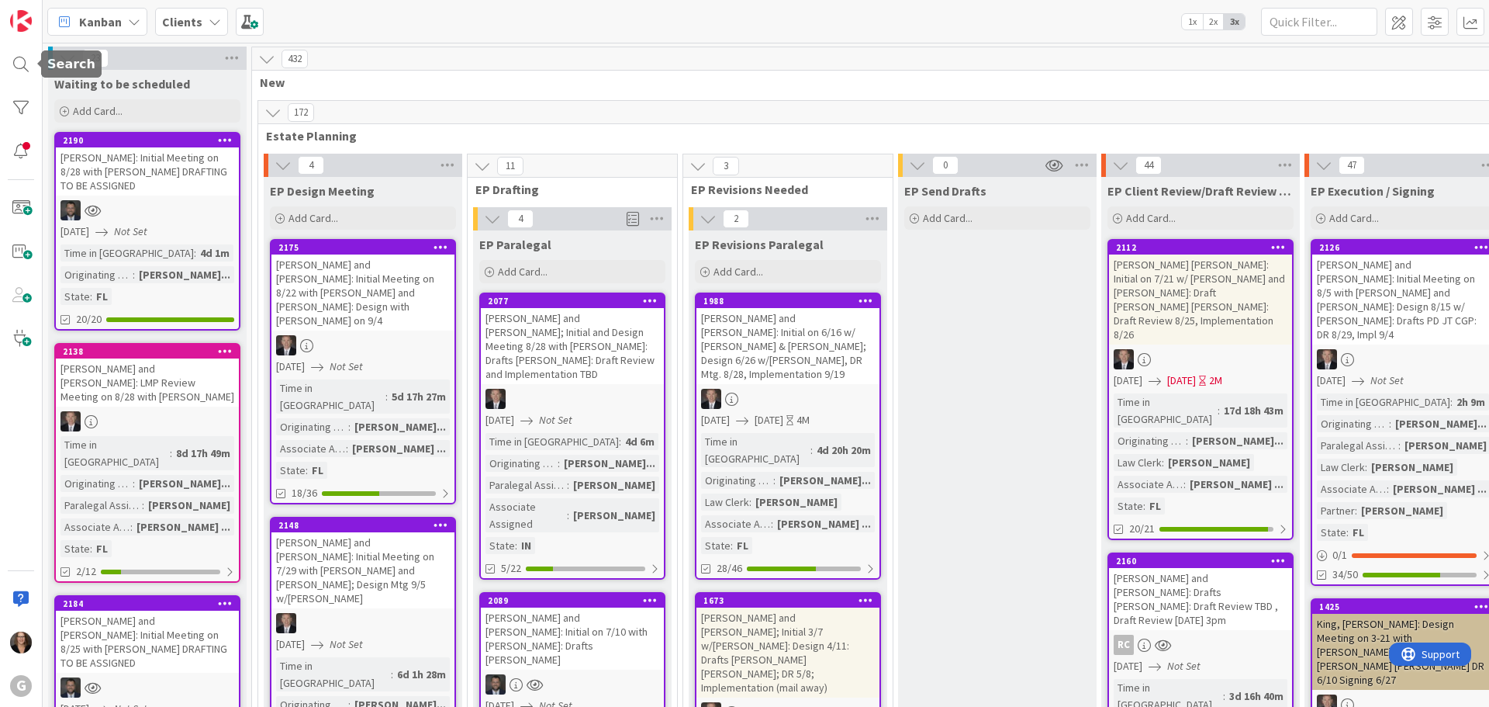
drag, startPoint x: 19, startPoint y: 65, endPoint x: 37, endPoint y: 58, distance: 19.9
click at [21, 64] on div at bounding box center [20, 64] width 31 height 31
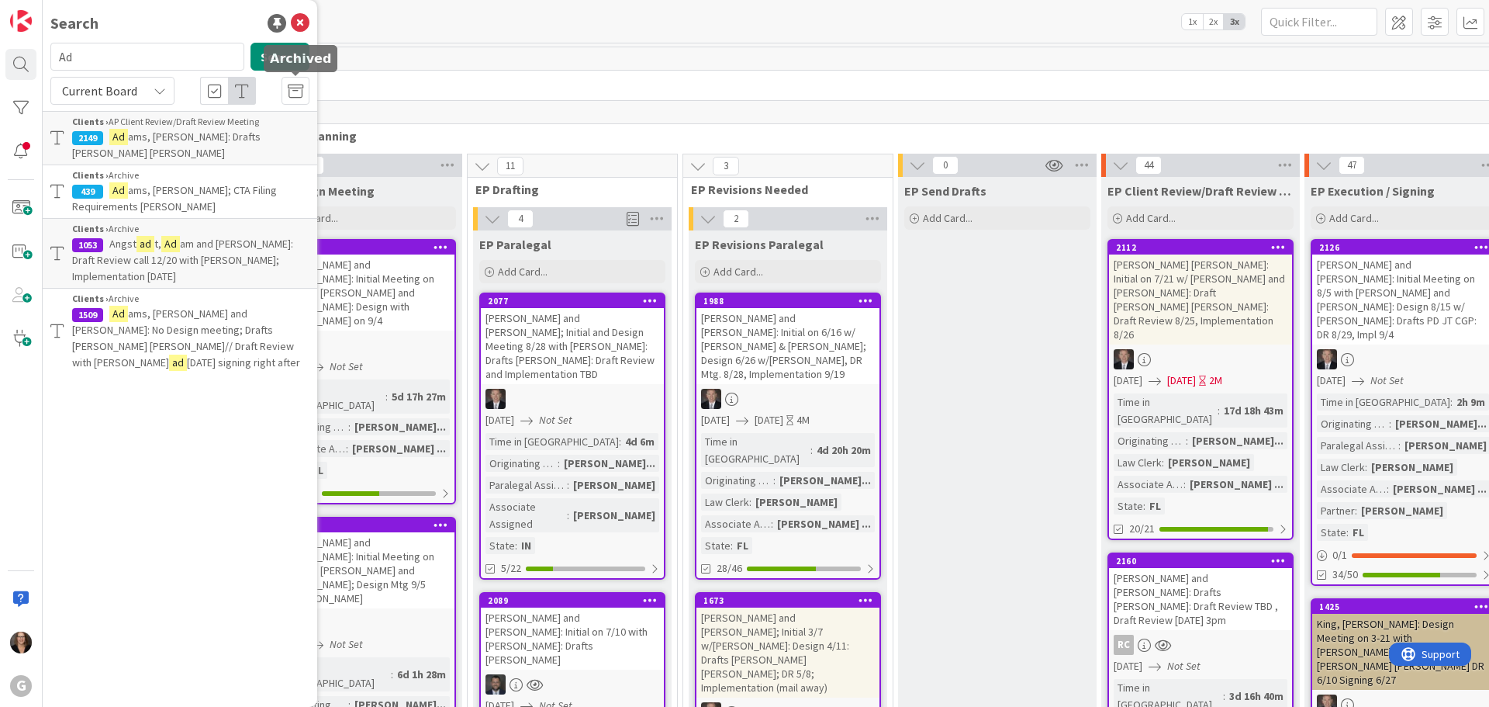
type input "A"
type input "Knight"
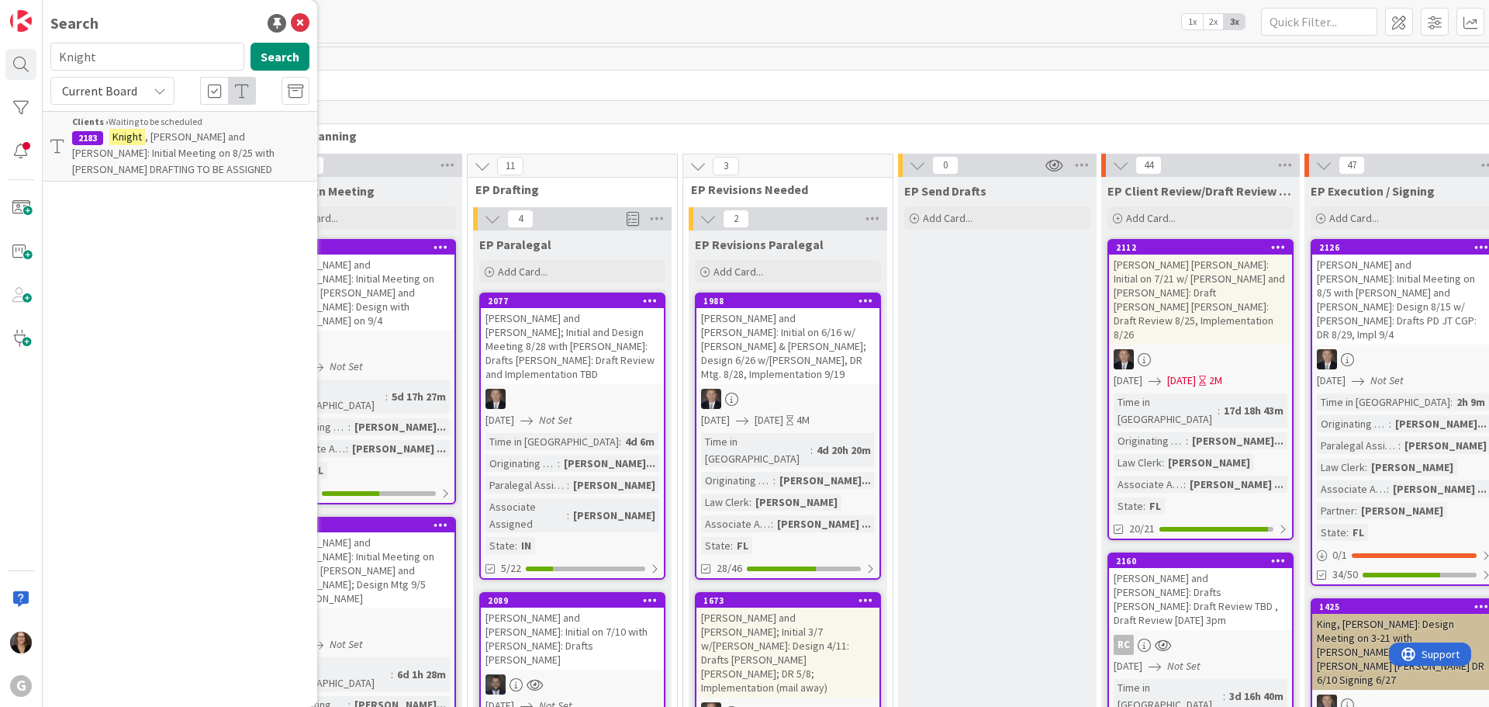
click at [185, 137] on span ", Terrence and Elizabeth: Initial Meeting on 8/25 with Jonas DRAFTING TO BE ASS…" at bounding box center [173, 153] width 202 height 47
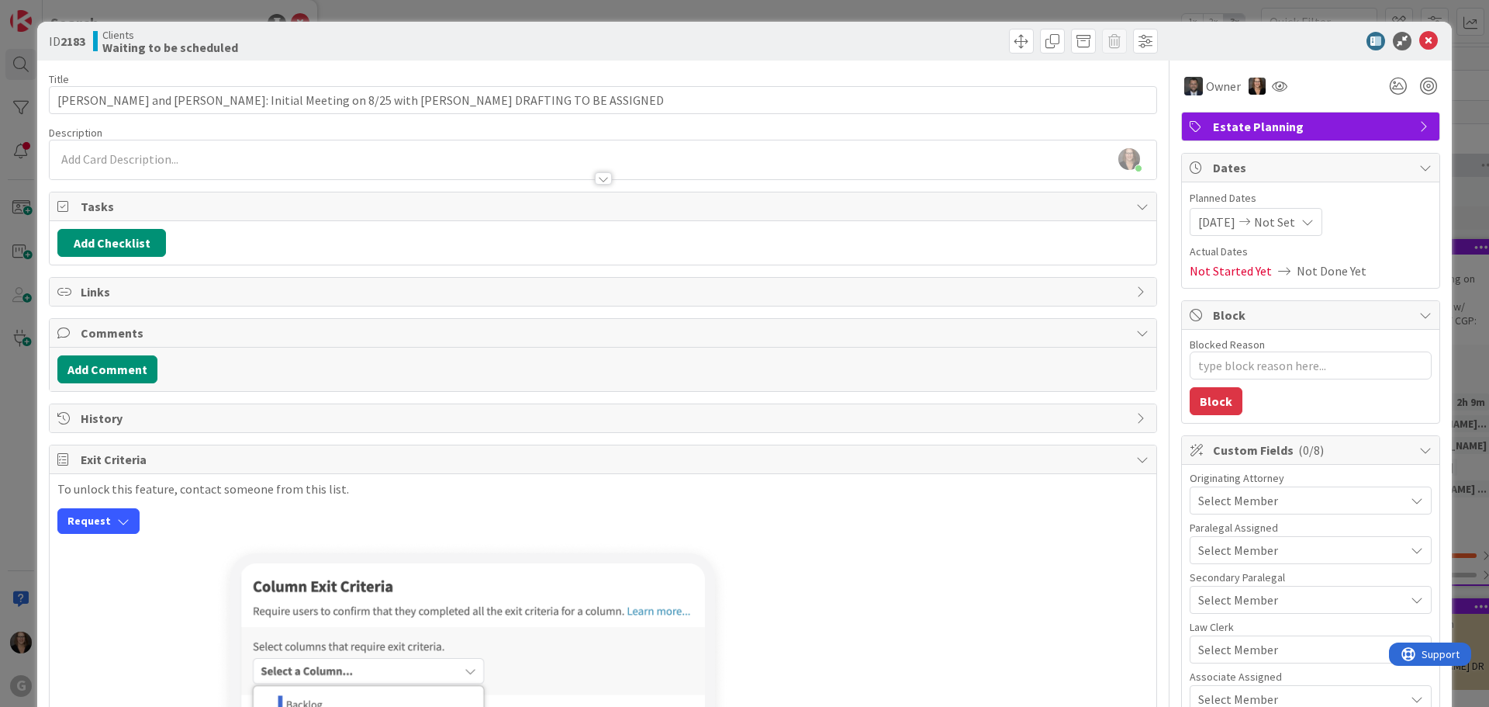
type textarea "x"
click at [1419, 38] on icon at bounding box center [1428, 41] width 19 height 19
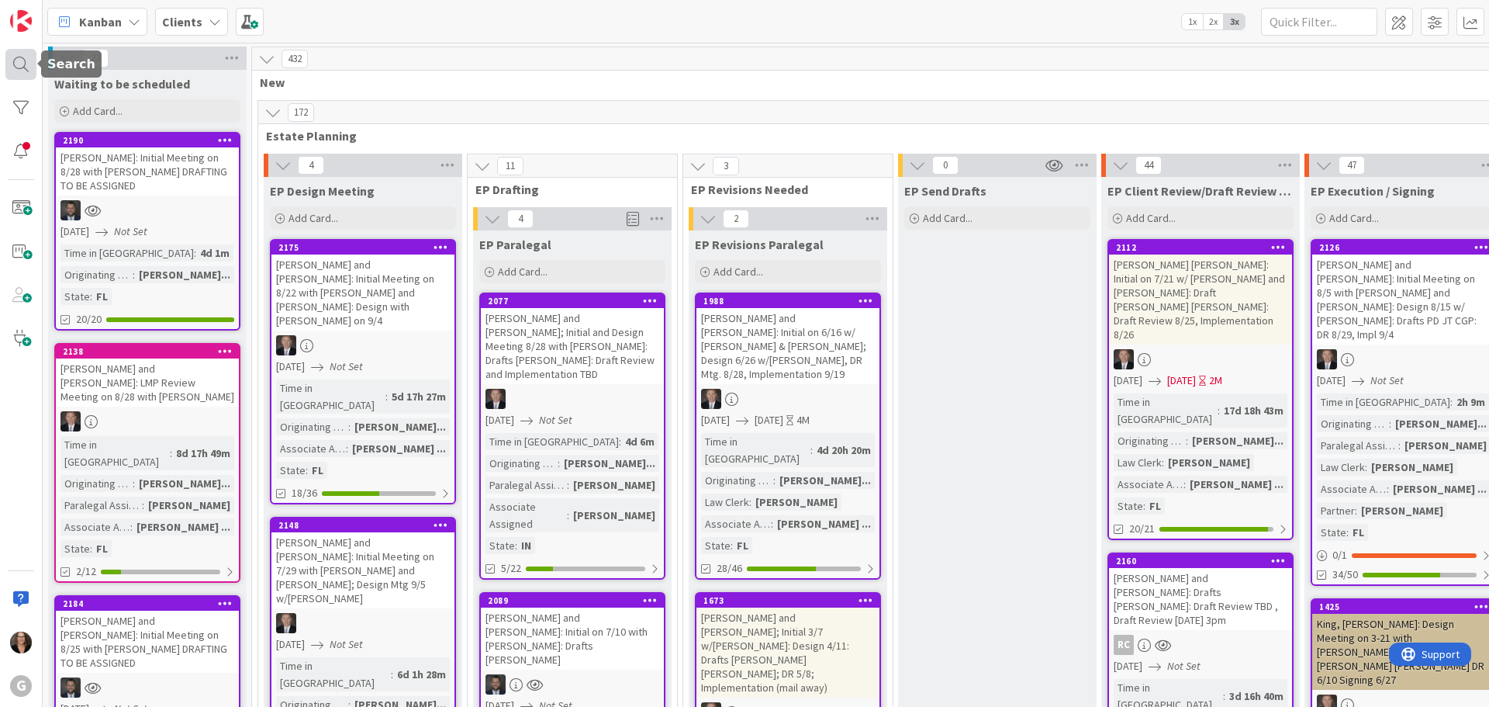
click at [16, 60] on div at bounding box center [20, 64] width 31 height 31
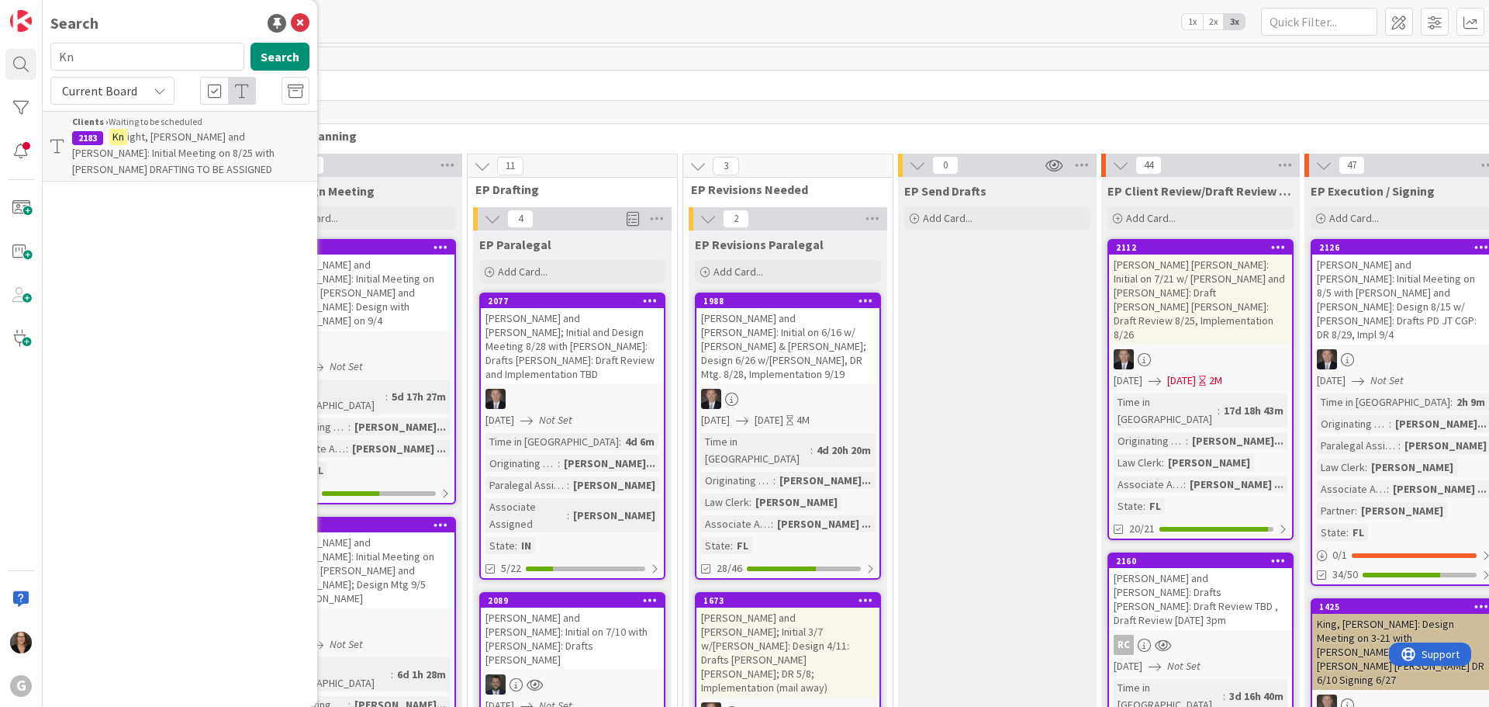
type input "K"
type input "Adams"
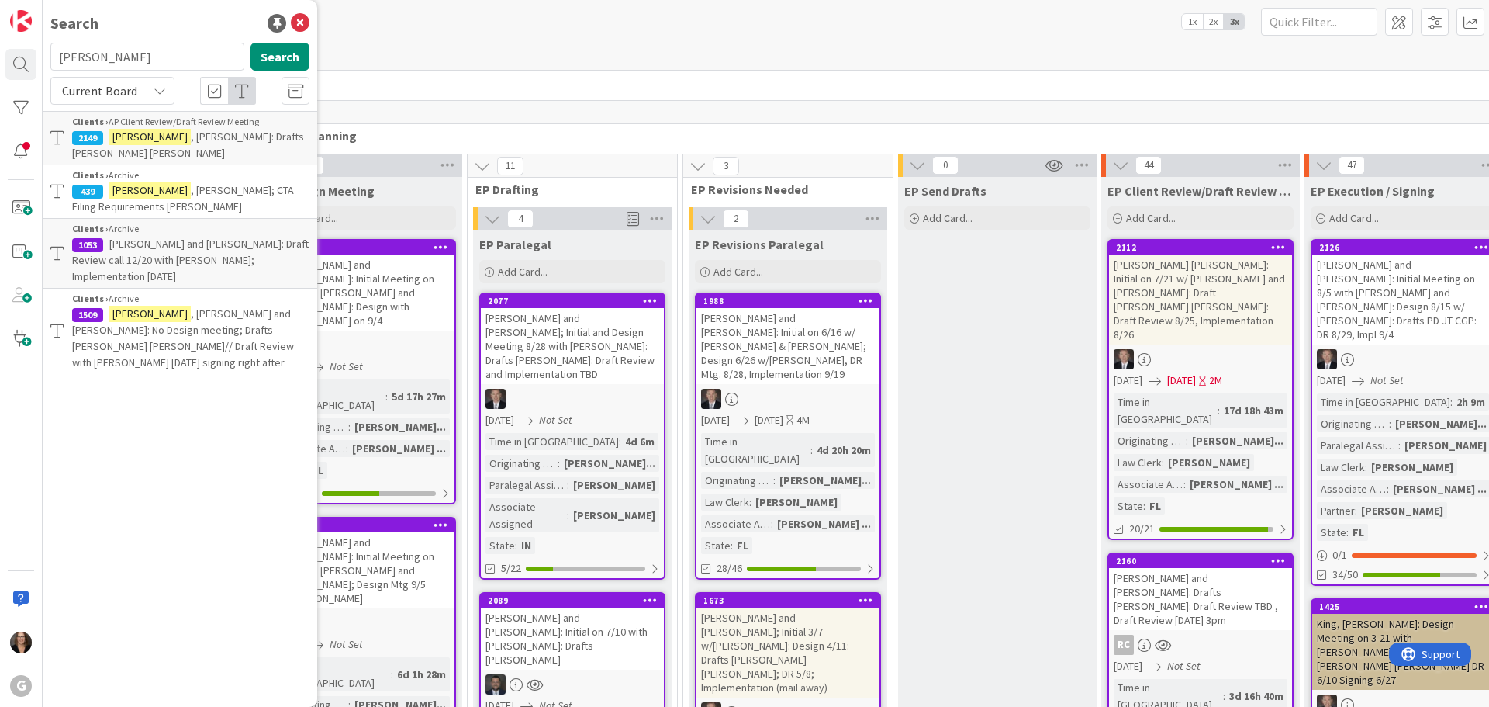
click at [197, 134] on span ", Mike: Drafts Chris Bobby" at bounding box center [188, 145] width 232 height 30
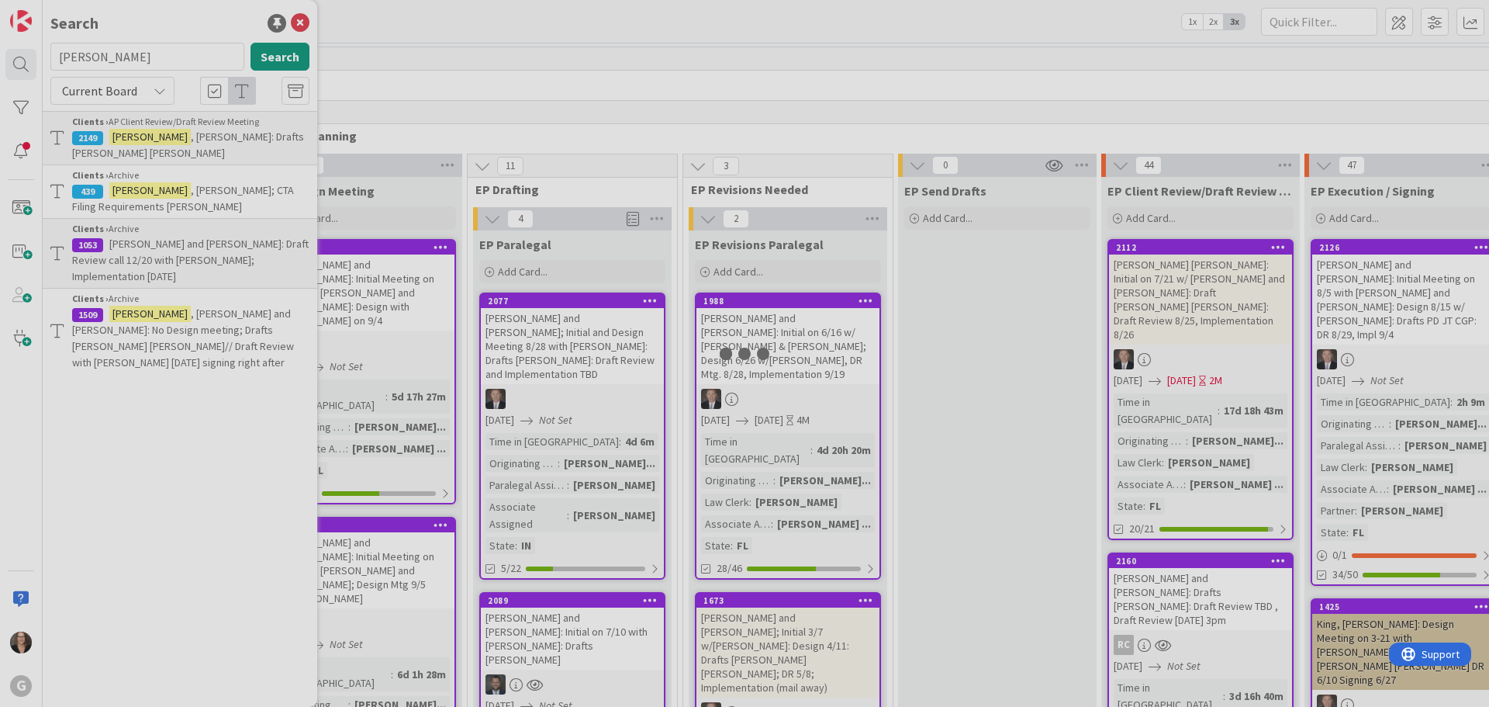
click at [197, 134] on div at bounding box center [744, 353] width 1489 height 707
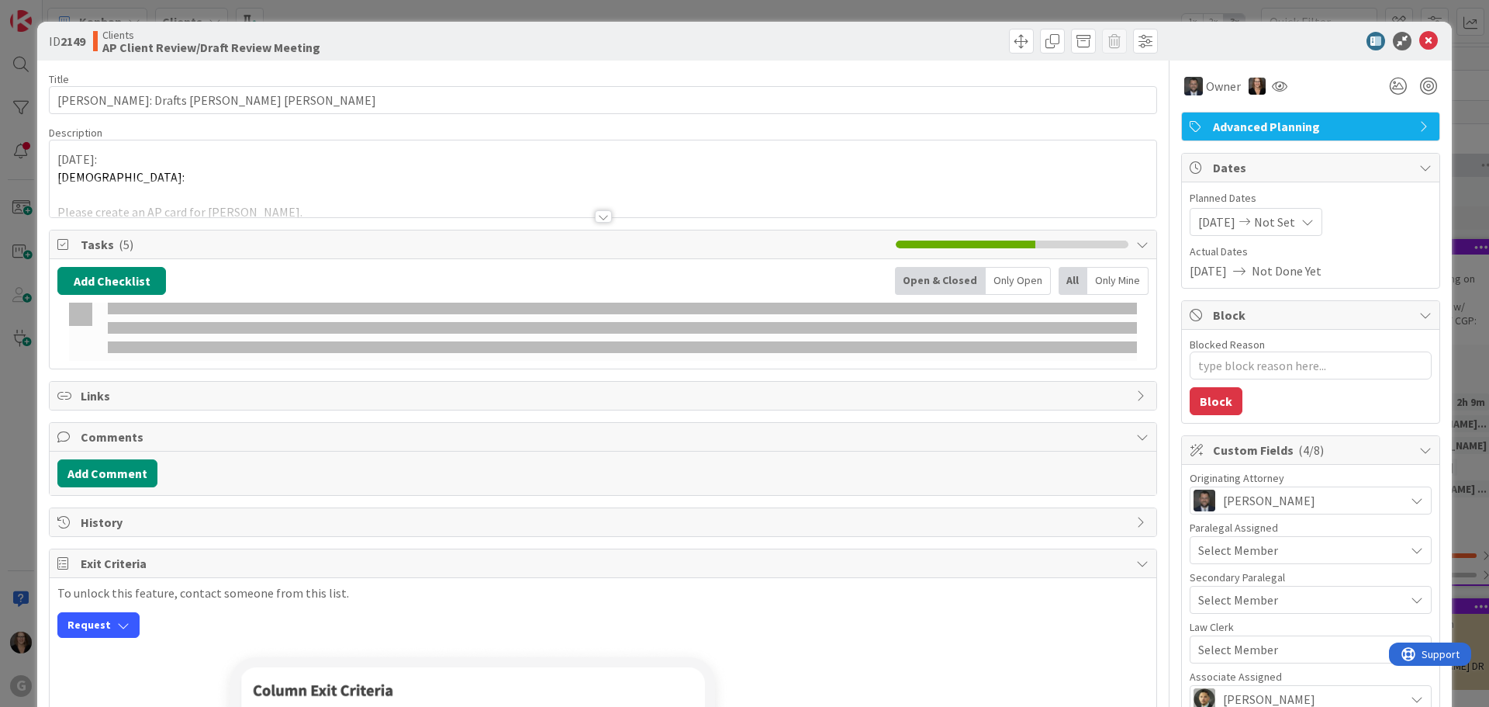
type textarea "x"
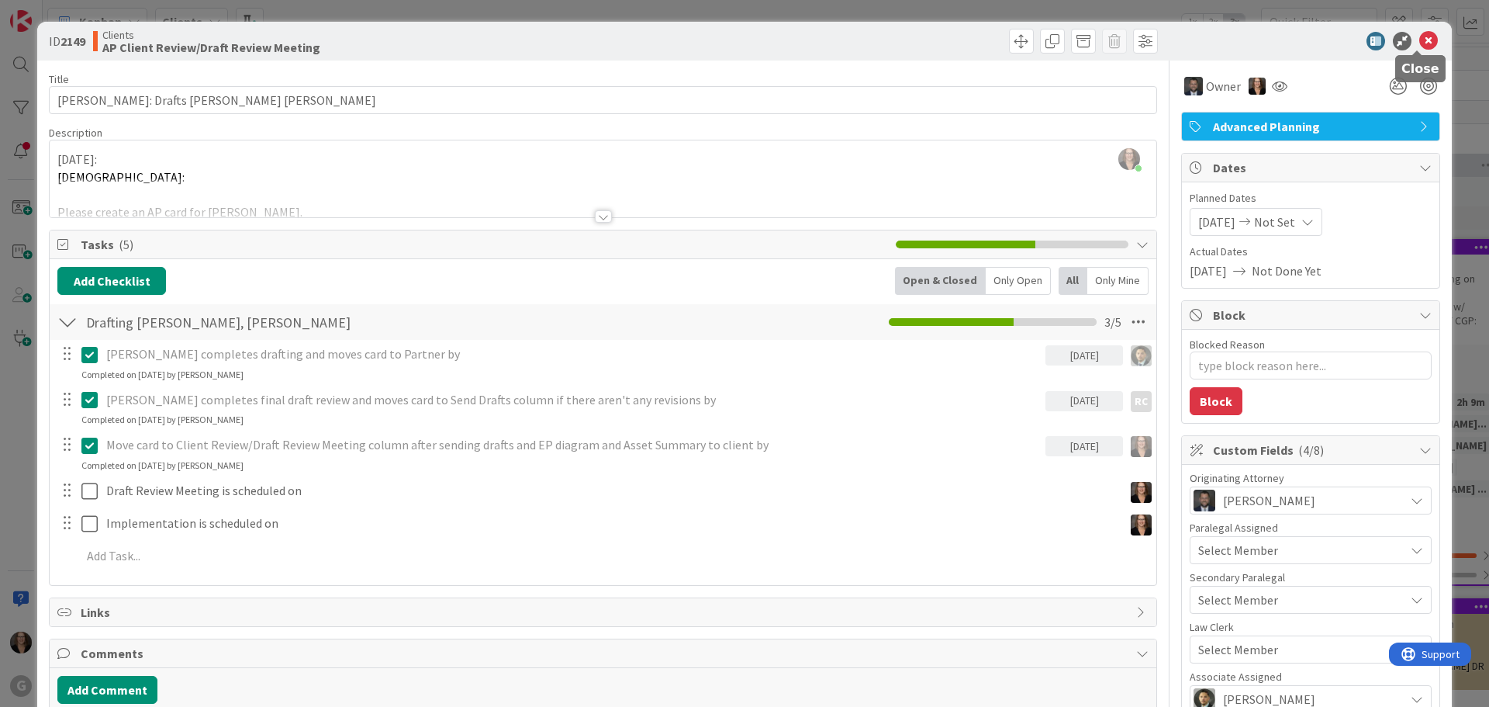
click at [1419, 40] on icon at bounding box center [1428, 41] width 19 height 19
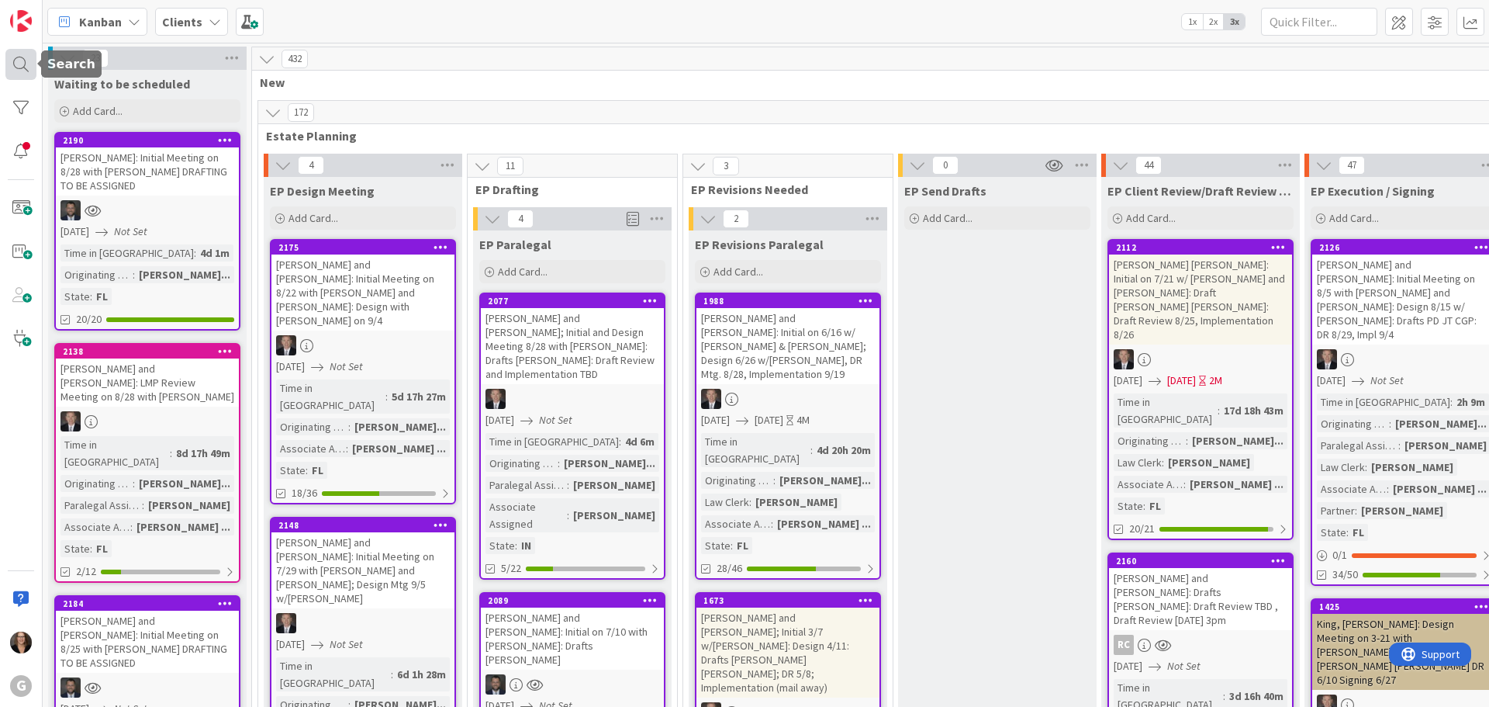
click at [21, 64] on div at bounding box center [20, 64] width 31 height 31
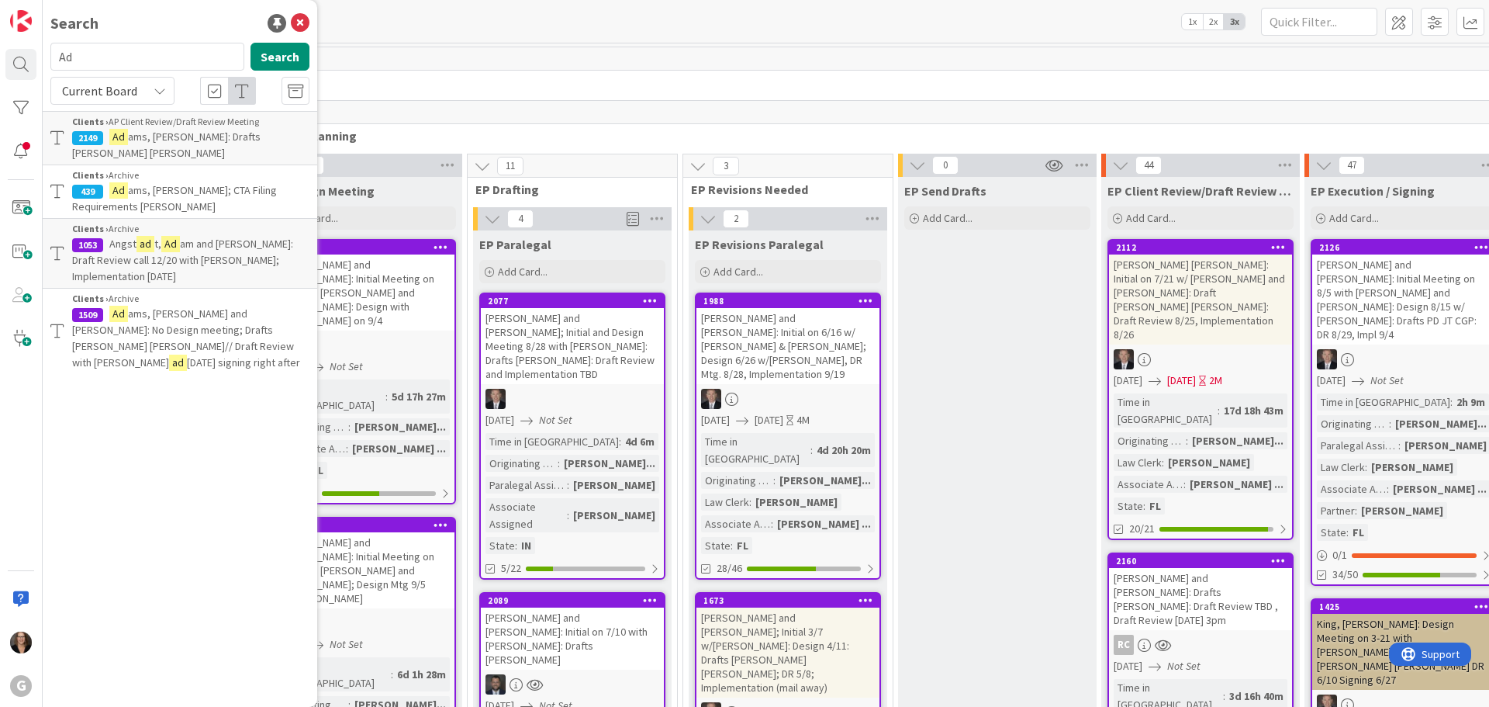
type input "A"
type input "Kastroll"
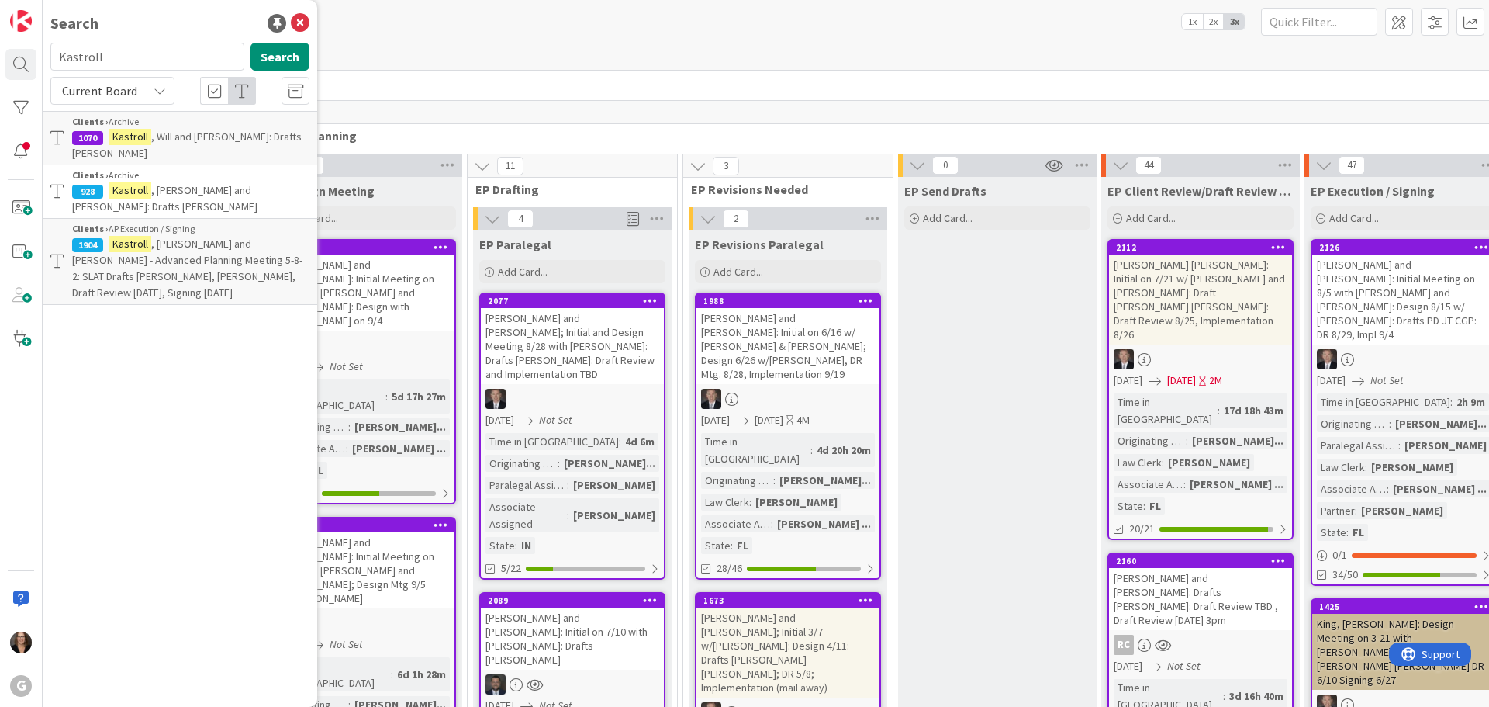
click at [183, 237] on span ", William and Jenny - Advanced Planning Meeting 5-8-2: SLAT Drafts Chris, Bobby…" at bounding box center [187, 268] width 230 height 63
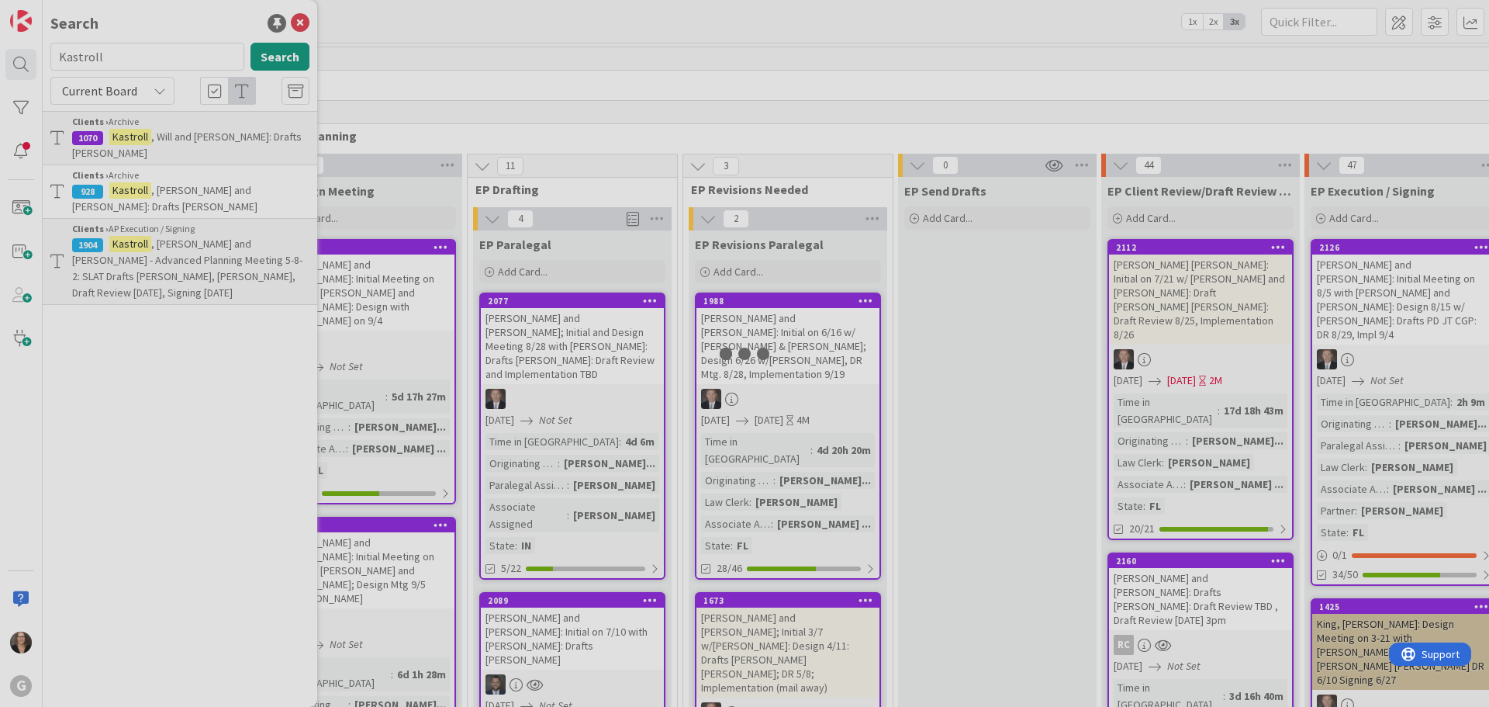
click at [185, 226] on div at bounding box center [744, 353] width 1489 height 707
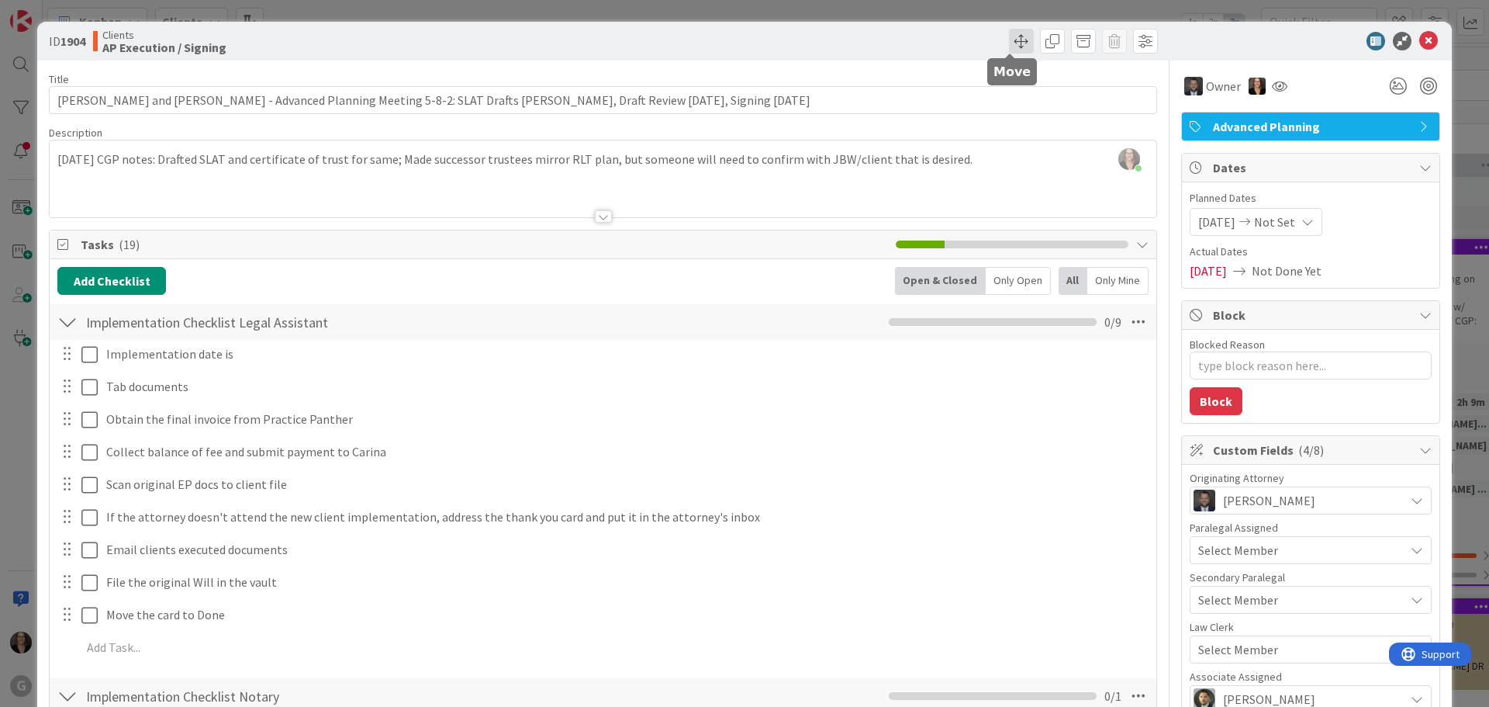
click at [1015, 39] on span at bounding box center [1021, 41] width 25 height 25
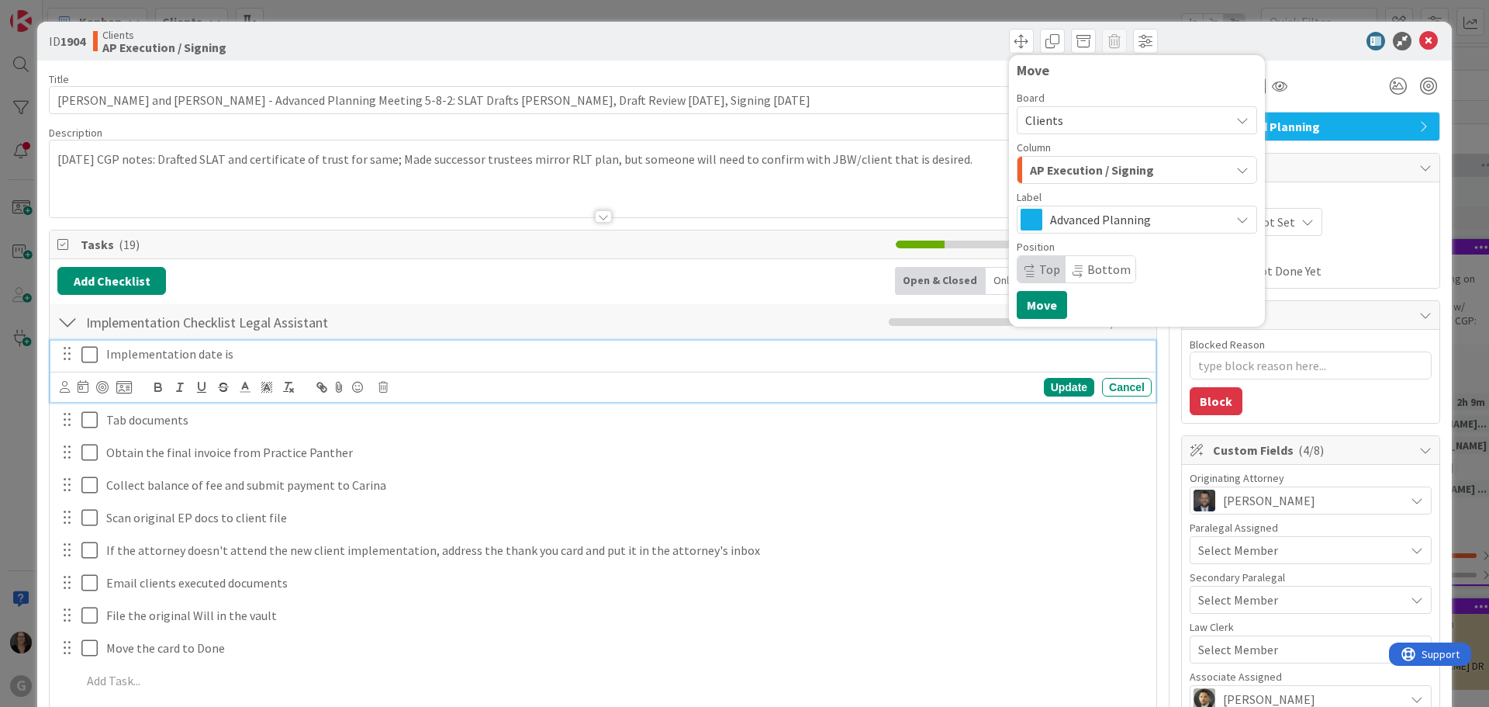
drag, startPoint x: 797, startPoint y: 354, endPoint x: 864, endPoint y: 268, distance: 109.4
click at [797, 352] on p "Implementation date is" at bounding box center [625, 354] width 1039 height 18
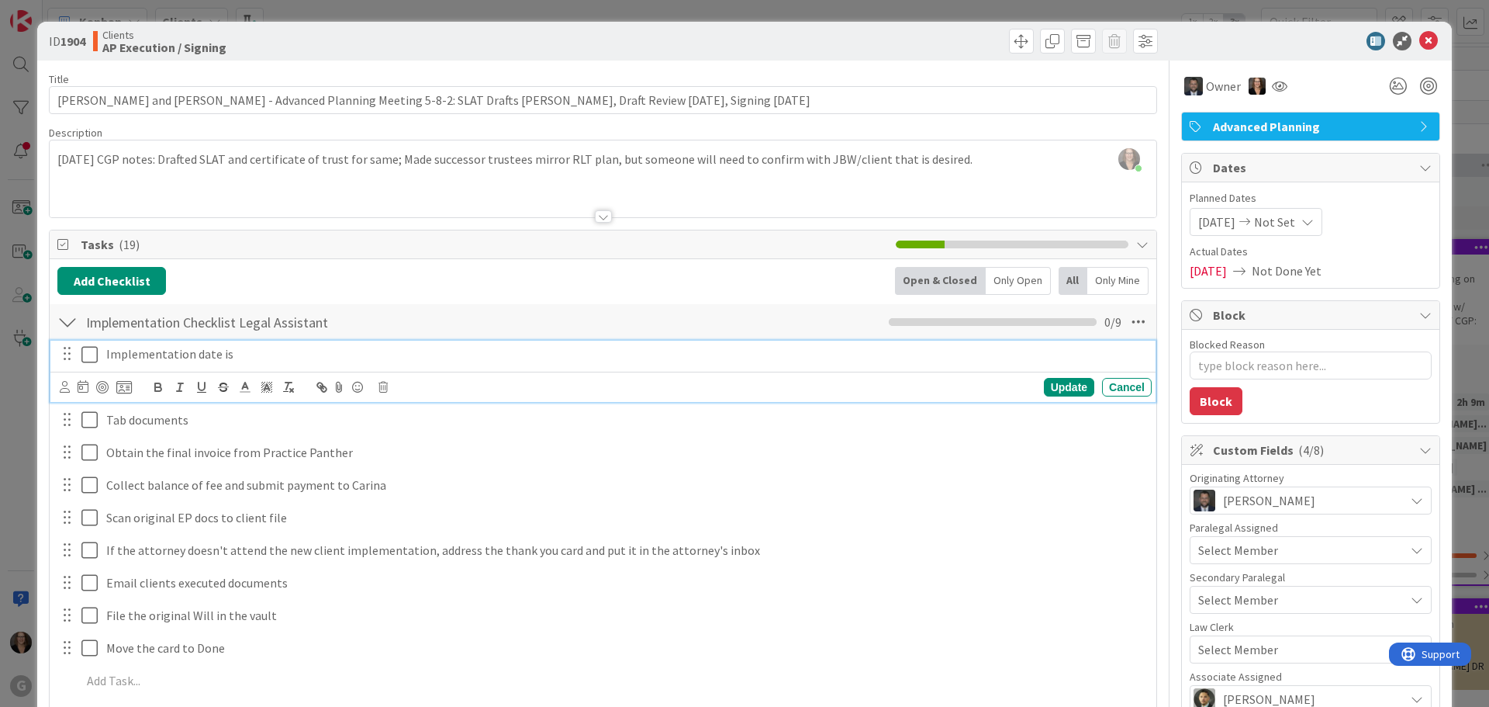
type textarea "x"
click at [1419, 40] on icon at bounding box center [1428, 41] width 19 height 19
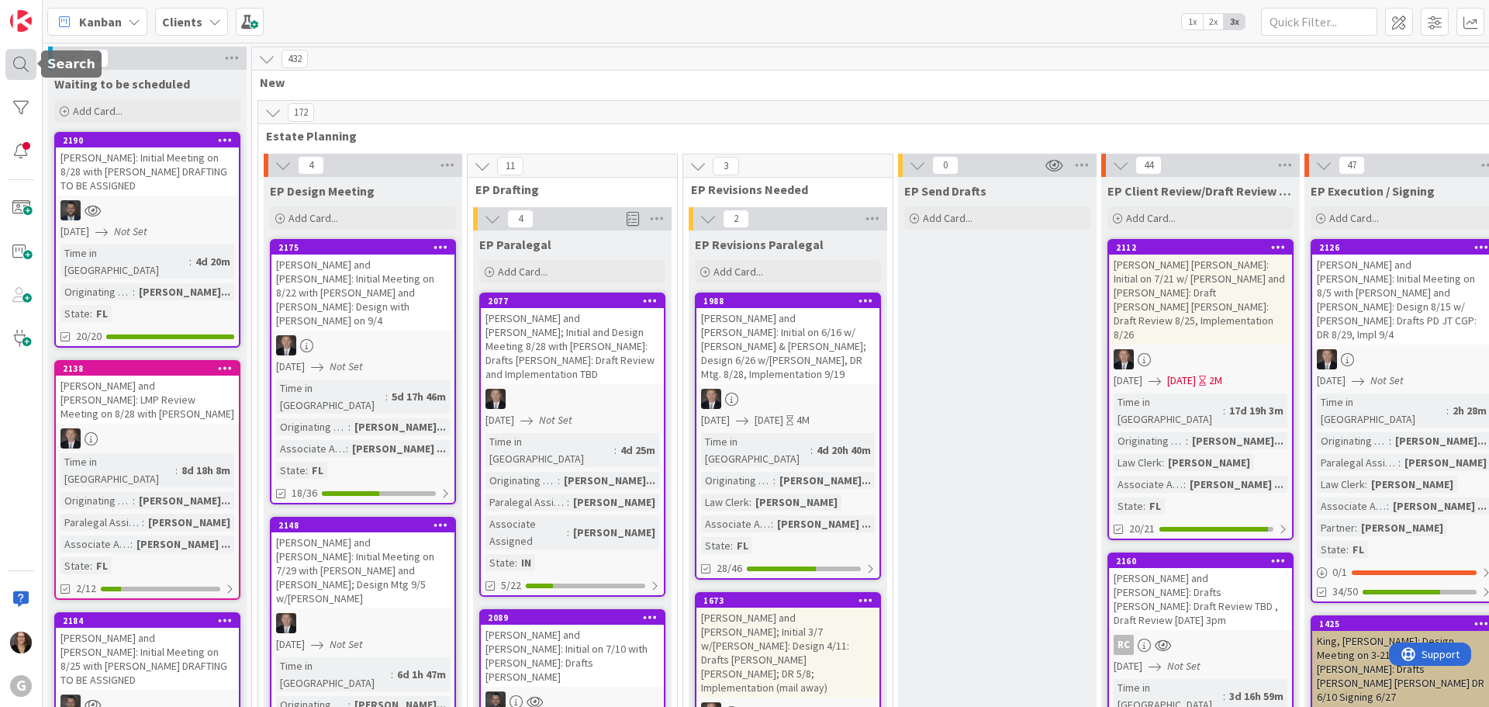
click at [19, 61] on div at bounding box center [20, 64] width 31 height 31
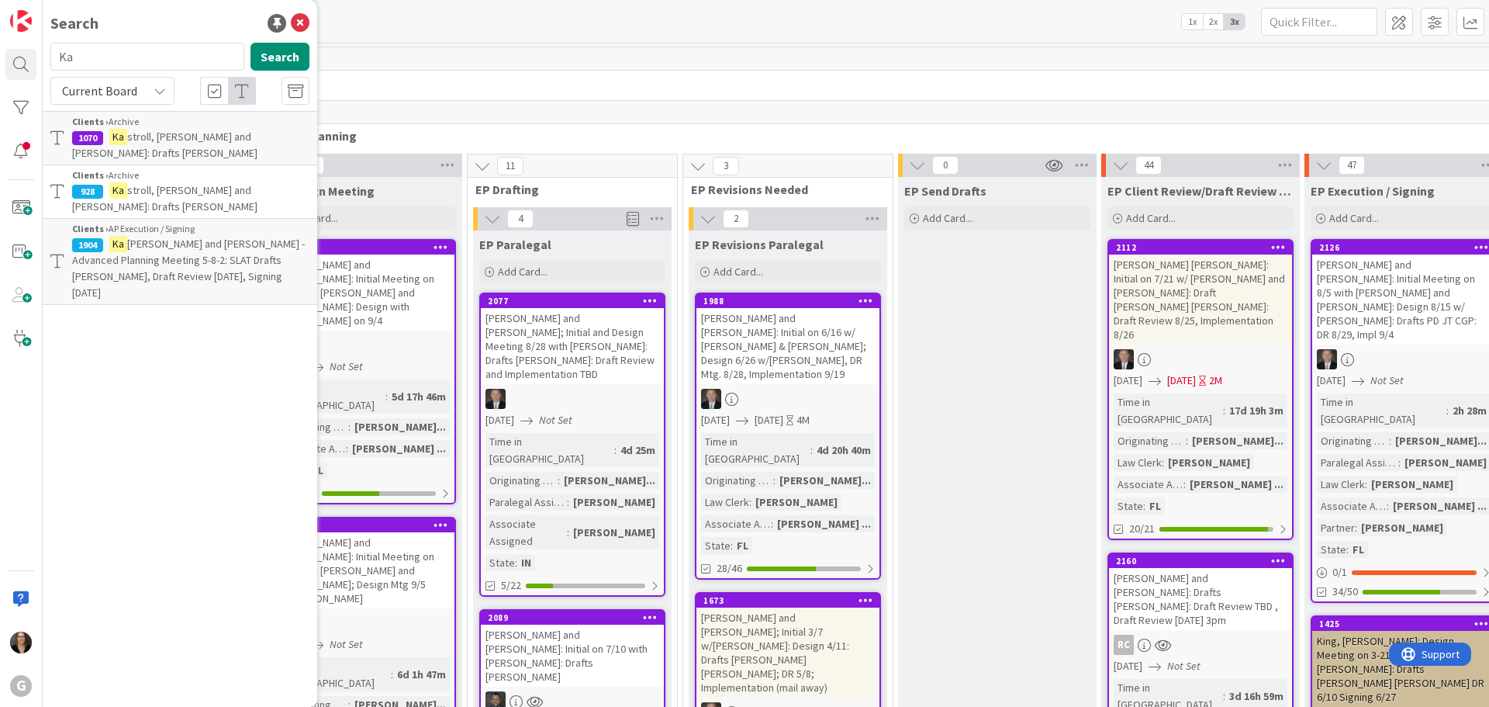
type input "K"
type input "[PERSON_NAME]"
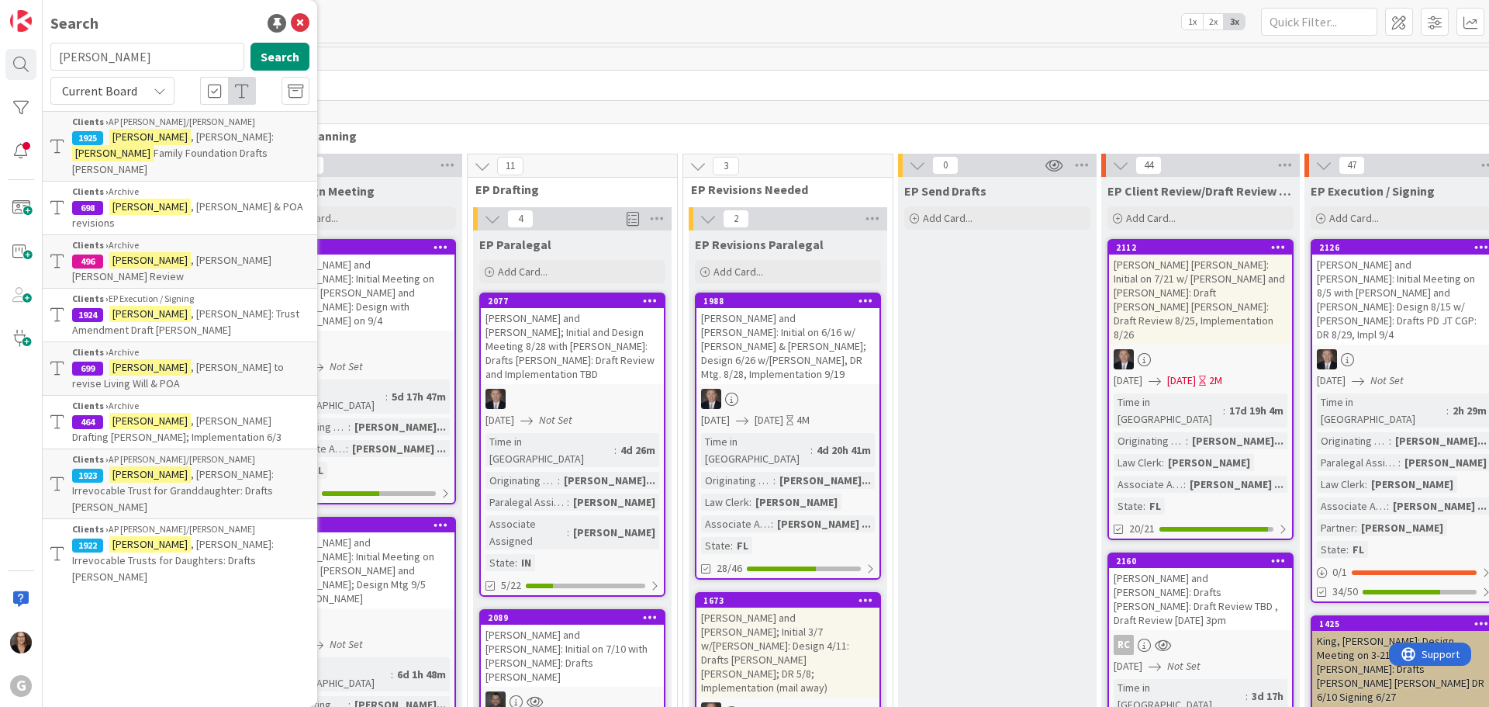
click at [181, 147] on span "Family Foundation Drafts [PERSON_NAME]" at bounding box center [169, 161] width 195 height 30
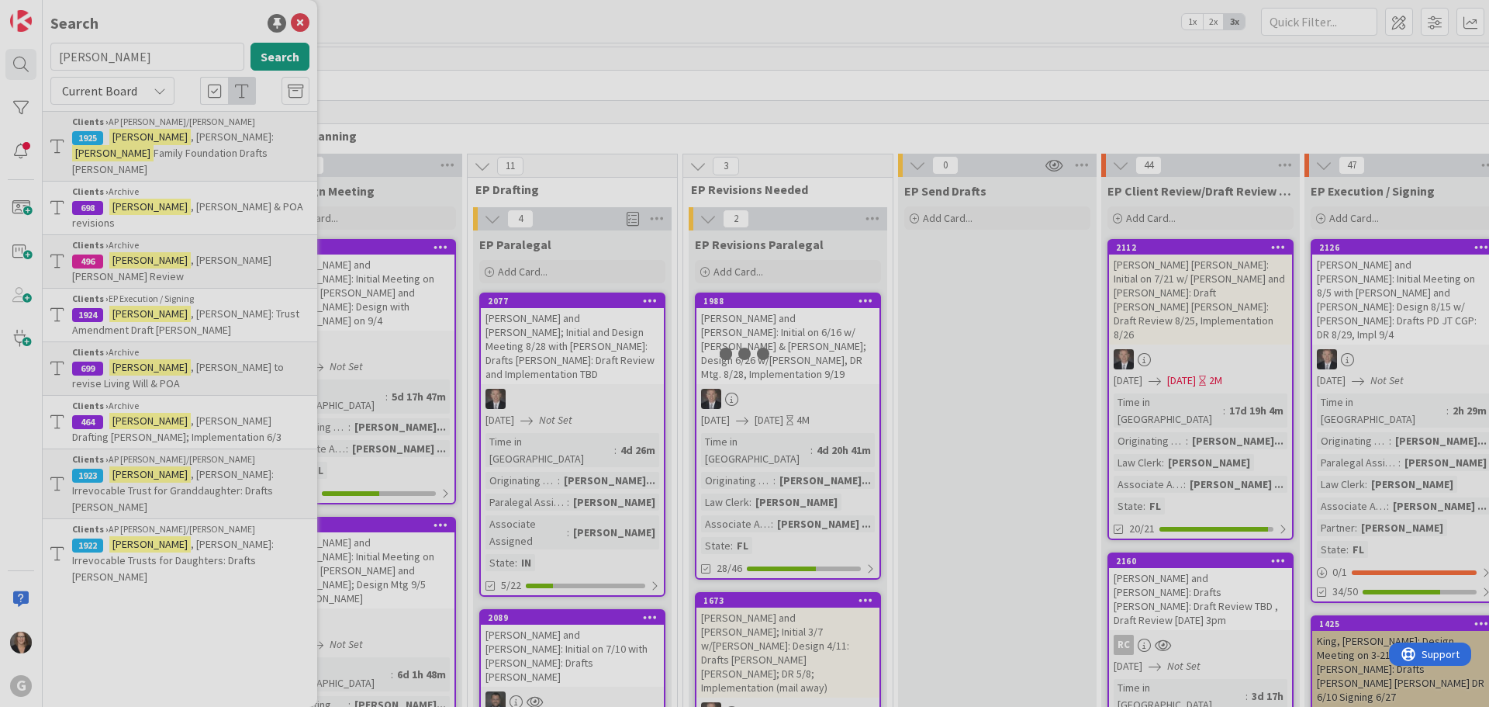
click at [181, 147] on div at bounding box center [744, 353] width 1489 height 707
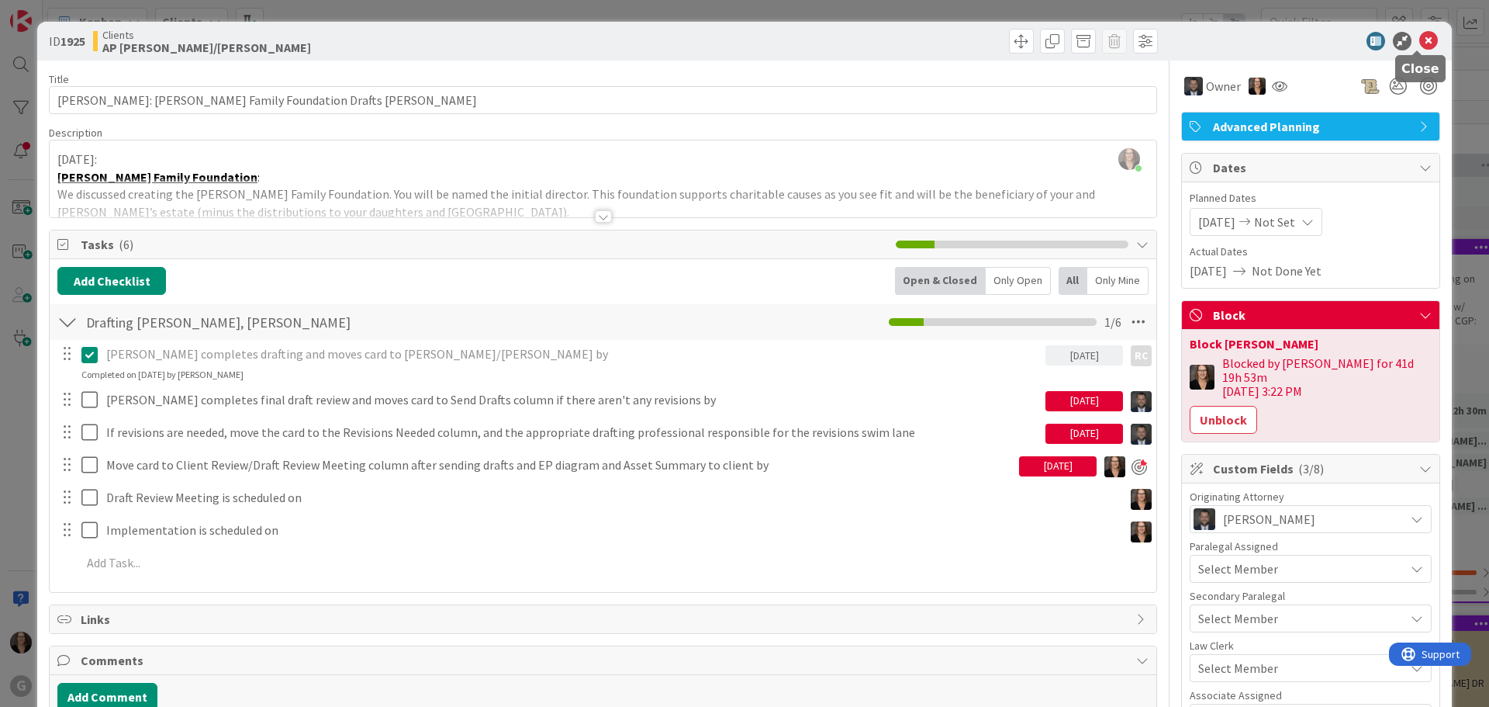
click at [1419, 37] on icon at bounding box center [1428, 41] width 19 height 19
